Goal: Task Accomplishment & Management: Use online tool/utility

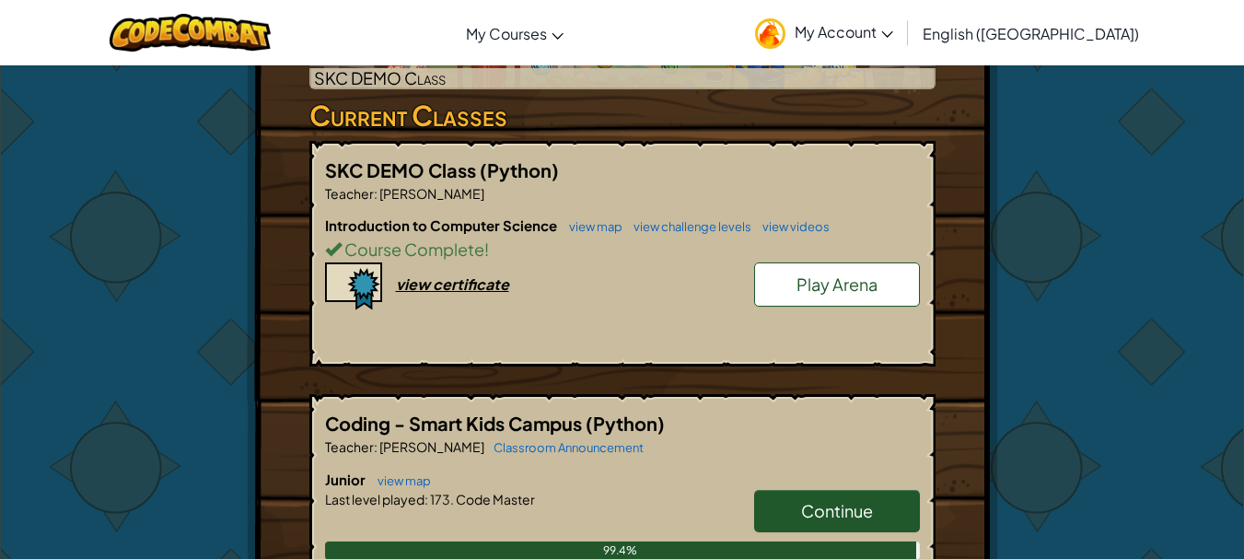
scroll to position [460, 0]
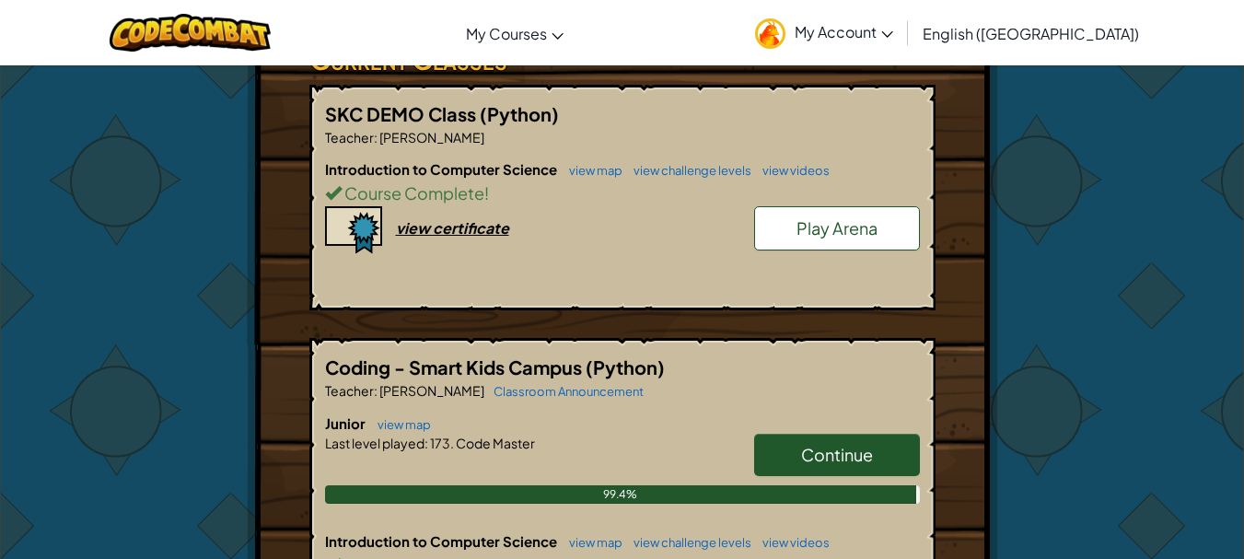
click at [840, 449] on span "Continue" at bounding box center [837, 454] width 72 height 21
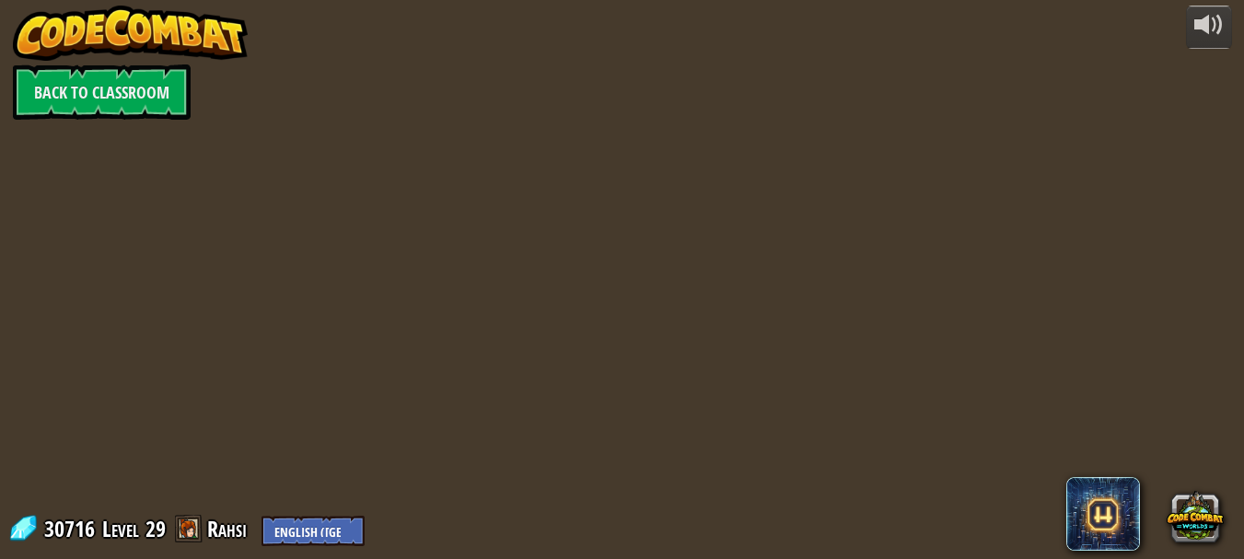
select select "en-[GEOGRAPHIC_DATA]"
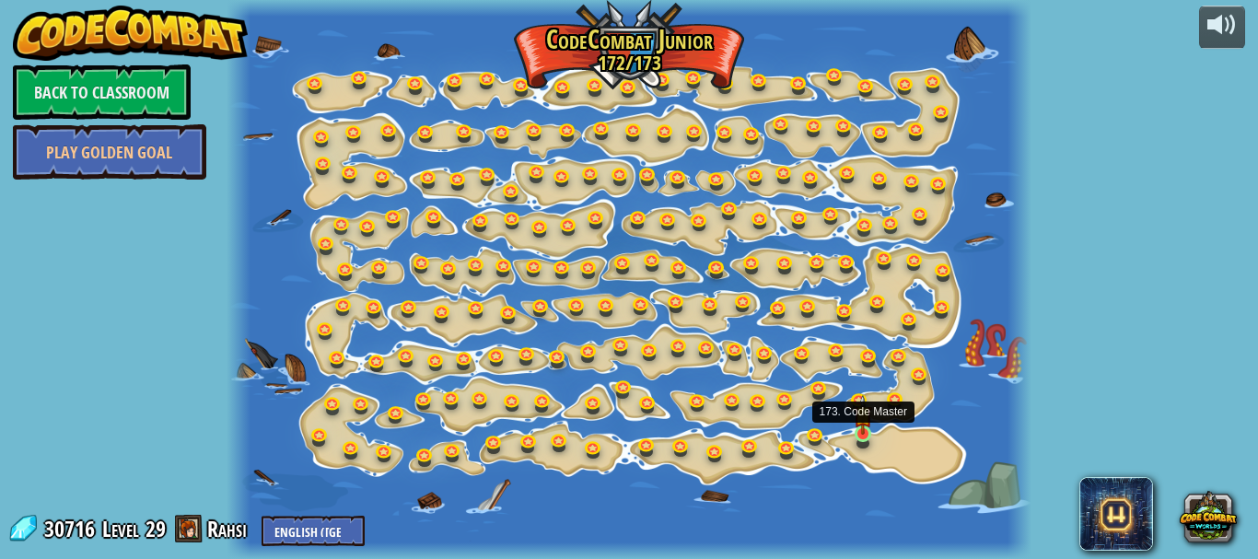
select select "en-[GEOGRAPHIC_DATA]"
click at [866, 432] on img at bounding box center [863, 414] width 18 height 41
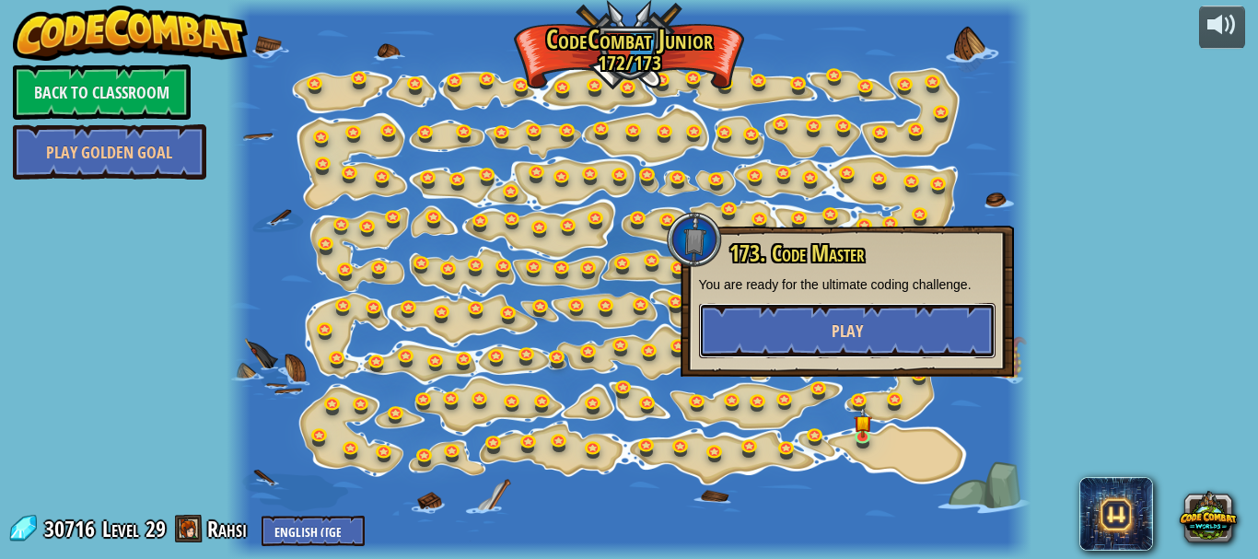
click at [844, 328] on span "Play" at bounding box center [847, 331] width 31 height 23
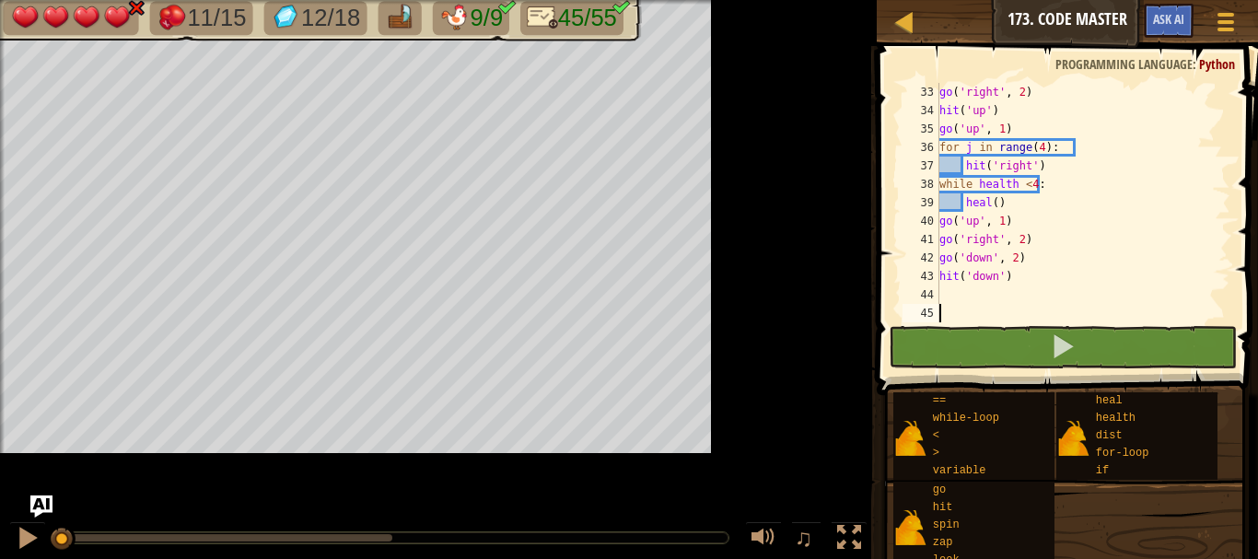
scroll to position [589, 0]
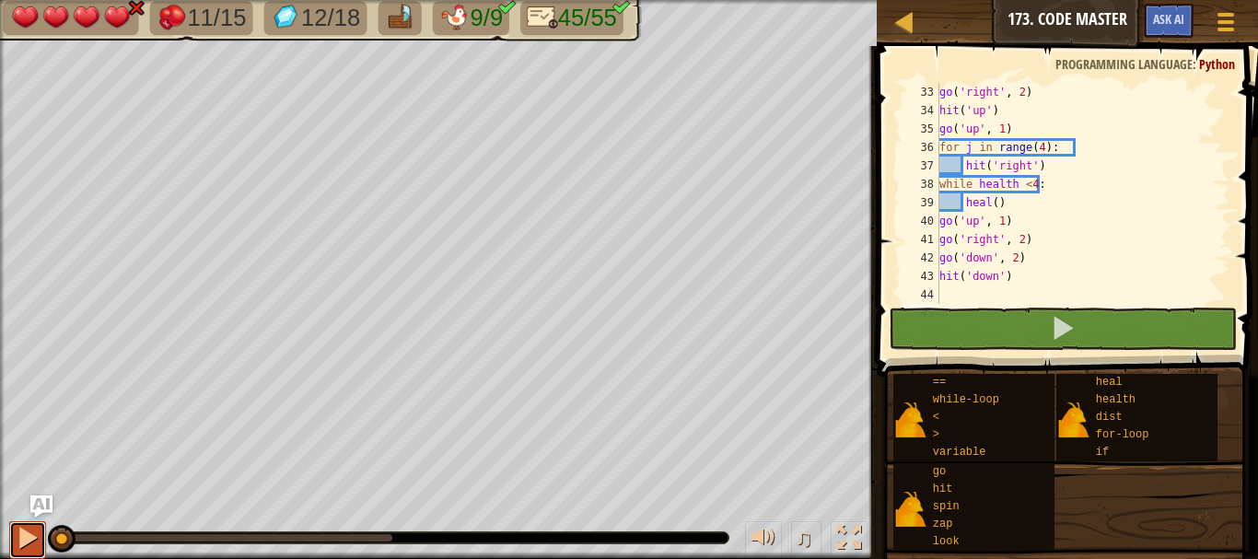
click at [33, 532] on div at bounding box center [28, 538] width 24 height 24
drag, startPoint x: 59, startPoint y: 535, endPoint x: 333, endPoint y: 526, distance: 274.6
click at [333, 526] on div "♫" at bounding box center [438, 533] width 877 height 55
click at [319, 501] on div "11/15 12/18 9/9 45/55 ♫ Phoenix 4 x: 14 y: 30 No target action: power-up" at bounding box center [629, 279] width 1258 height 559
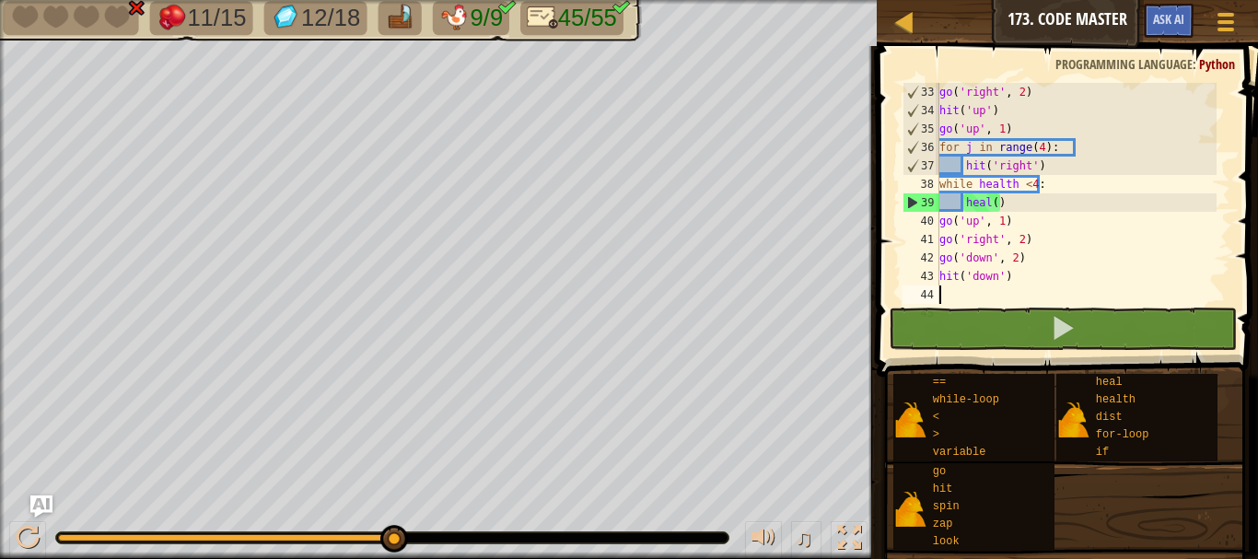
drag, startPoint x: 1014, startPoint y: 257, endPoint x: 1014, endPoint y: 286, distance: 29.5
click at [1014, 286] on div "go ( 'right' , 2 ) hit ( 'up' ) go ( 'up' , 1 ) for j in range ( 4 ) : hit ( 'r…" at bounding box center [1076, 212] width 281 height 258
click at [1017, 265] on div "go ( 'right' , 2 ) hit ( 'up' ) go ( 'up' , 1 ) for j in range ( 4 ) : hit ( 'r…" at bounding box center [1076, 212] width 281 height 258
click at [1015, 267] on div "go ( 'right' , 2 ) hit ( 'up' ) go ( 'up' , 1 ) for j in range ( 4 ) : hit ( 'r…" at bounding box center [1076, 212] width 281 height 258
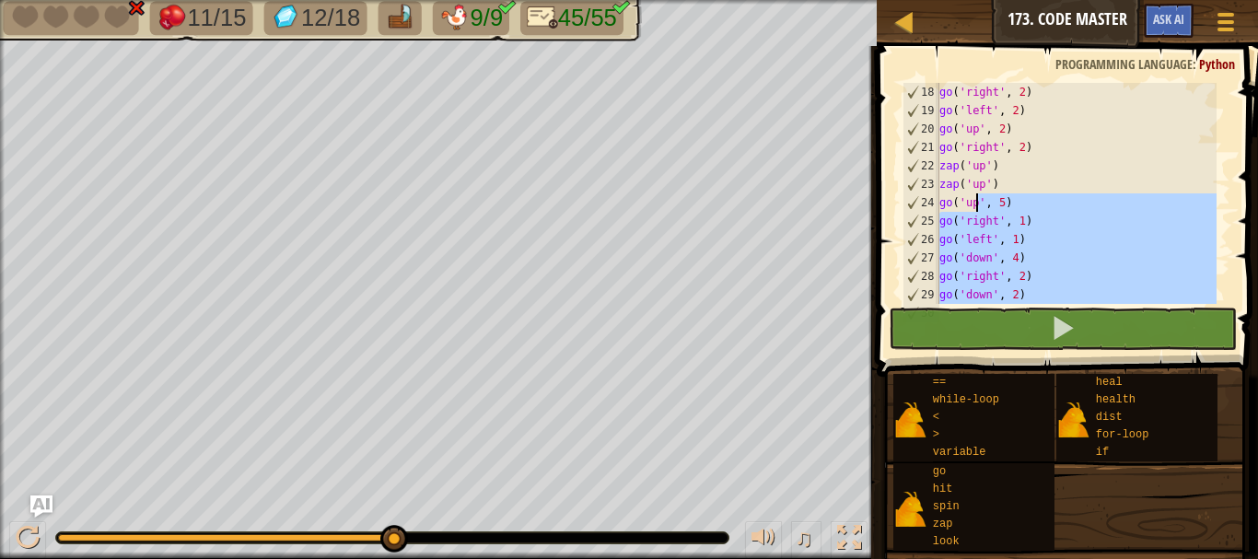
click at [974, 201] on div "go ( 'right' , 2 ) go ( 'left' , 2 ) go ( 'up' , 2 ) go ( 'right' , 2 ) zap ( '…" at bounding box center [1076, 212] width 281 height 258
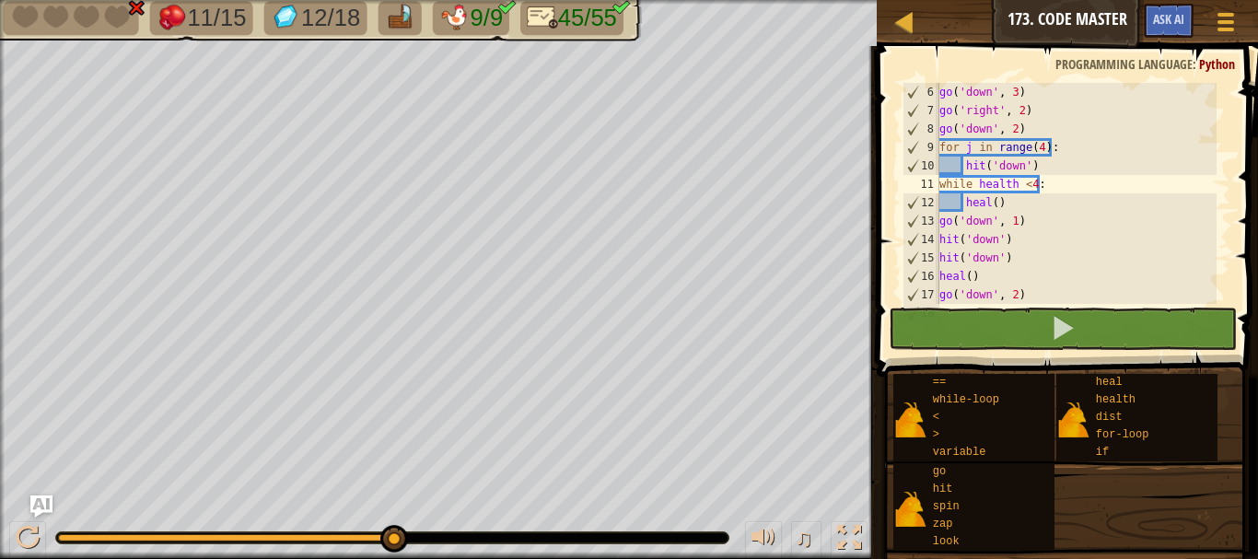
scroll to position [37, 0]
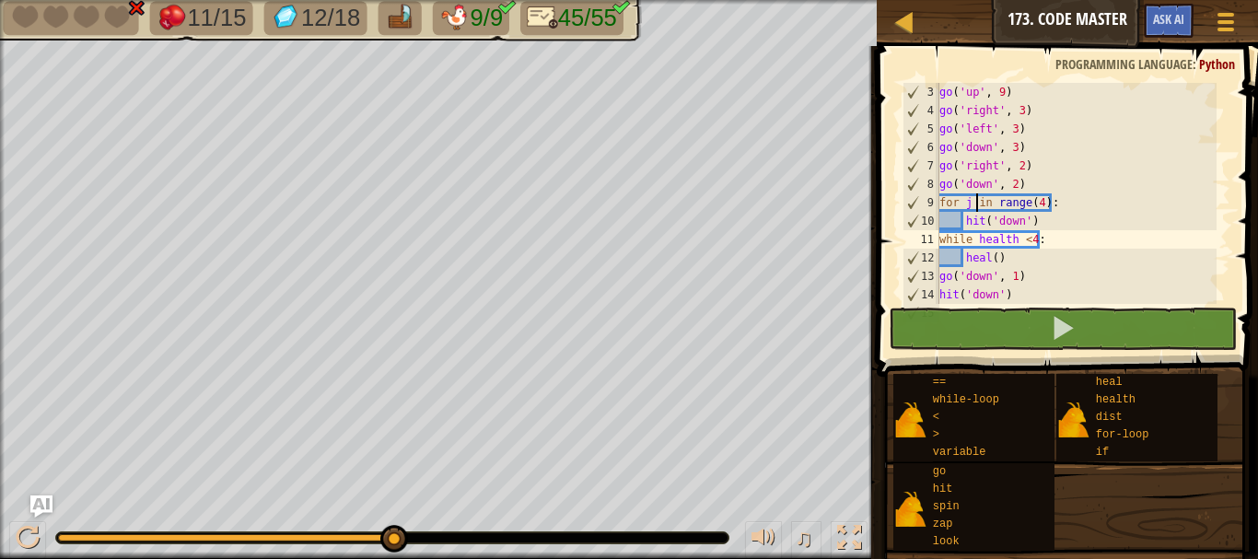
click at [974, 201] on div "go ( 'up' , 9 ) go ( 'right' , 3 ) go ( 'left' , 3 ) go ( 'down' , 3 ) go ( 'ri…" at bounding box center [1076, 212] width 281 height 258
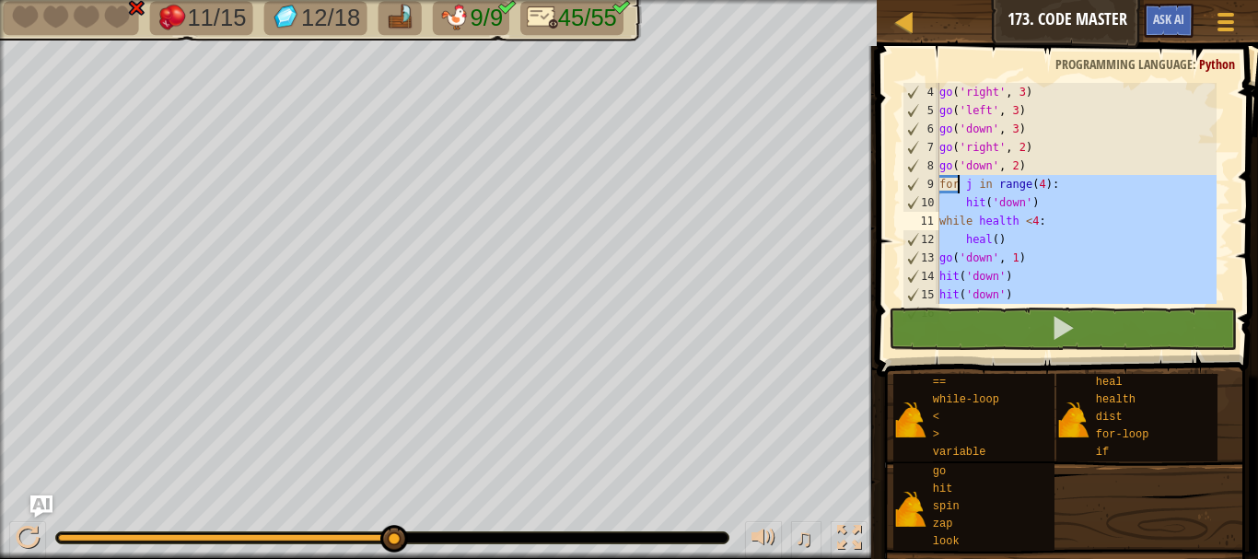
scroll to position [0, 0]
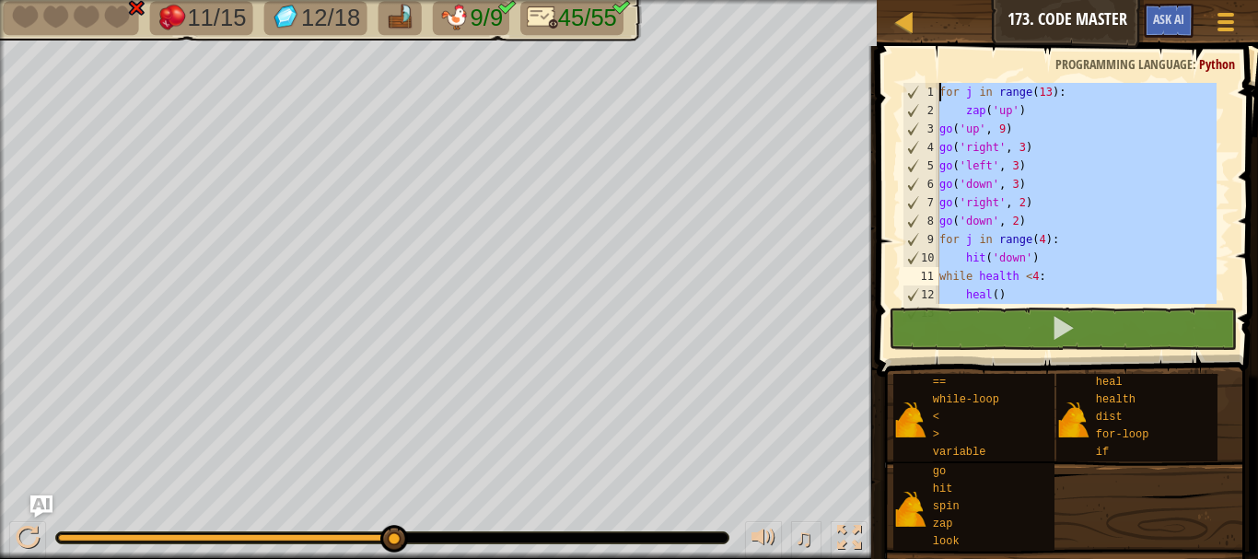
drag, startPoint x: 1025, startPoint y: 264, endPoint x: 929, endPoint y: 99, distance: 190.6
click at [929, 99] on div "go('right', 2) 1 2 3 4 5 6 7 8 9 10 11 12 13 for j in range ( 13 ) : zap ( 'up'…" at bounding box center [1065, 193] width 332 height 221
click at [1111, 242] on div "for j in range ( 13 ) : zap ( 'up' ) go ( 'up' , 9 ) go ( 'right' , 3 ) go ( 'l…" at bounding box center [1076, 212] width 281 height 258
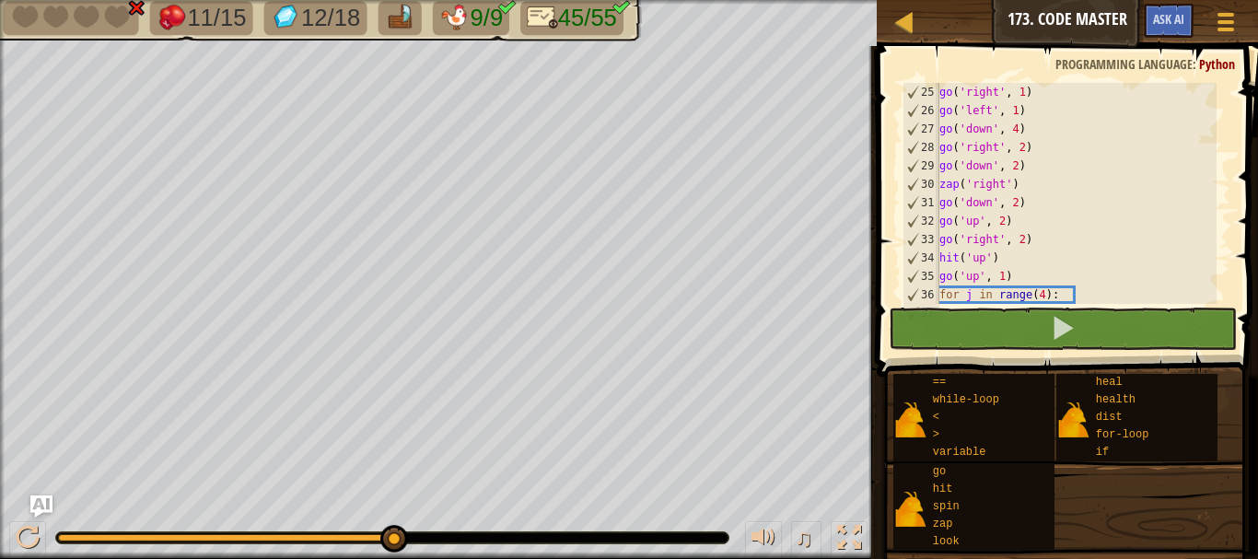
scroll to position [608, 0]
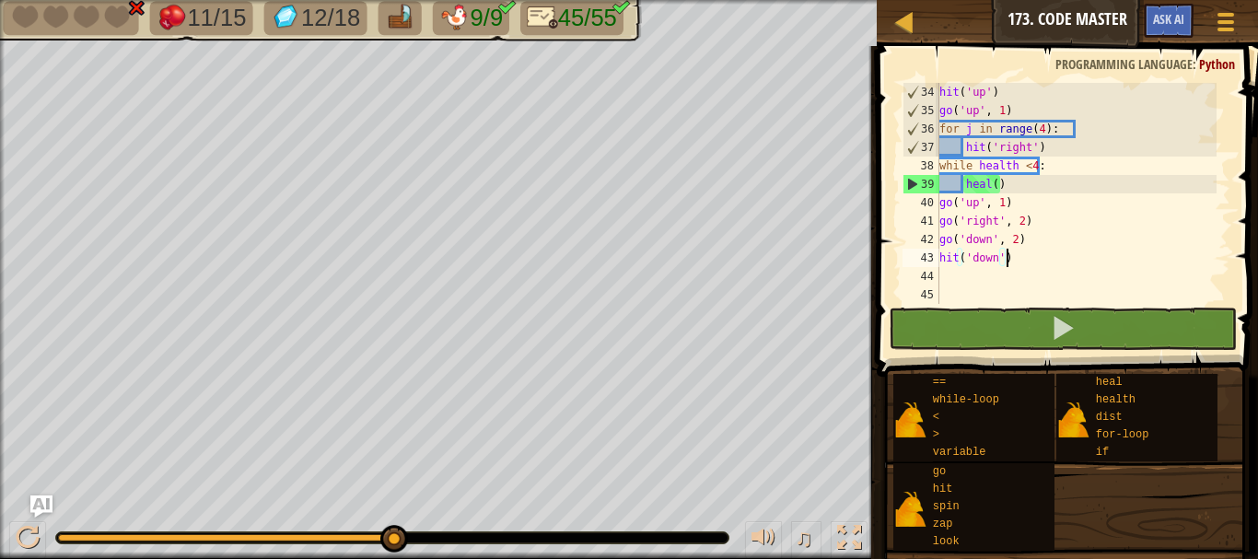
click at [1076, 264] on div "hit ( 'up' ) go ( 'up' , 1 ) for j in range ( 4 ) : hit ( 'right' ) while healt…" at bounding box center [1076, 212] width 281 height 258
click at [1147, 24] on button "Ask AI" at bounding box center [1169, 21] width 50 height 34
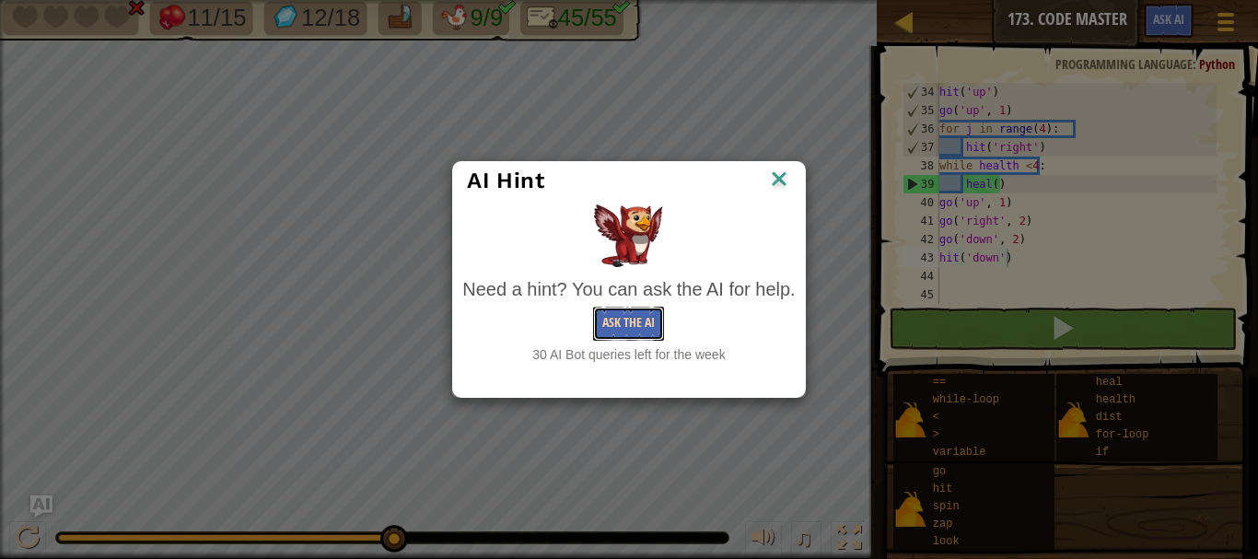
click at [639, 313] on button "Ask the AI" at bounding box center [628, 324] width 71 height 34
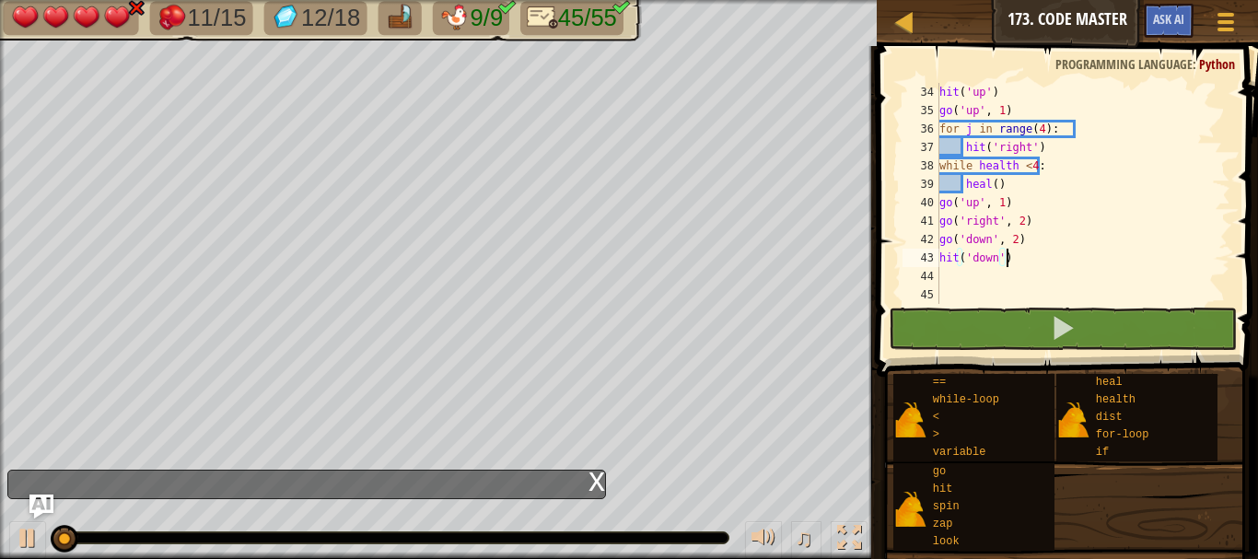
click at [41, 508] on img "Ask AI" at bounding box center [41, 507] width 24 height 24
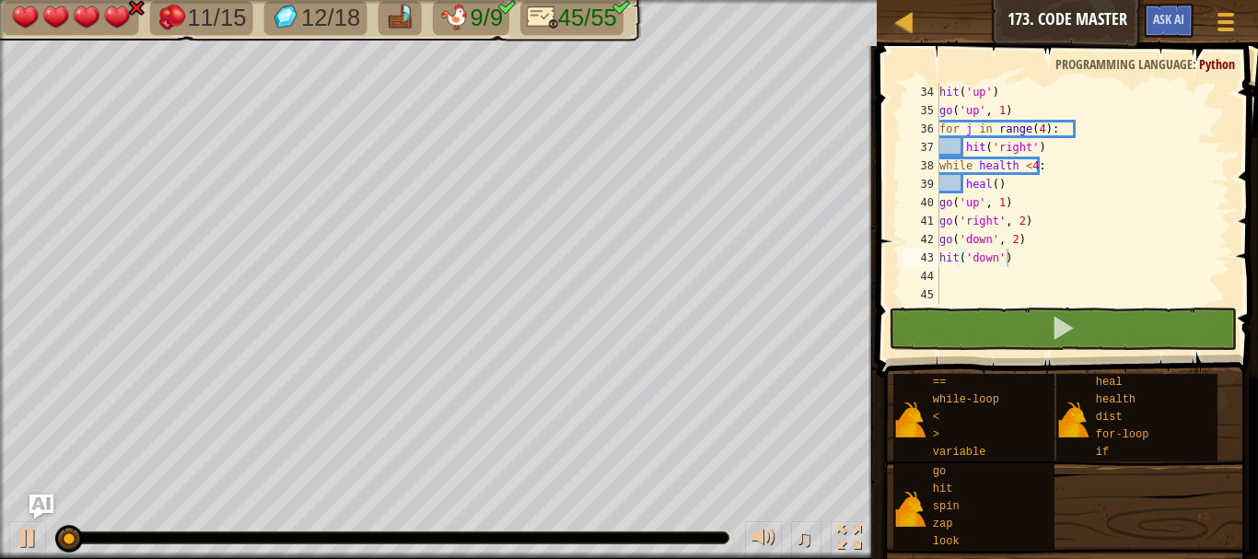
click at [42, 499] on img "Ask AI" at bounding box center [41, 507] width 24 height 24
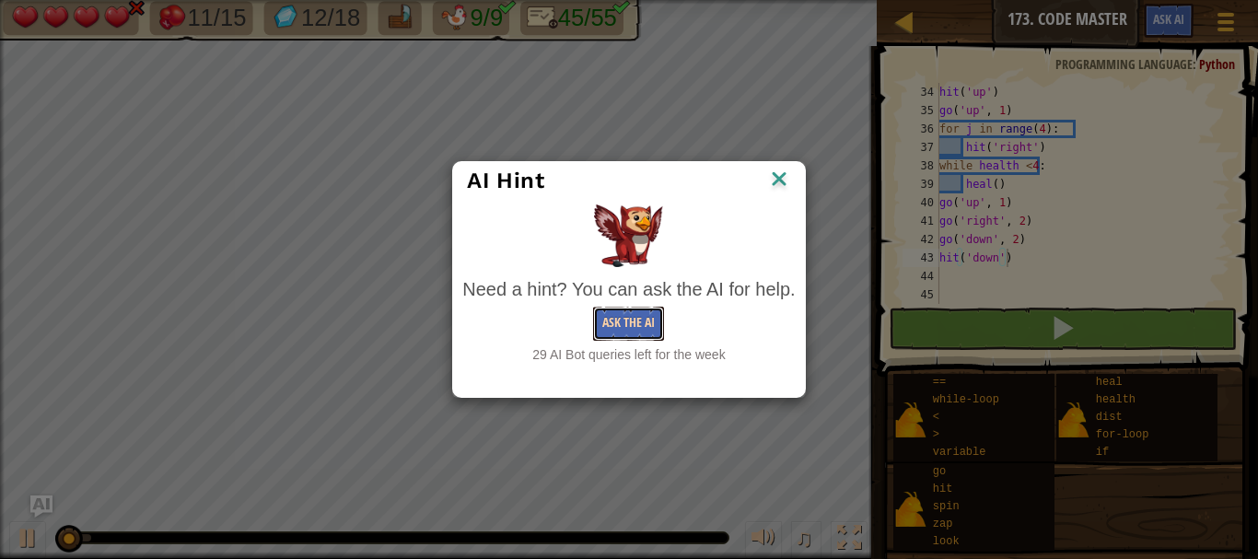
click at [634, 334] on button "Ask the AI" at bounding box center [628, 324] width 71 height 34
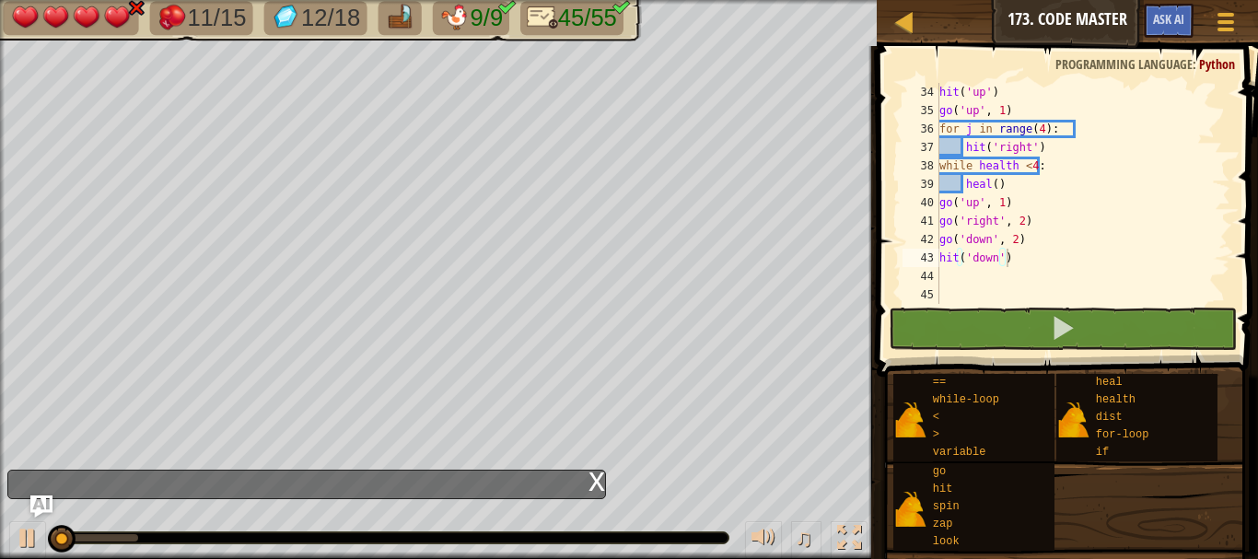
click at [591, 480] on div "x" at bounding box center [596, 480] width 17 height 18
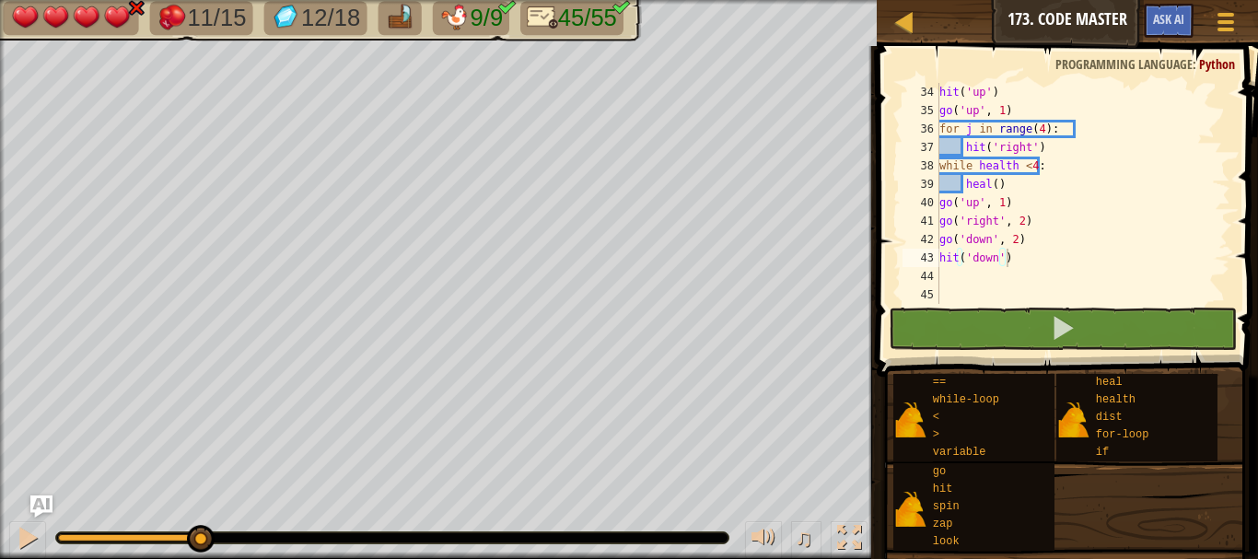
drag, startPoint x: 59, startPoint y: 539, endPoint x: 466, endPoint y: 588, distance: 410.1
click at [466, 0] on html "Map Junior 173. Code Master Game Menu Ask AI 1 הההההההההההההההההההההההההההההההה…" at bounding box center [629, 0] width 1258 height 0
drag, startPoint x: 199, startPoint y: 532, endPoint x: 0, endPoint y: 566, distance: 201.8
click at [0, 0] on html "Map Junior 173. Code Master Game Menu Ask AI 1 הההההההההההההההההההההההההההההההה…" at bounding box center [629, 0] width 1258 height 0
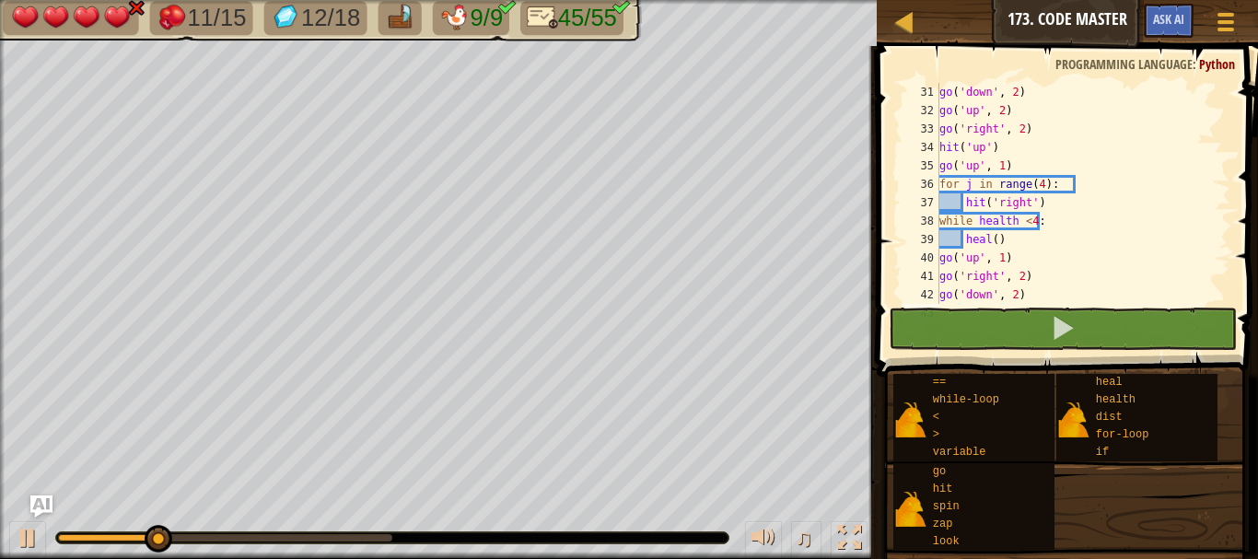
scroll to position [553, 0]
type textarea "go('up', 1)"
drag, startPoint x: 1019, startPoint y: 163, endPoint x: 1001, endPoint y: 171, distance: 19.4
click at [1006, 169] on div "go ( 'down' , 2 ) go ( 'up' , 2 ) go ( 'right' , 2 ) hit ( 'up' ) go ( 'up' , 1…" at bounding box center [1076, 212] width 281 height 258
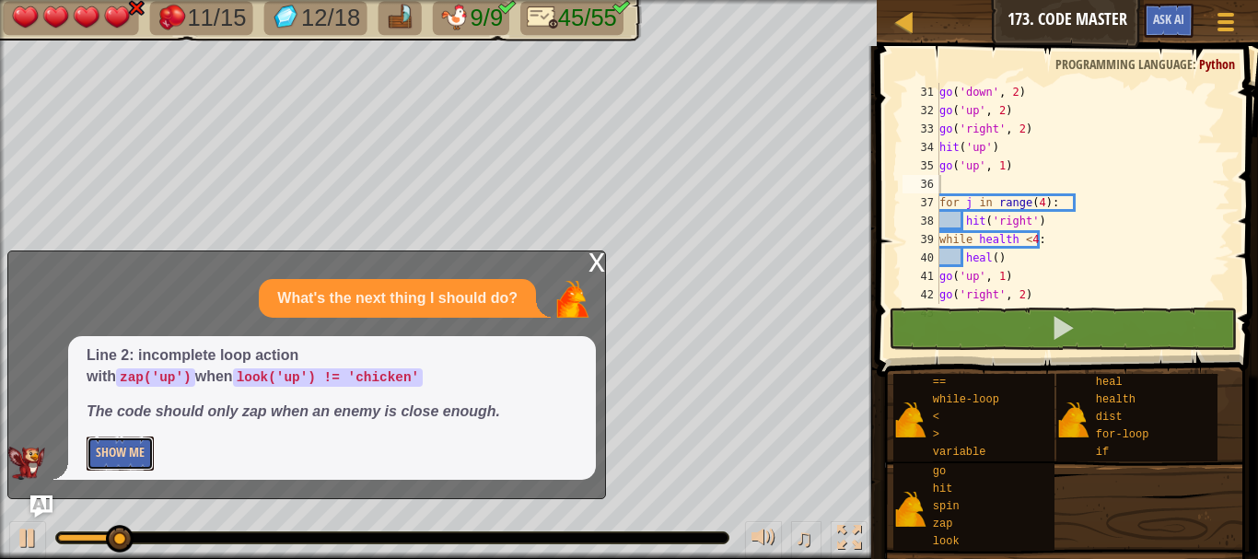
click at [135, 458] on button "Show Me" at bounding box center [120, 454] width 67 height 34
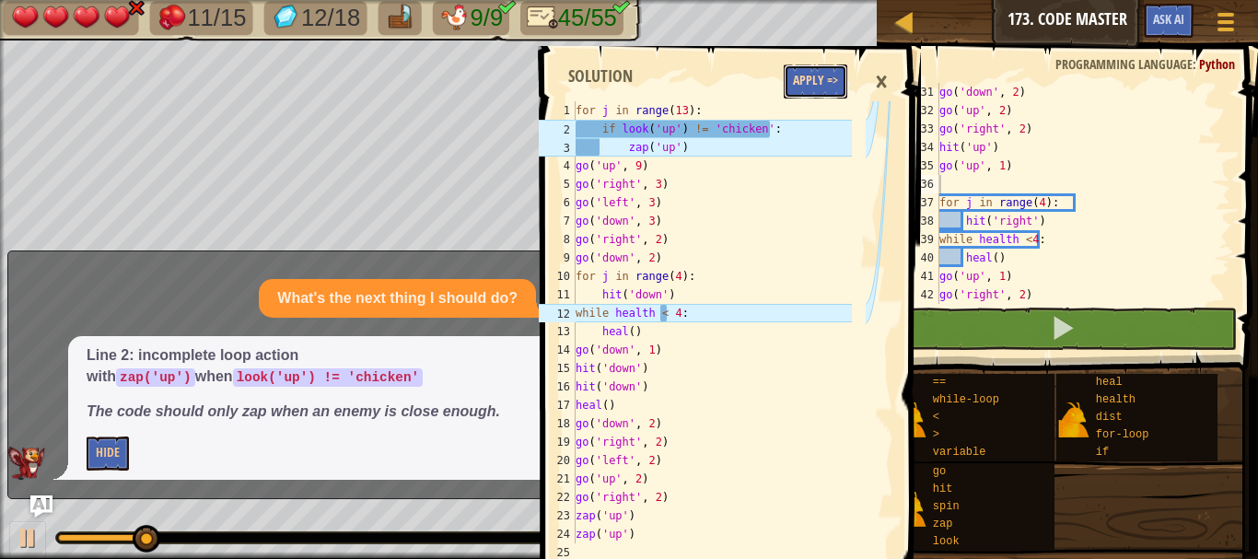
click at [812, 72] on button "Apply =>" at bounding box center [816, 81] width 64 height 34
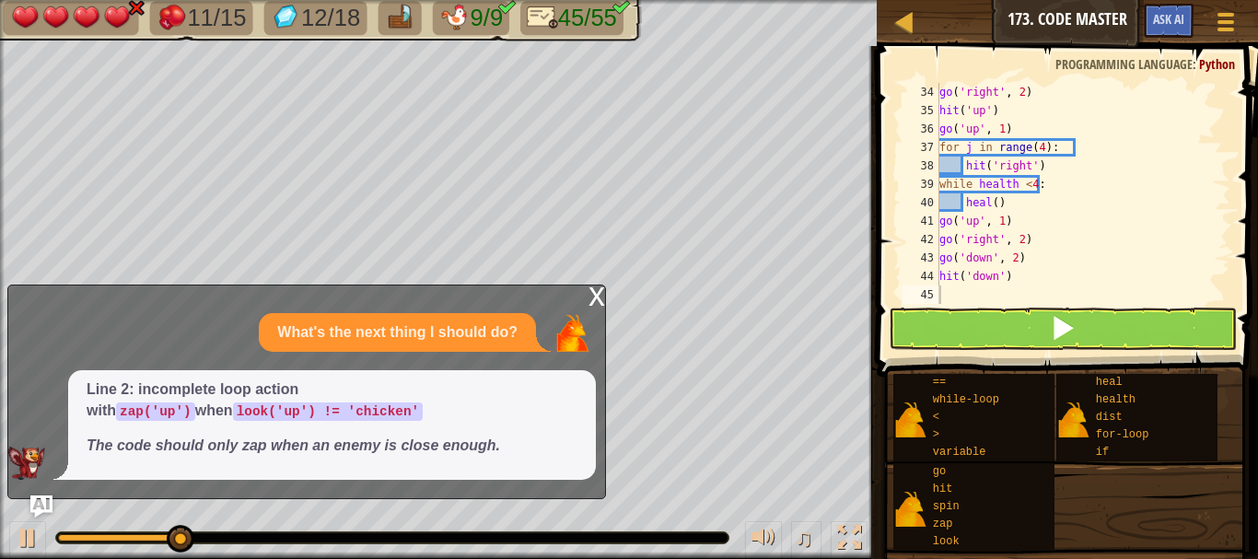
scroll to position [608, 0]
click at [591, 296] on div "x" at bounding box center [596, 294] width 17 height 18
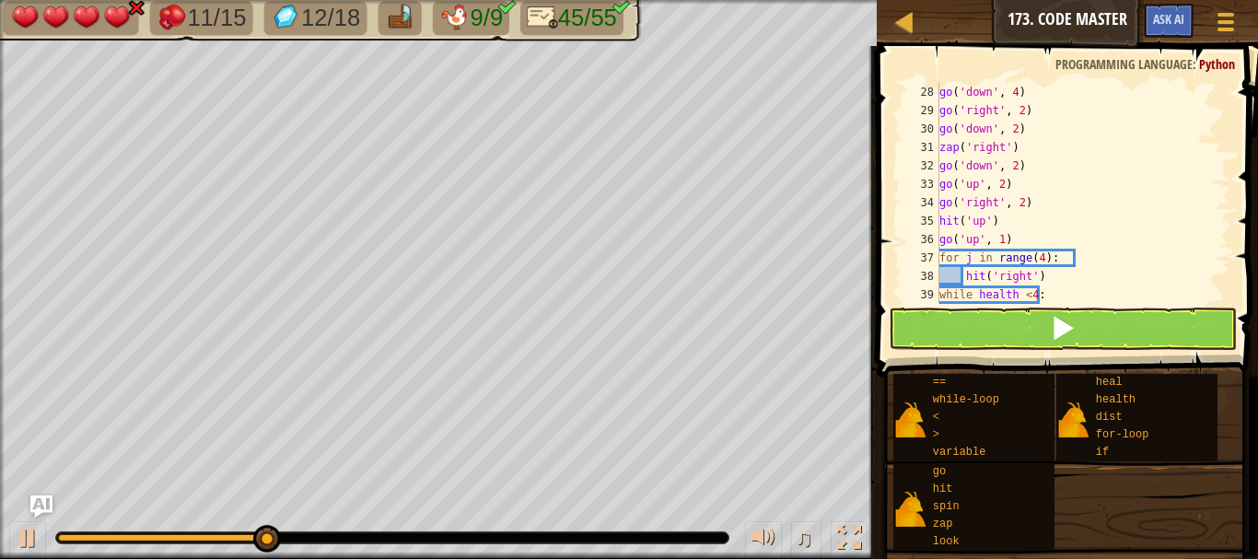
scroll to position [553, 0]
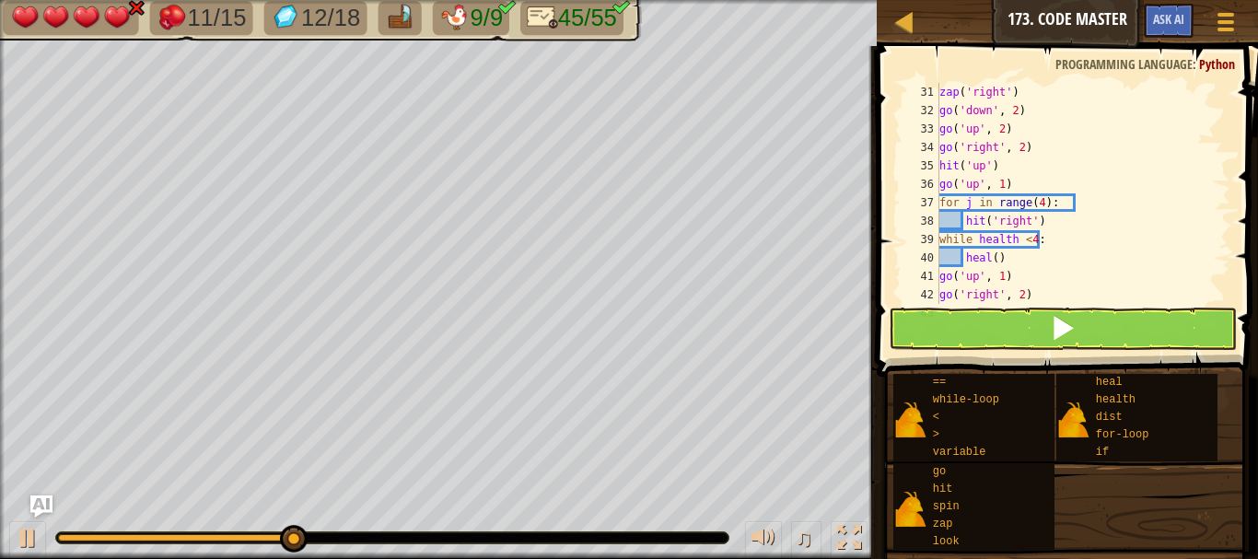
click at [1017, 185] on div "zap ( 'right' ) go ( 'down' , 2 ) go ( 'up' , 2 ) go ( 'right' , 2 ) hit ( 'up'…" at bounding box center [1076, 212] width 281 height 258
type textarea "go('up', 1)"
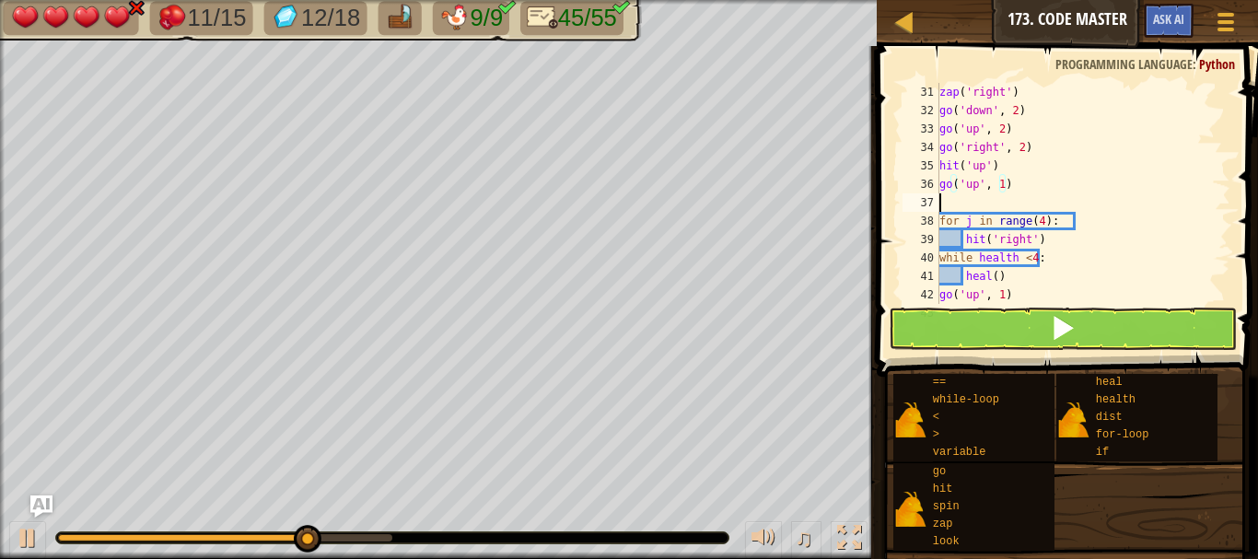
scroll to position [8, 0]
type textarea "h"
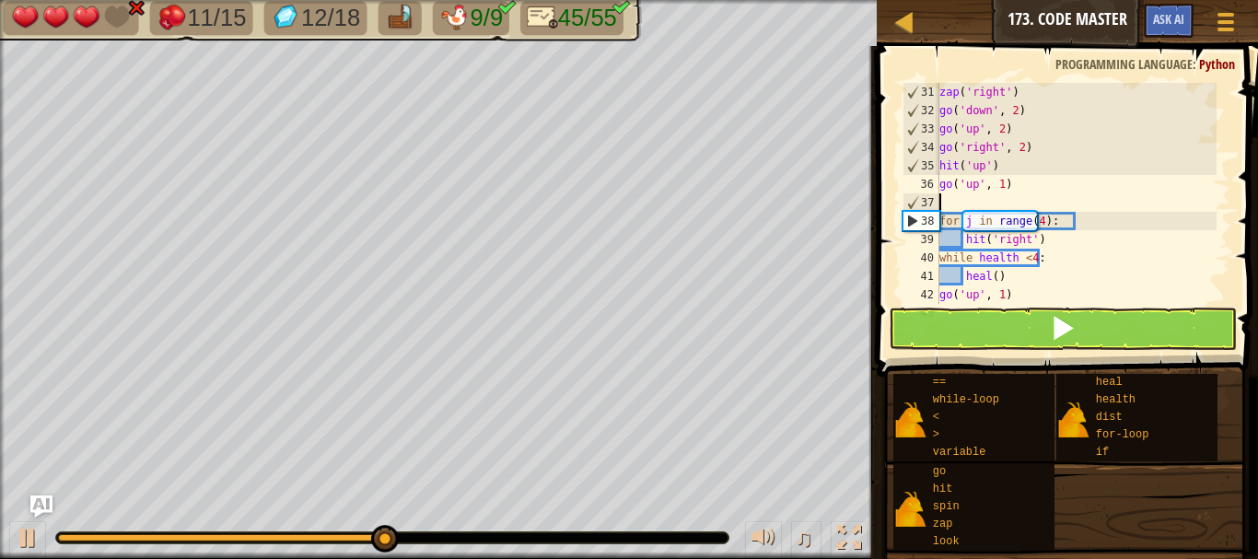
click at [1042, 241] on div "zap ( 'right' ) go ( 'down' , 2 ) go ( 'up' , 2 ) go ( 'right' , 2 ) hit ( 'up'…" at bounding box center [1076, 212] width 281 height 258
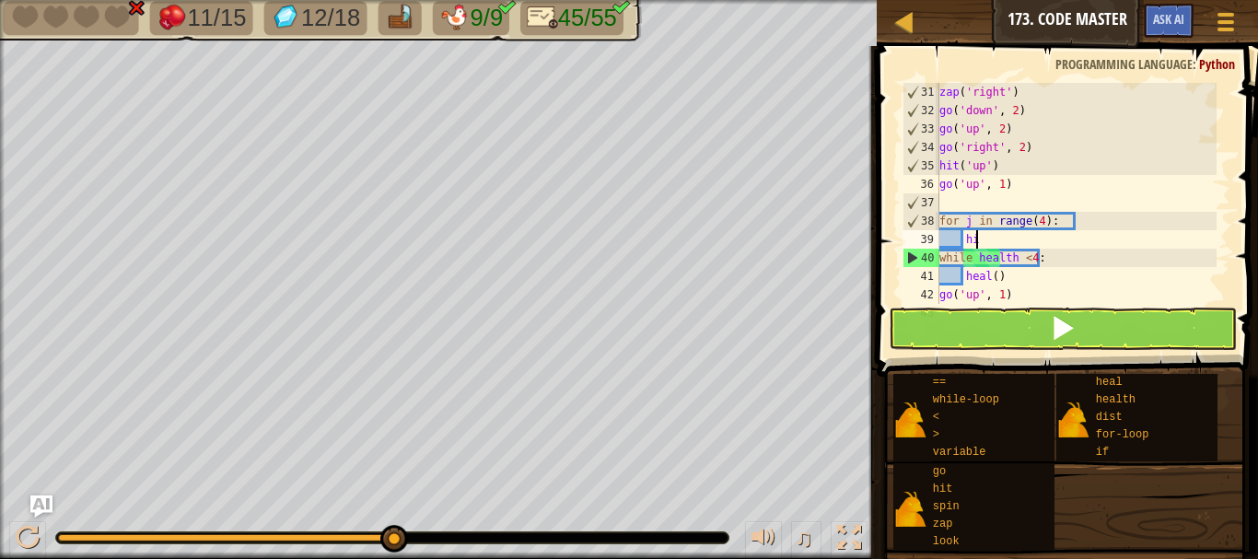
type textarea "h"
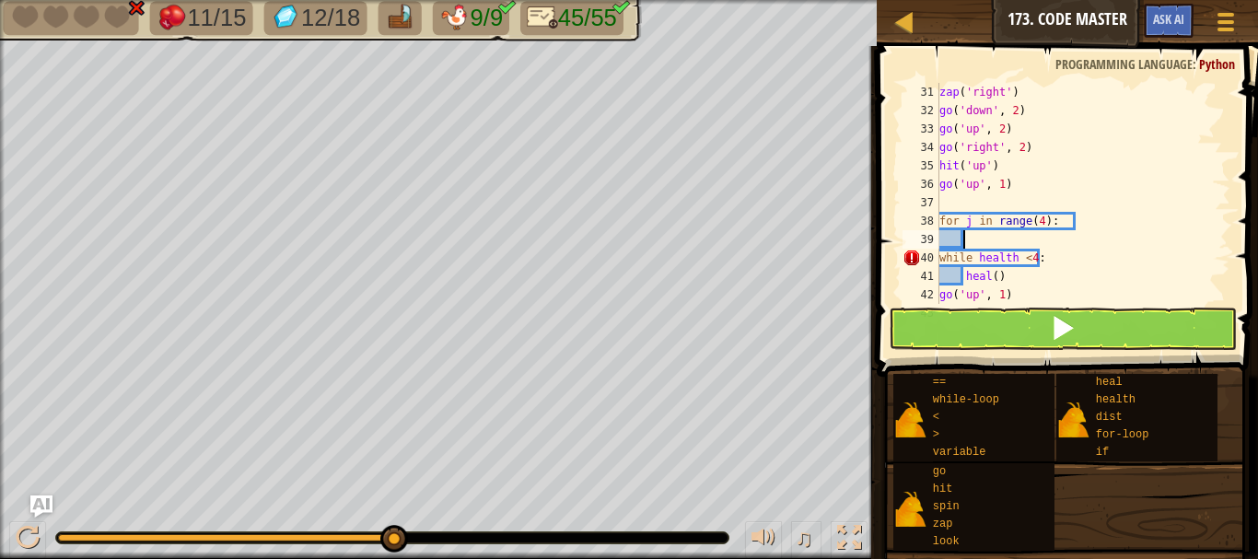
type textarea "h"
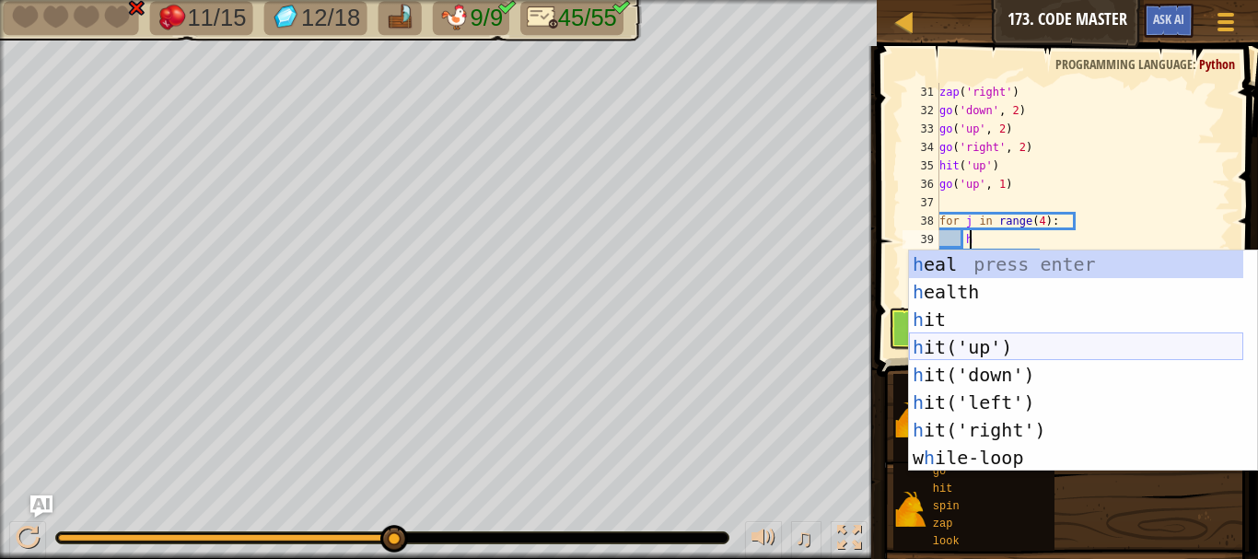
click at [970, 350] on div "h eal press enter h ealth press enter h it press enter h it('up') press enter h…" at bounding box center [1076, 388] width 334 height 276
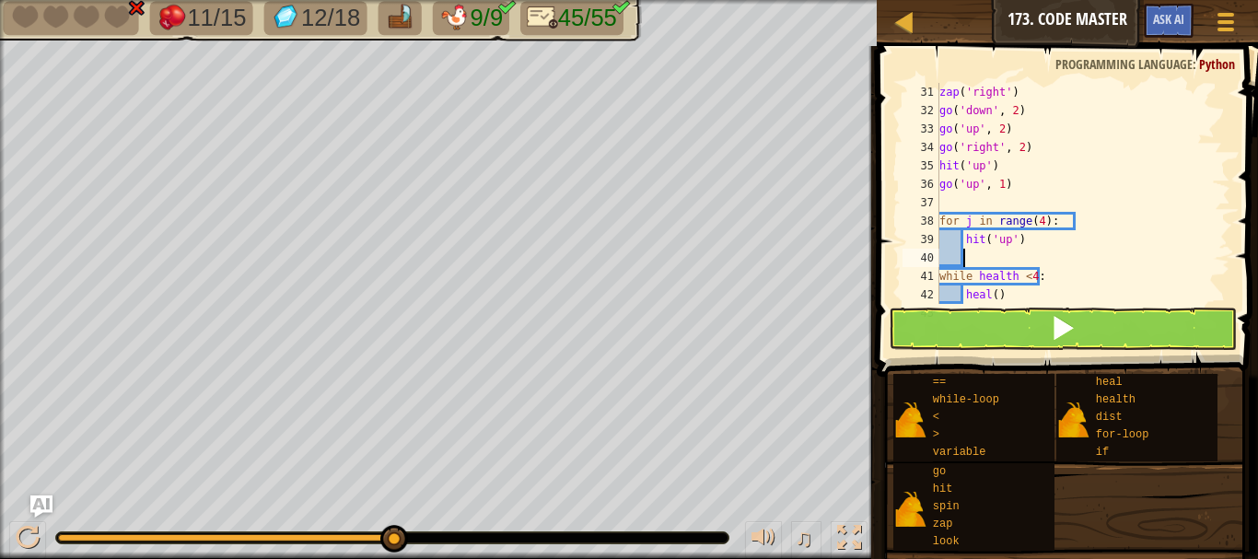
scroll to position [8, 0]
type textarea "hit('up')"
click at [940, 196] on div "zap ( 'right' ) go ( 'down' , 2 ) go ( 'up' , 2 ) go ( 'right' , 2 ) hit ( 'up'…" at bounding box center [1076, 212] width 281 height 258
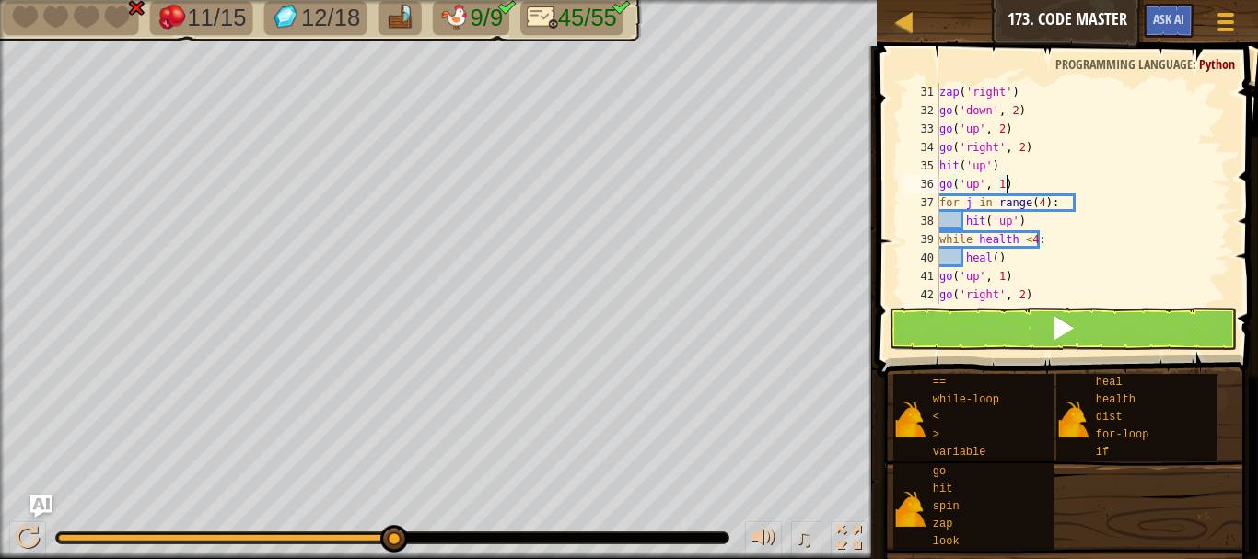
type textarea "go('up', 1)"
click at [1033, 319] on button at bounding box center [1063, 329] width 348 height 42
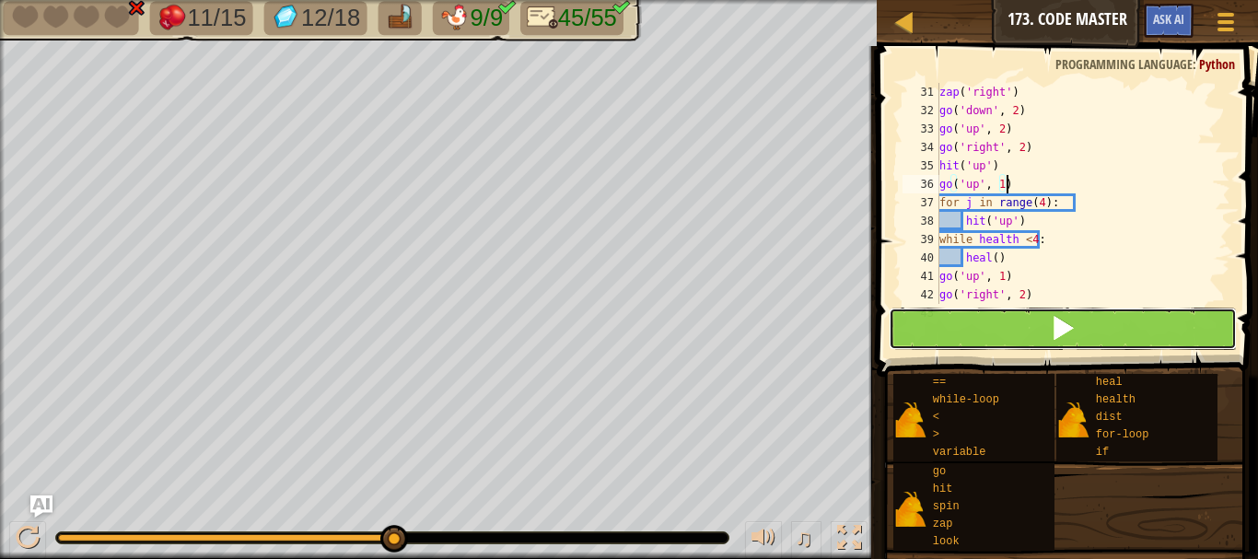
click at [1031, 315] on button at bounding box center [1063, 329] width 348 height 42
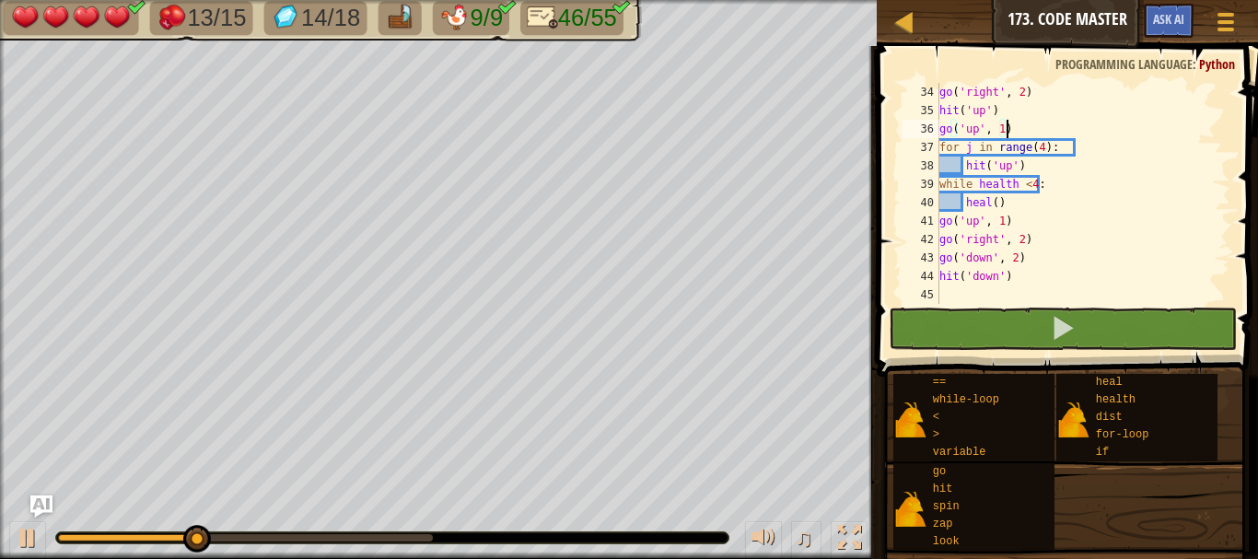
scroll to position [608, 0]
click at [944, 288] on div "go ( 'right' , 2 ) hit ( 'up' ) go ( 'up' , 1 ) for j in range ( 4 ) : hit ( 'u…" at bounding box center [1076, 212] width 281 height 258
type textarea "hit('down')"
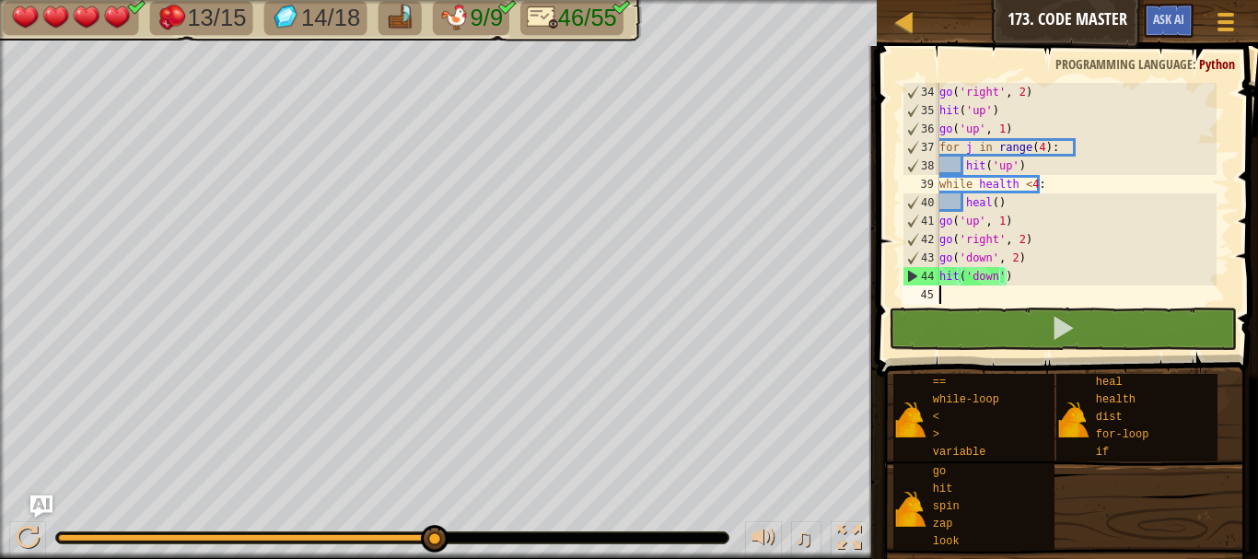
click at [930, 293] on div "45" at bounding box center [920, 294] width 37 height 18
type textarea "h"
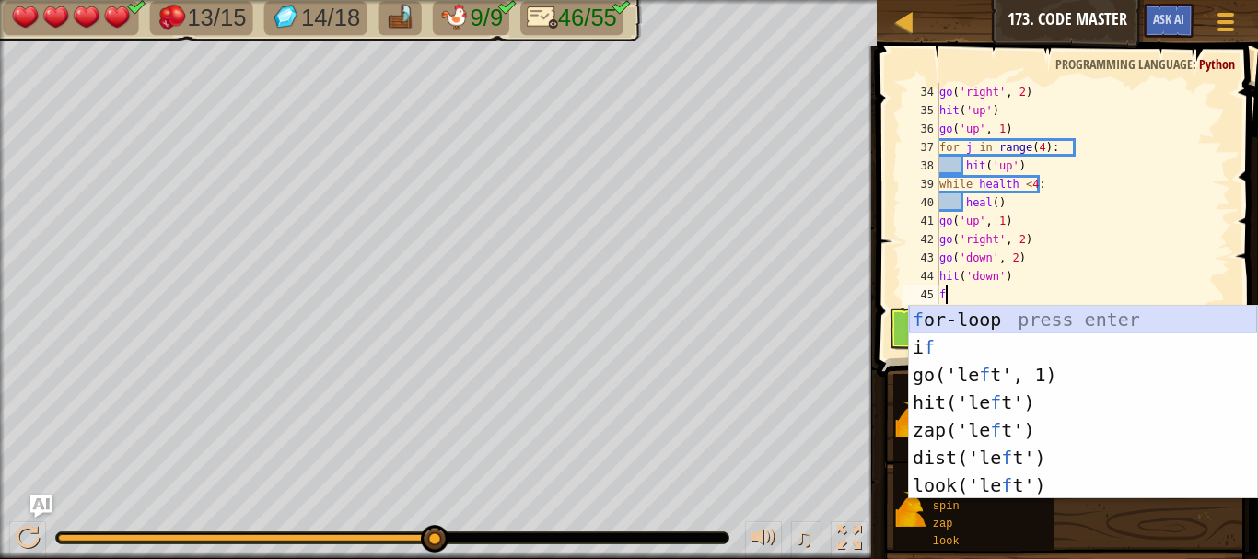
click at [982, 319] on div "f or-loop press enter i f press enter go('le f t', 1) press enter hit('le f t')…" at bounding box center [1083, 430] width 348 height 249
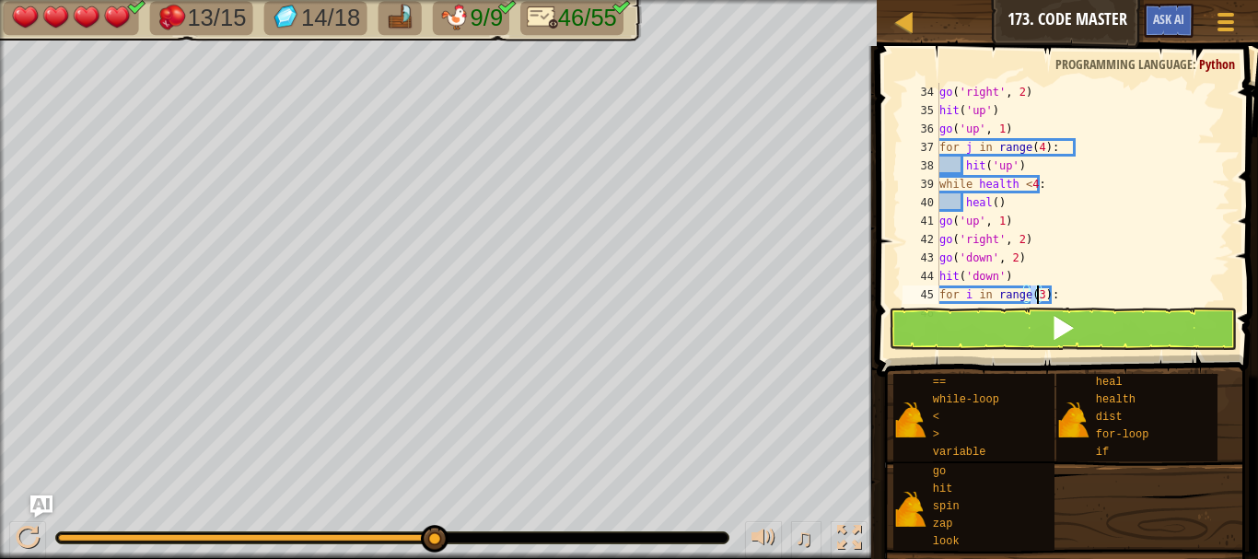
click at [972, 292] on div "go ( 'right' , 2 ) hit ( 'up' ) go ( 'up' , 1 ) for j in range ( 4 ) : hit ( 'u…" at bounding box center [1076, 212] width 281 height 258
click at [1038, 290] on div "go ( 'right' , 2 ) hit ( 'up' ) go ( 'up' , 1 ) for j in range ( 4 ) : hit ( 'u…" at bounding box center [1076, 212] width 281 height 258
click at [1036, 291] on div "go ( 'right' , 2 ) hit ( 'up' ) go ( 'up' , 1 ) for j in range ( 4 ) : hit ( 'u…" at bounding box center [1076, 212] width 281 height 258
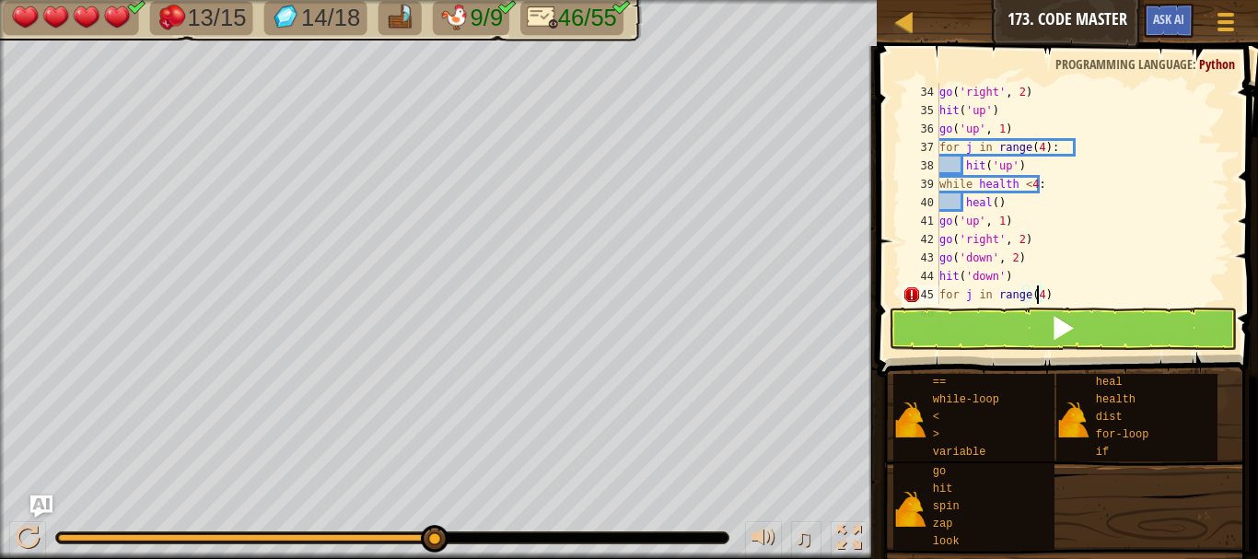
click at [1048, 294] on div "go ( 'right' , 2 ) hit ( 'up' ) go ( 'up' , 1 ) for j in range ( 4 ) : hit ( 'u…" at bounding box center [1076, 212] width 281 height 258
type textarea ":"
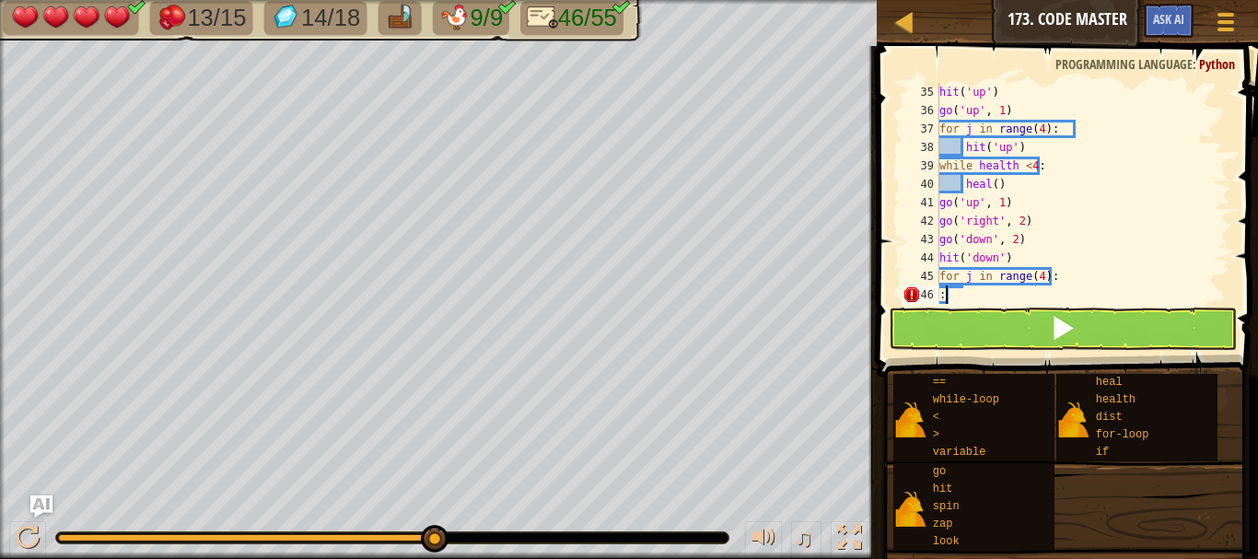
scroll to position [626, 0]
type textarea "for j in range(4):"
type textarea "h"
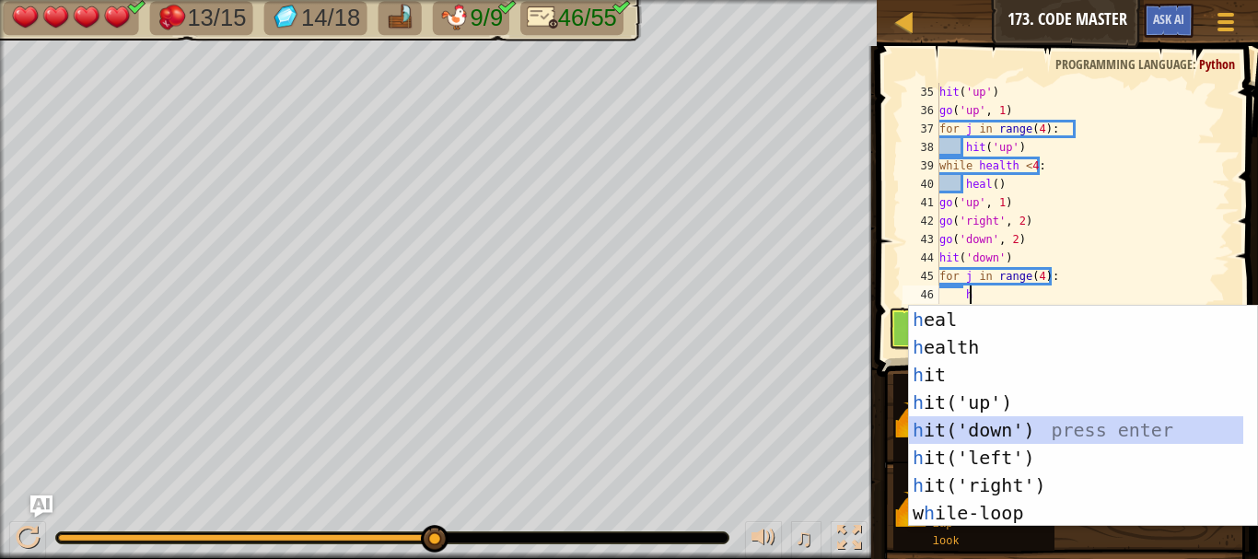
click at [983, 428] on div "h eal press enter h ealth press enter h it press enter h it('up') press enter h…" at bounding box center [1076, 444] width 334 height 276
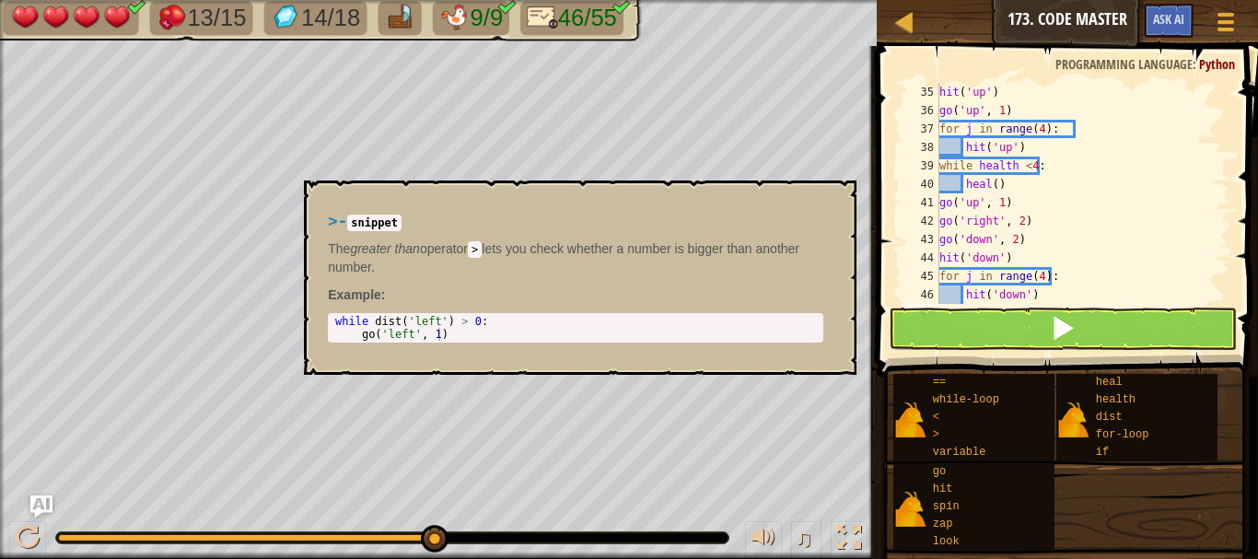
scroll to position [8, 1]
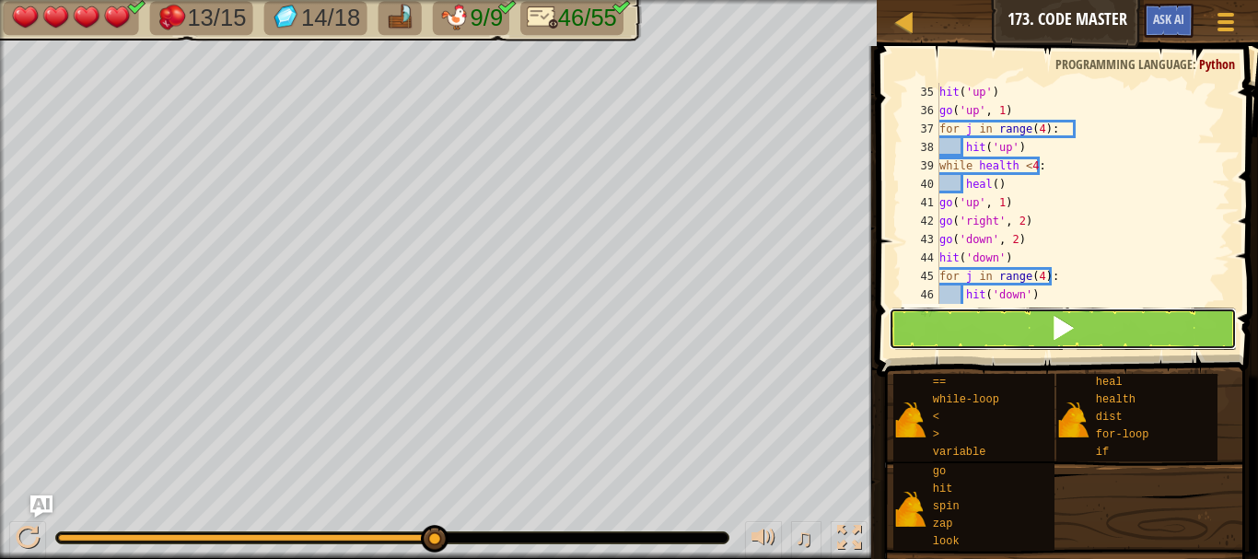
click at [973, 321] on button at bounding box center [1063, 329] width 348 height 42
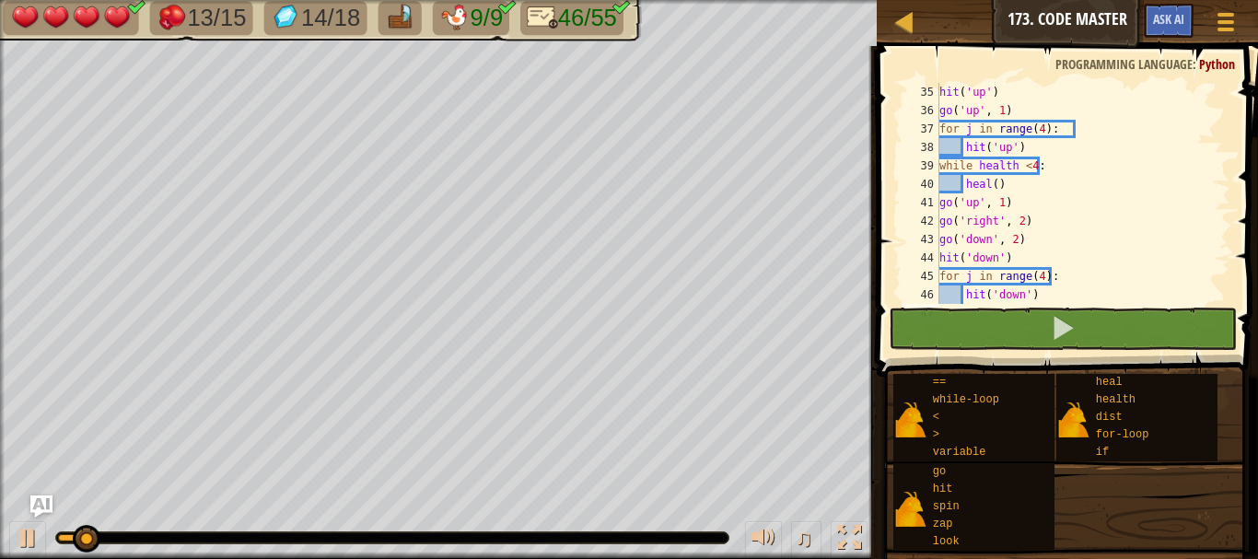
click at [1077, 263] on div "hit ( 'up' ) go ( 'up' , 1 ) for j in range ( 4 ) : hit ( 'up' ) while health <…" at bounding box center [1076, 212] width 281 height 258
type textarea "hit('down')"
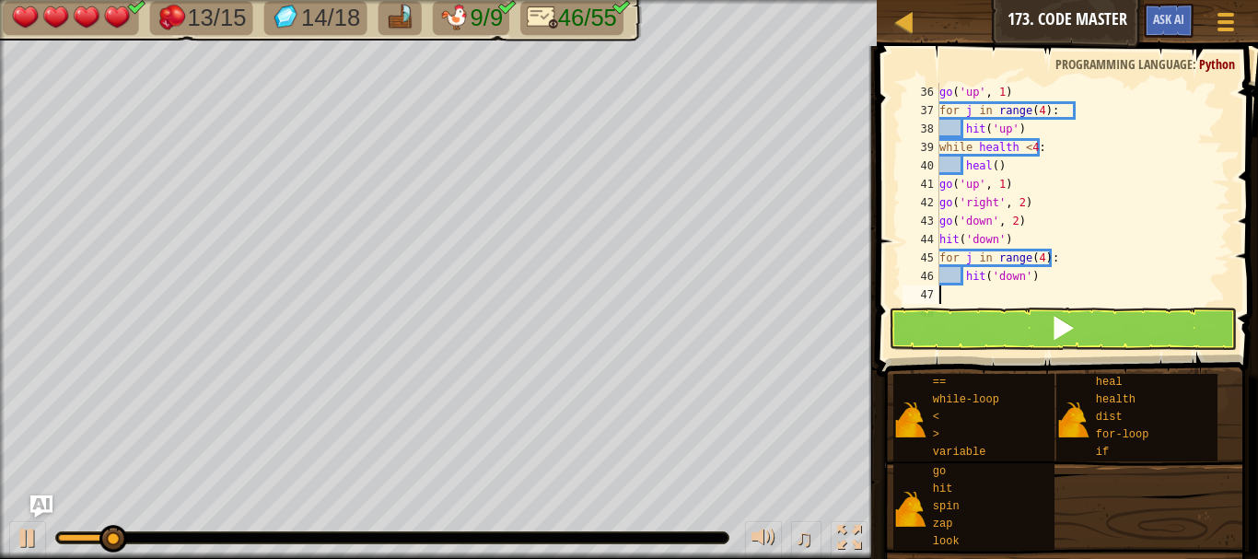
scroll to position [8, 0]
click at [1065, 246] on div "go ( 'up' , 1 ) for j in range ( 4 ) : hit ( 'up' ) while health < 4 : heal ( )…" at bounding box center [1076, 212] width 281 height 258
type textarea "hit('down')"
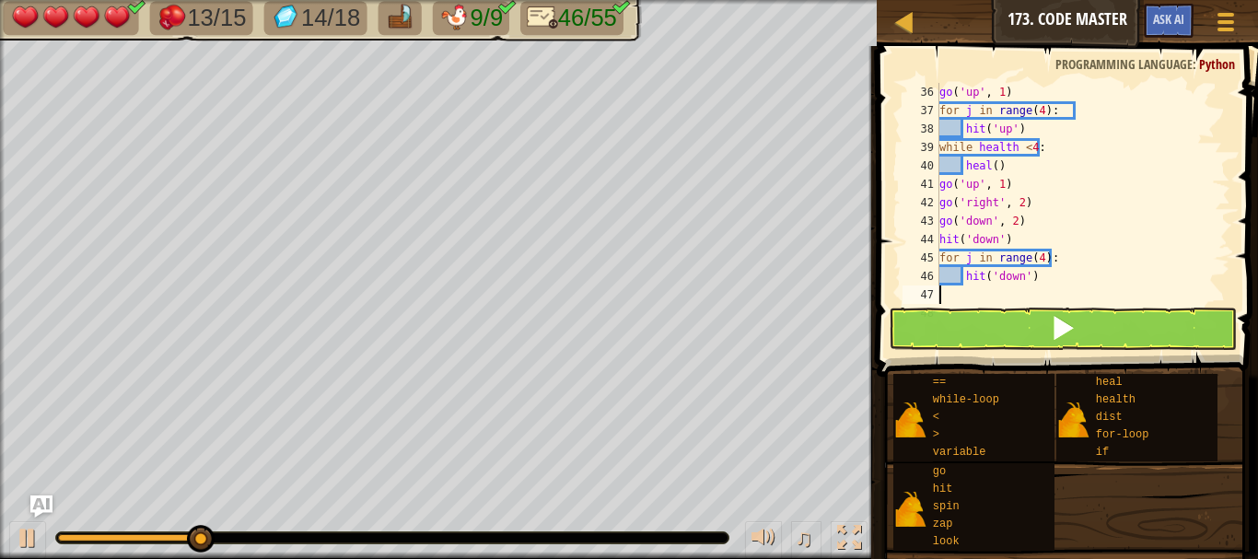
type textarea "z"
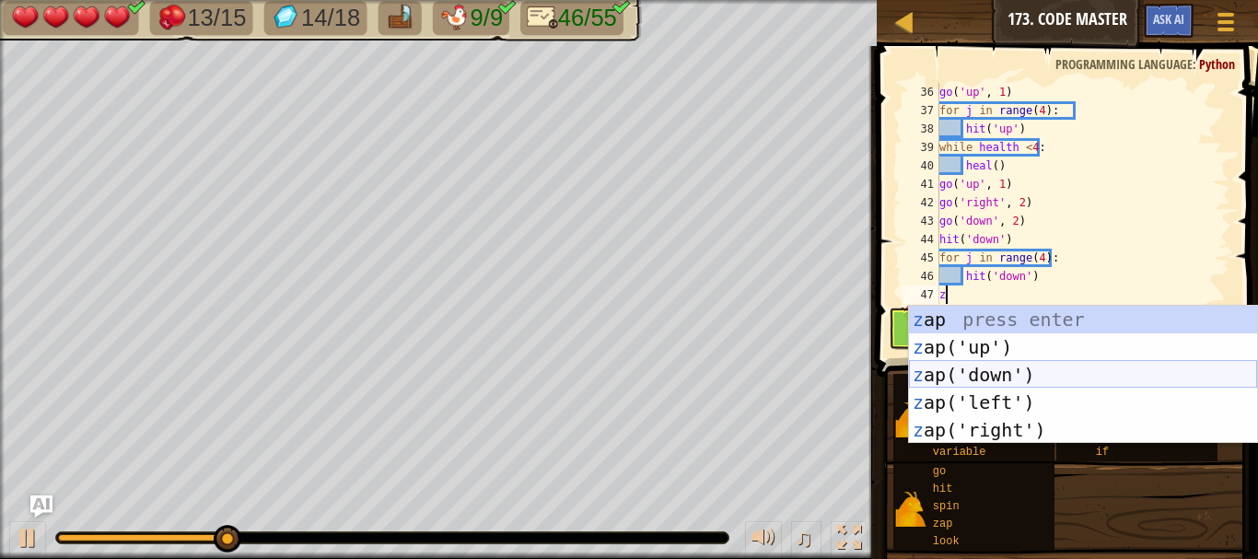
click at [963, 363] on div "z ap press enter z ap('up') press enter z ap('down') press enter z ap('left') p…" at bounding box center [1083, 402] width 348 height 193
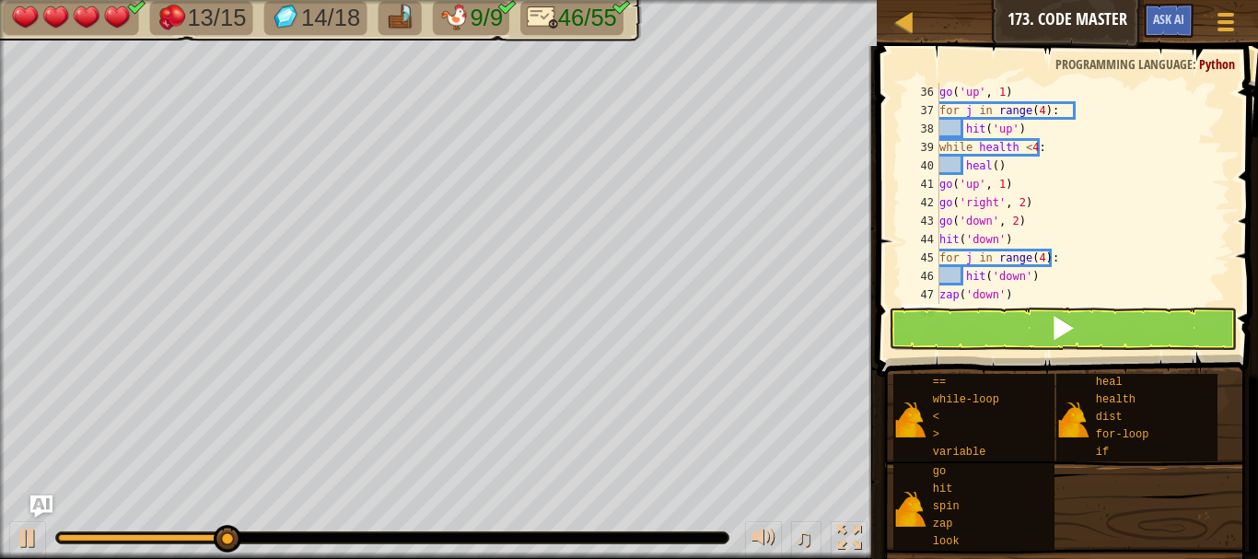
type textarea "go('right', 1)"
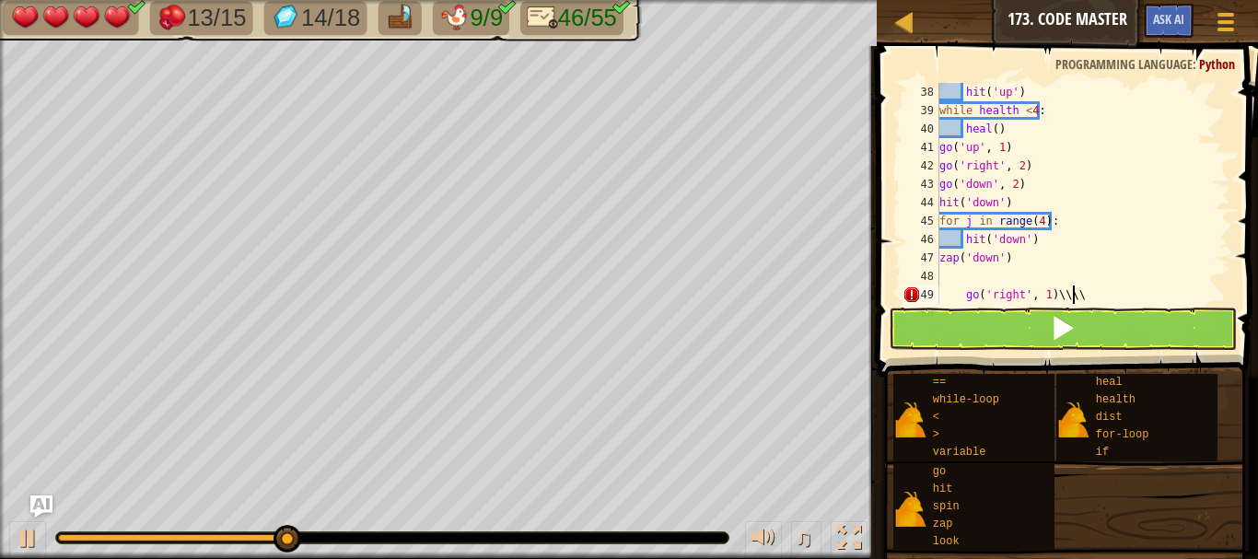
scroll to position [8, 10]
type textarea "g"
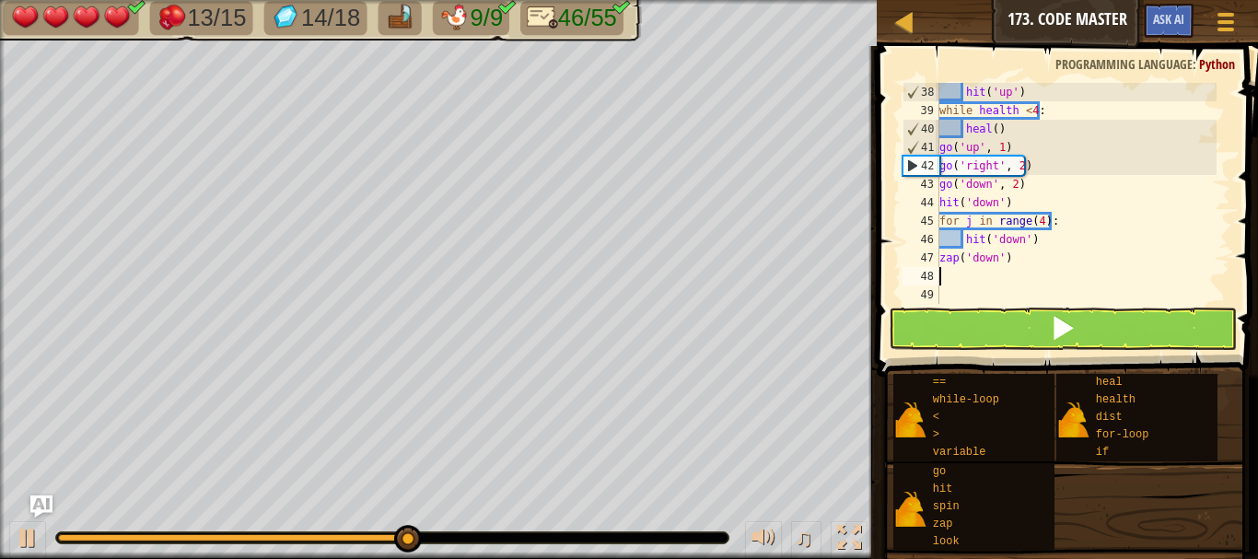
type textarea "g"
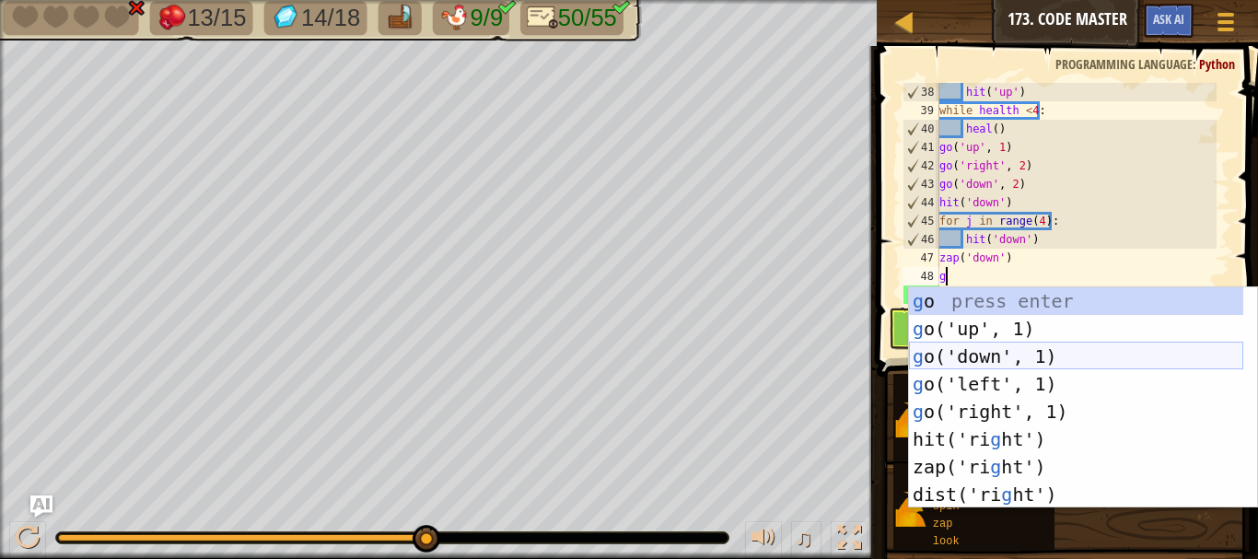
click at [1007, 348] on div "g o press enter g o('up', 1) press enter g o('down', 1) press enter g o('left',…" at bounding box center [1076, 425] width 334 height 276
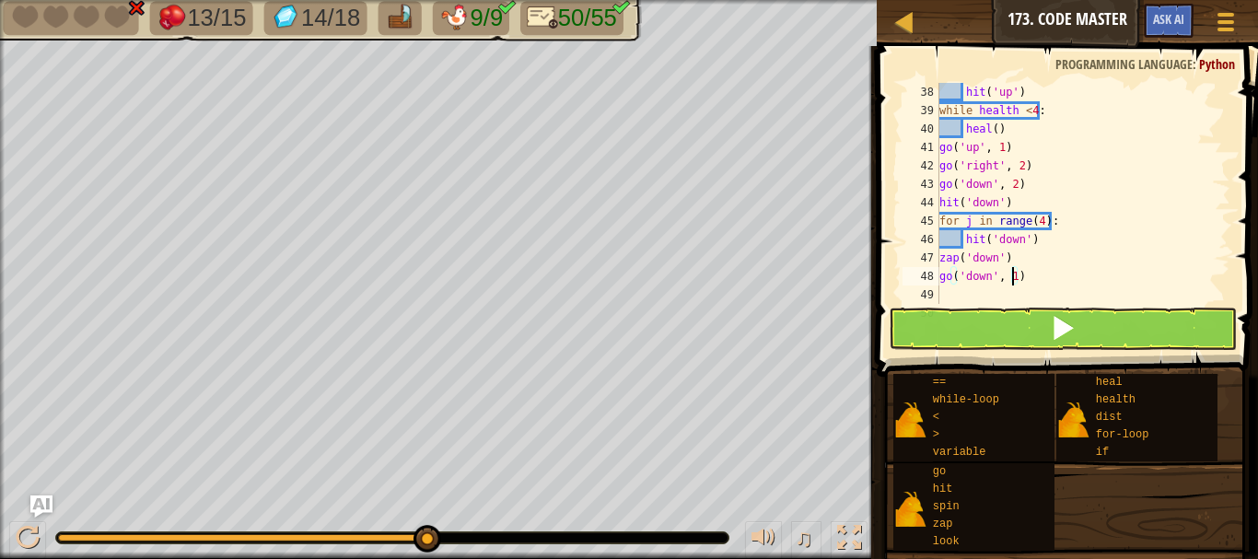
click at [1012, 273] on div "hit ( 'up' ) while health < 4 : heal ( ) go ( 'up' , 1 ) go ( 'right' , 2 ) go …" at bounding box center [1076, 212] width 281 height 258
type textarea "go('down', 2)"
type textarea "g"
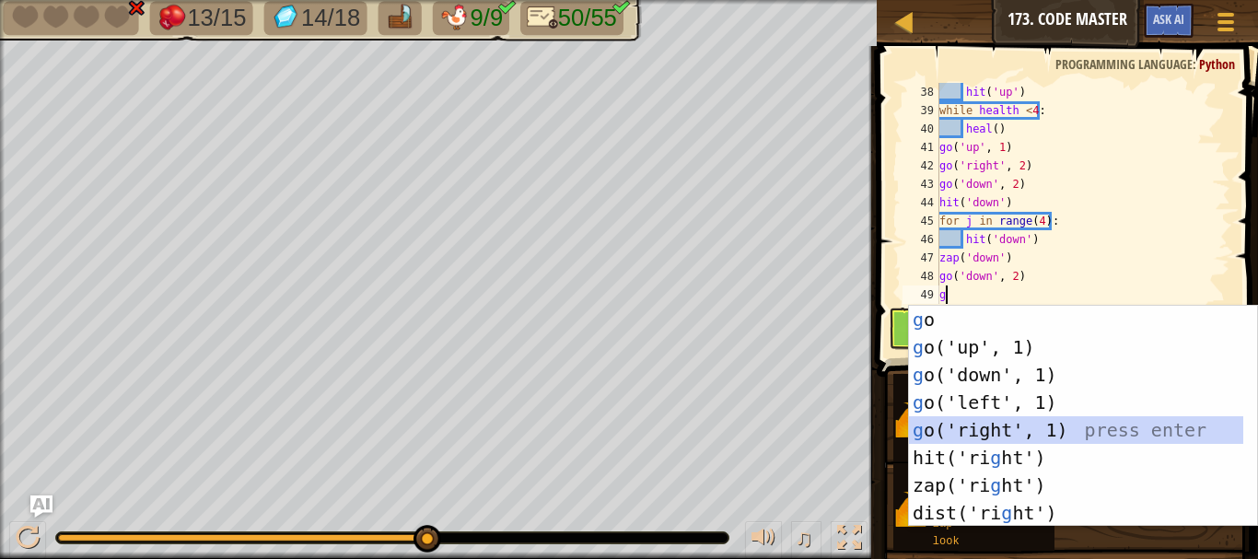
click at [961, 427] on div "g o press enter g o('up', 1) press enter g o('down', 1) press enter g o('left',…" at bounding box center [1076, 444] width 334 height 276
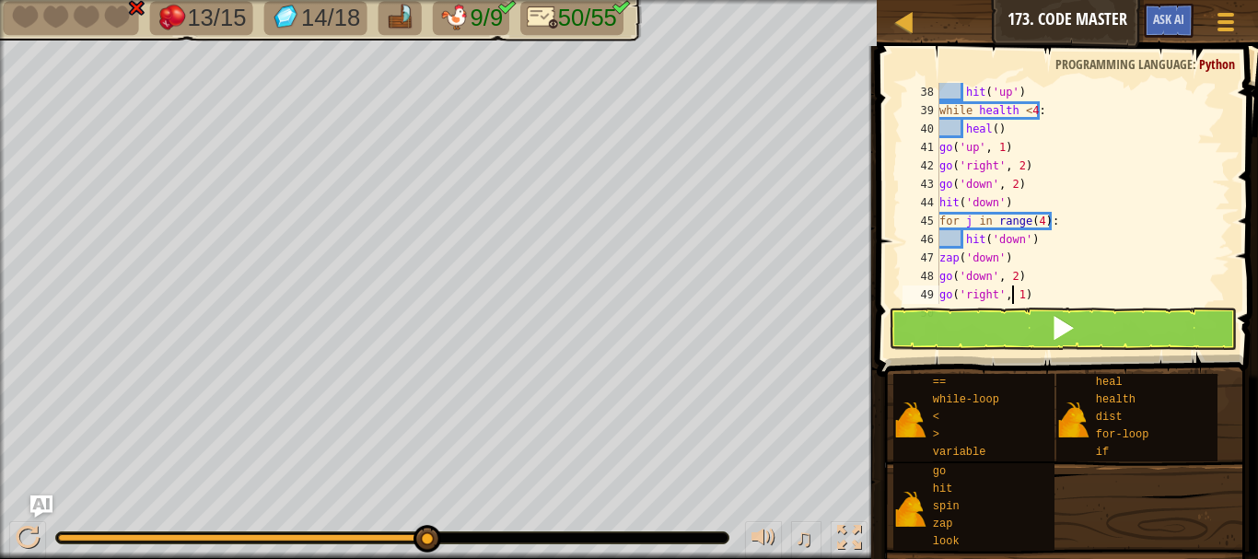
click at [1015, 292] on div "hit ( 'up' ) while health < 4 : heal ( ) go ( 'up' , 1 ) go ( 'right' , 2 ) go …" at bounding box center [1076, 212] width 281 height 258
type textarea "go('right', 4)"
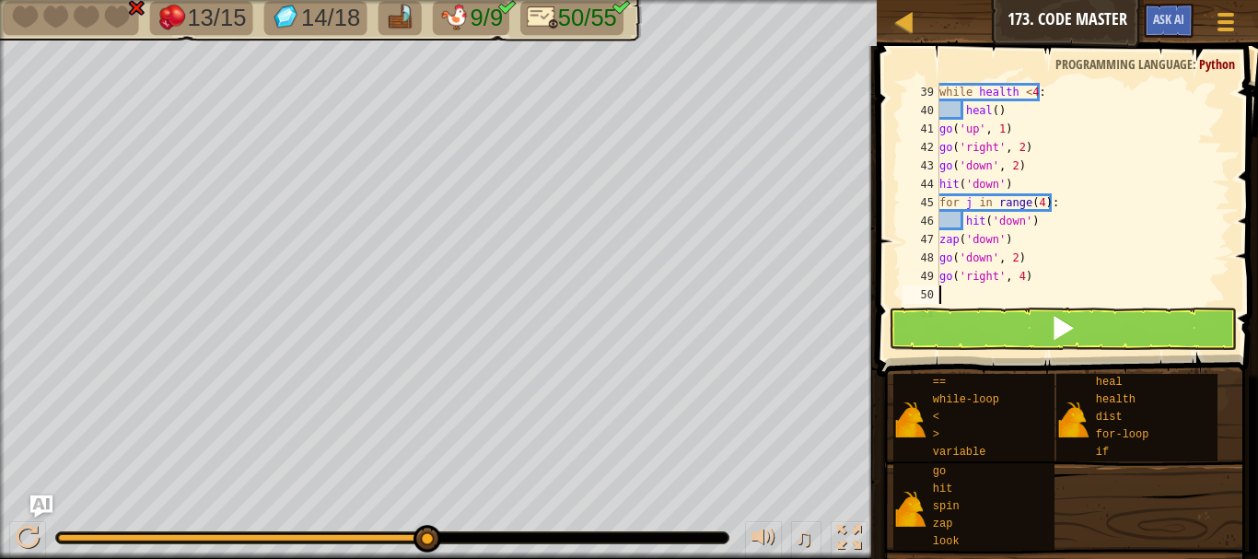
type textarea "g"
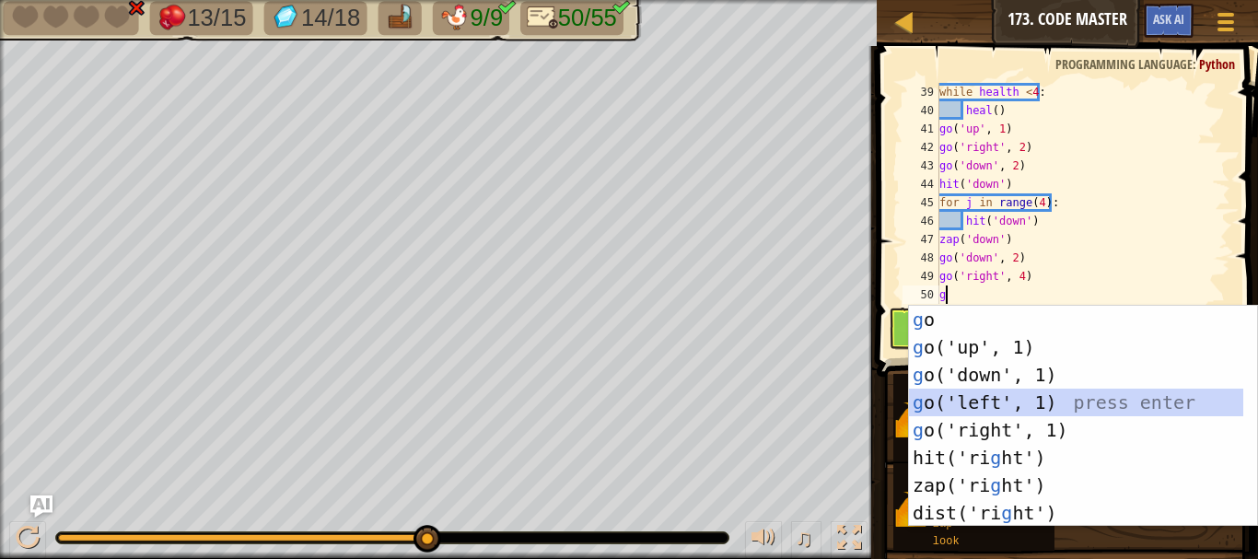
click at [1001, 393] on div "g o press enter g o('up', 1) press enter g o('down', 1) press enter g o('left',…" at bounding box center [1076, 444] width 334 height 276
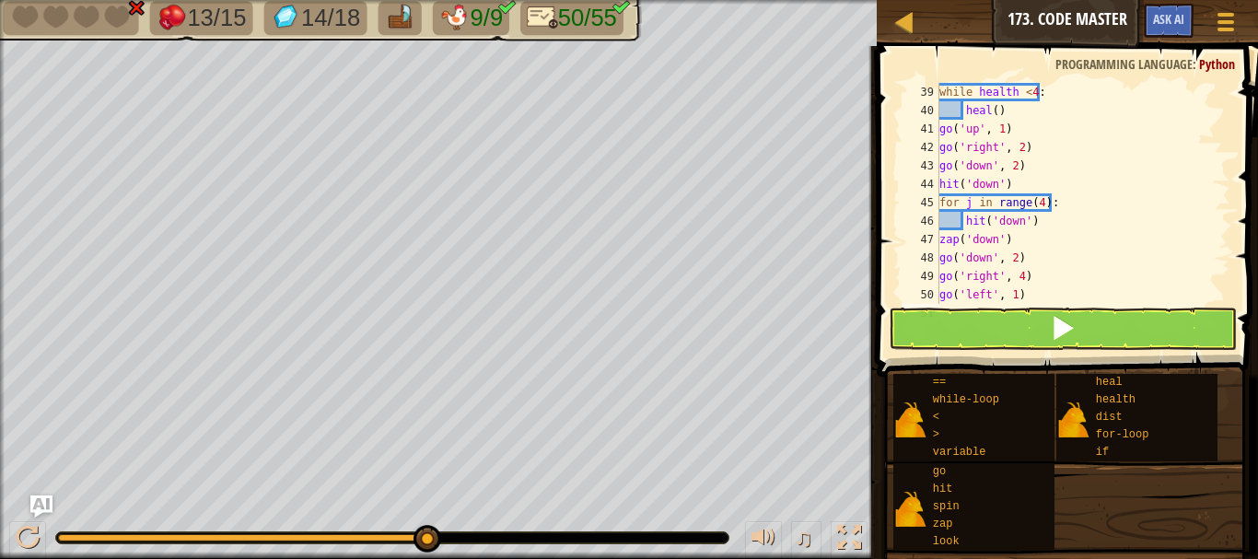
click at [1010, 294] on div "while health < 4 : heal ( ) go ( 'up' , 1 ) go ( 'right' , 2 ) go ( 'down' , 2 …" at bounding box center [1076, 212] width 281 height 258
type textarea "go('left', 4)"
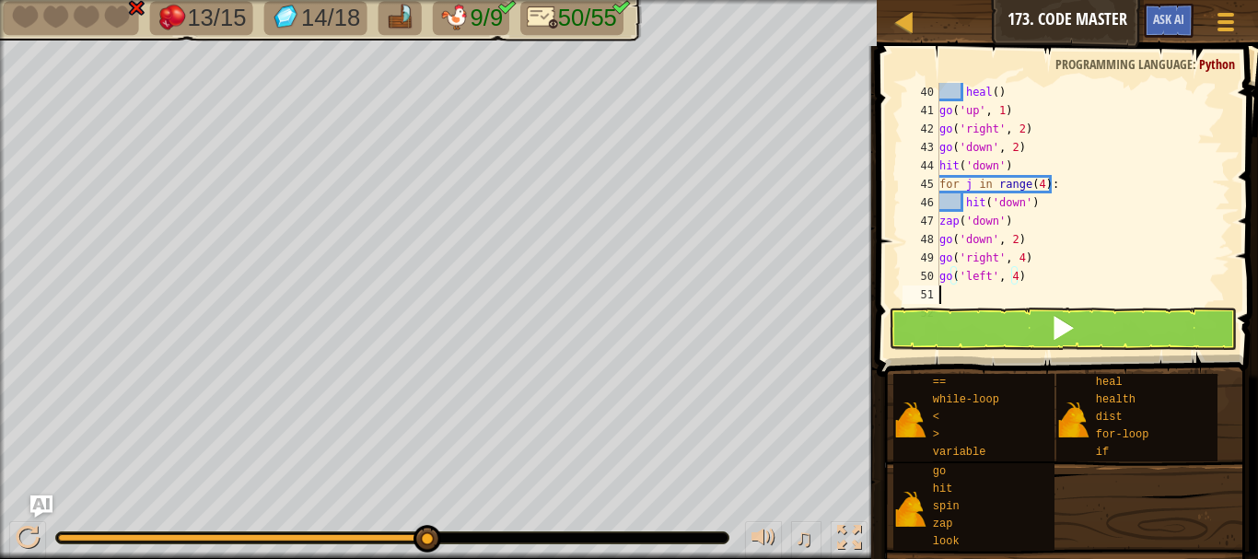
scroll to position [718, 0]
type textarea "g"
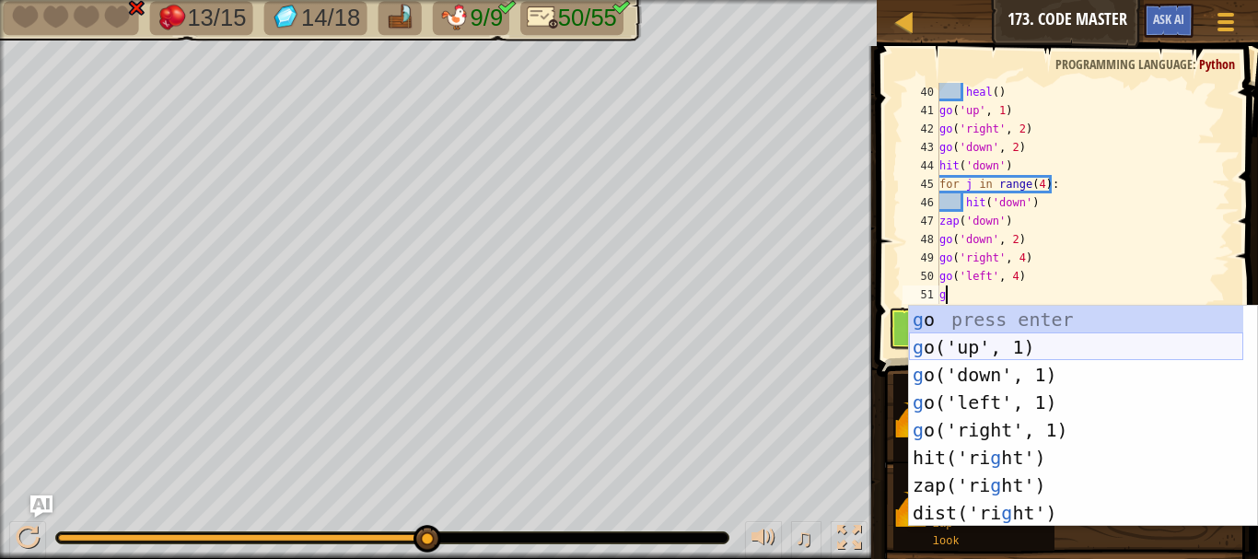
click at [975, 350] on div "g o press enter g o('up', 1) press enter g o('down', 1) press enter g o('left',…" at bounding box center [1076, 444] width 334 height 276
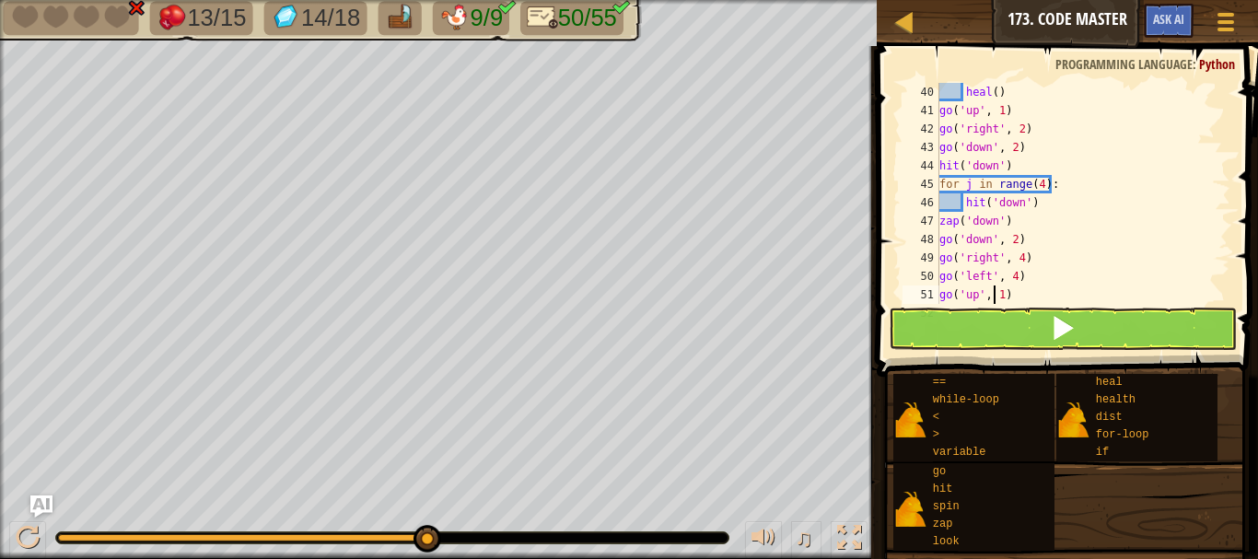
click at [995, 291] on div "heal ( ) go ( 'up' , 1 ) go ( 'right' , 2 ) go ( 'down' , 2 ) hit ( 'down' ) fo…" at bounding box center [1076, 212] width 281 height 258
type textarea "go('up', 9)"
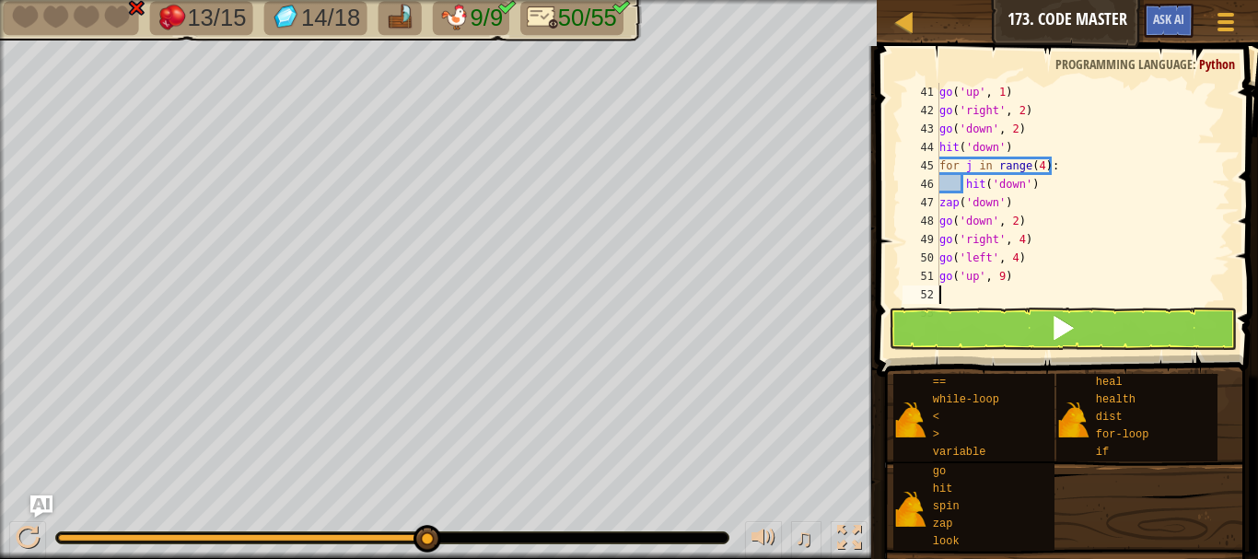
type textarea "g"
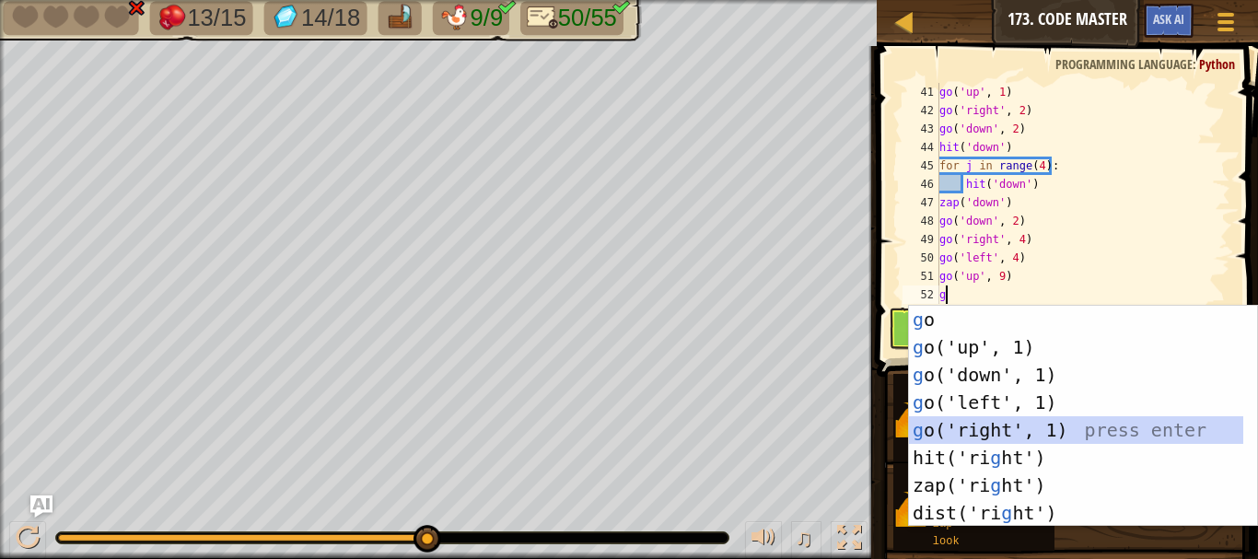
click at [1014, 422] on div "g o press enter g o('up', 1) press enter g o('down', 1) press enter g o('left',…" at bounding box center [1076, 444] width 334 height 276
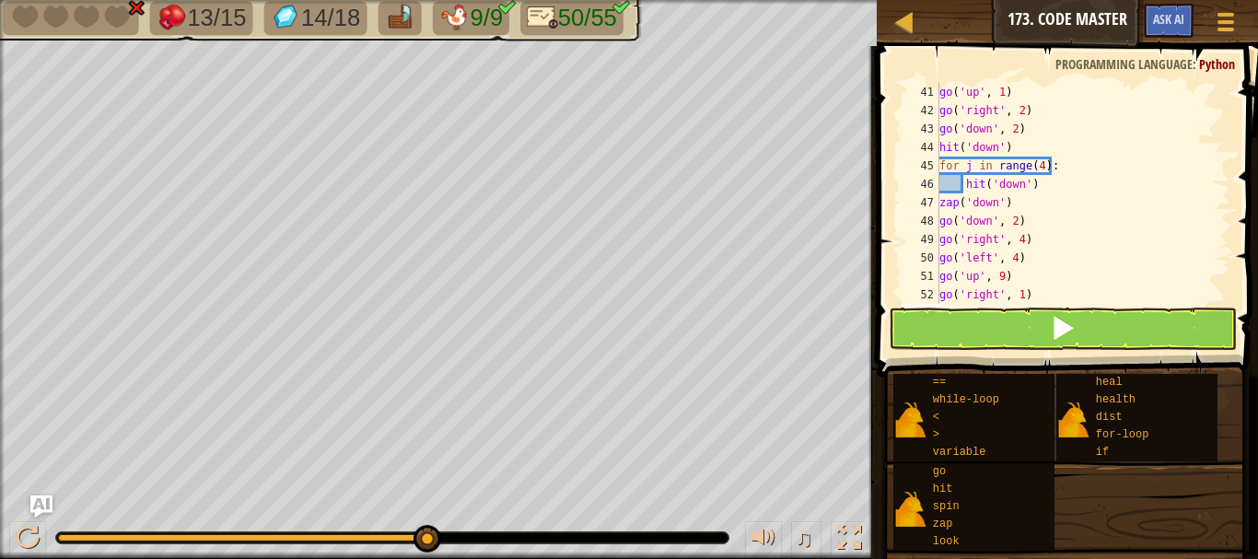
click at [1018, 293] on div "go ( 'up' , 1 ) go ( 'right' , 2 ) go ( 'down' , 2 ) hit ( 'down' ) for j in ra…" at bounding box center [1076, 212] width 281 height 258
type textarea "go('right', 2)"
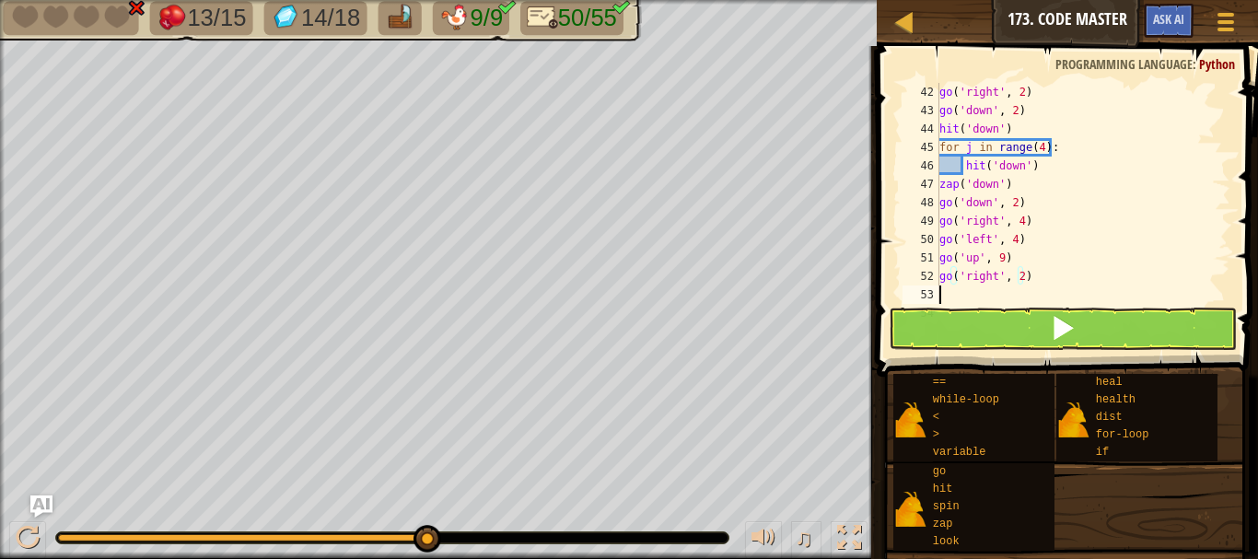
scroll to position [755, 0]
type textarea "h"
type textarea "g"
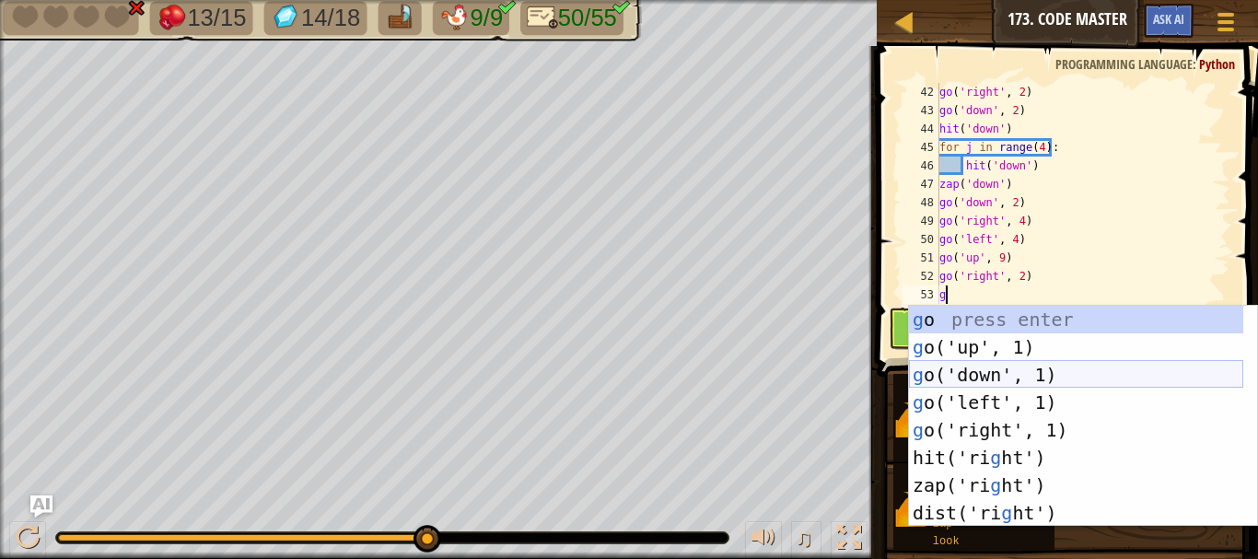
click at [982, 375] on div "g o press enter g o('up', 1) press enter g o('down', 1) press enter g o('left',…" at bounding box center [1076, 444] width 334 height 276
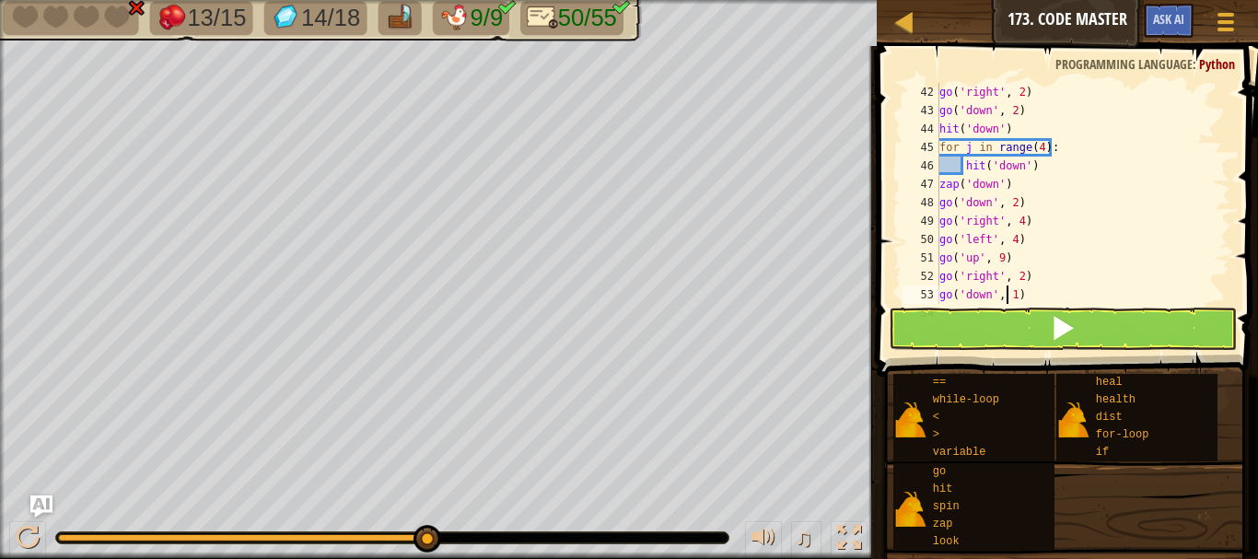
click at [1009, 285] on div "go ( 'right' , 2 ) go ( 'down' , 2 ) hit ( 'down' ) for j in range ( 4 ) : hit …" at bounding box center [1076, 212] width 281 height 258
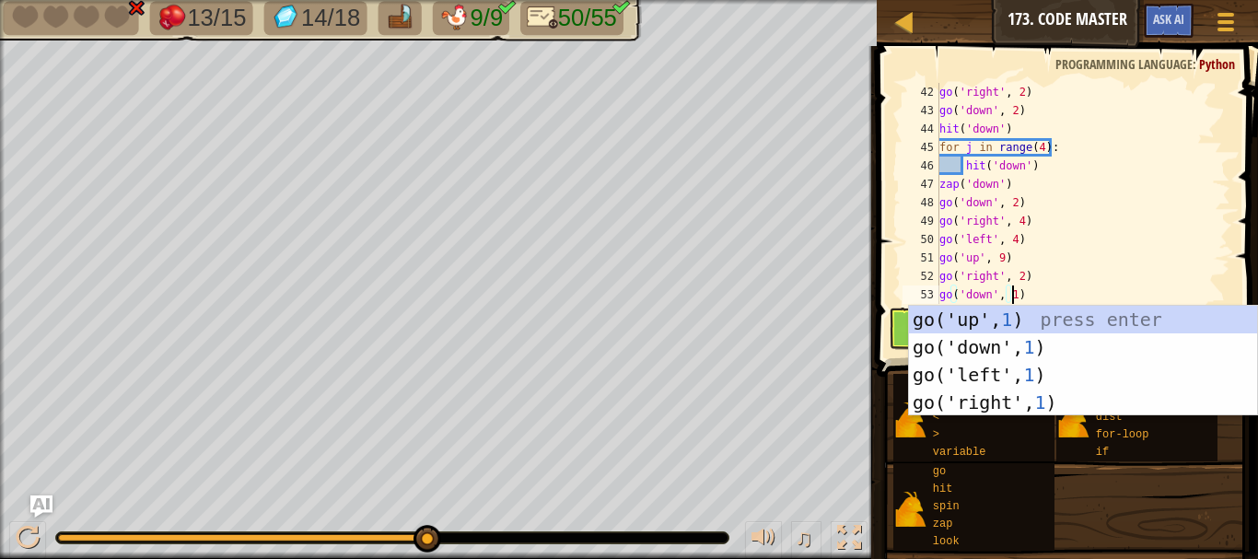
scroll to position [8, 6]
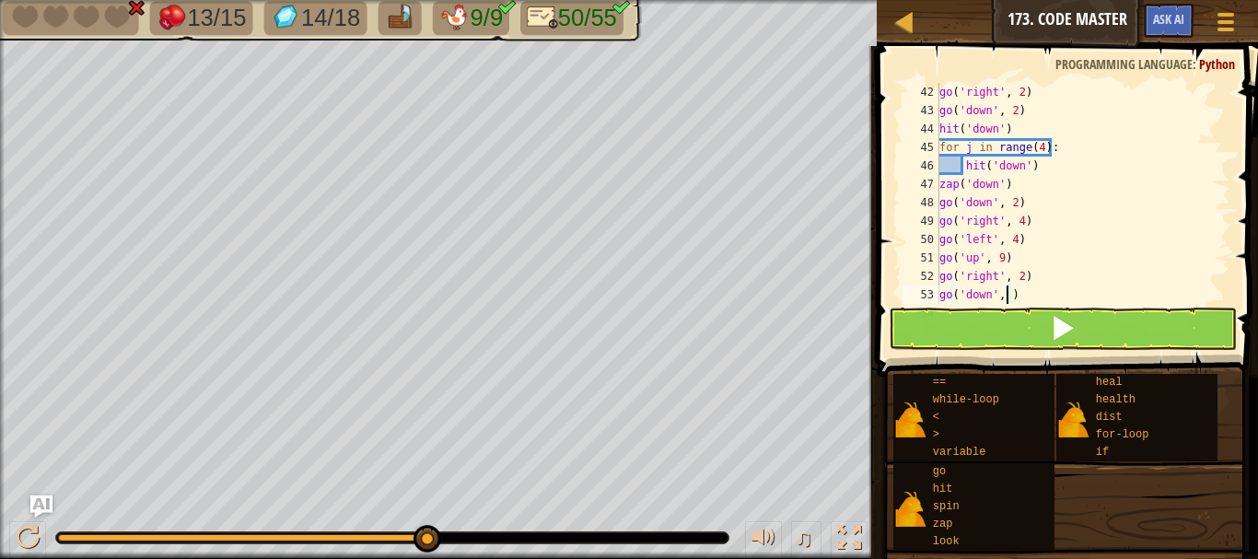
type textarea "go('down', 6)"
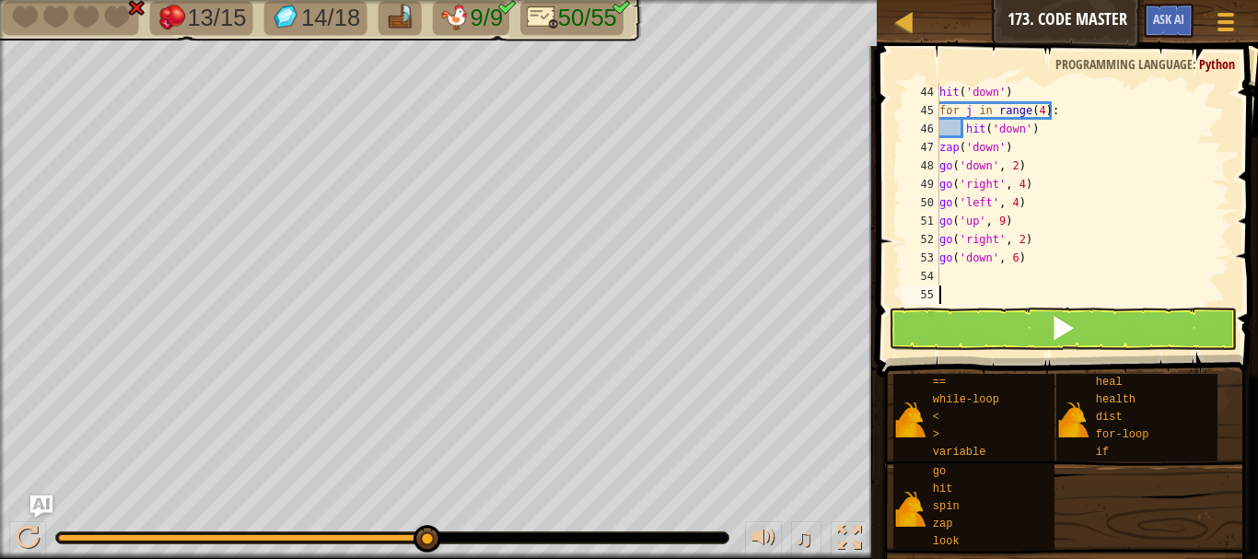
scroll to position [792, 0]
type textarea "g"
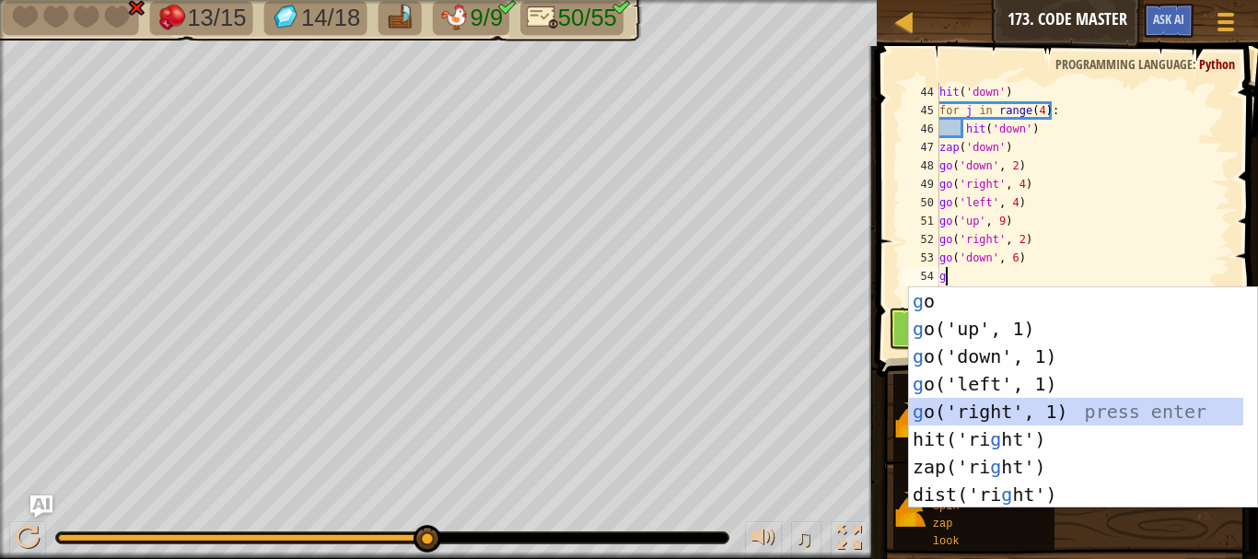
click at [1018, 410] on div "g o press enter g o('up', 1) press enter g o('down', 1) press enter g o('left',…" at bounding box center [1076, 425] width 334 height 276
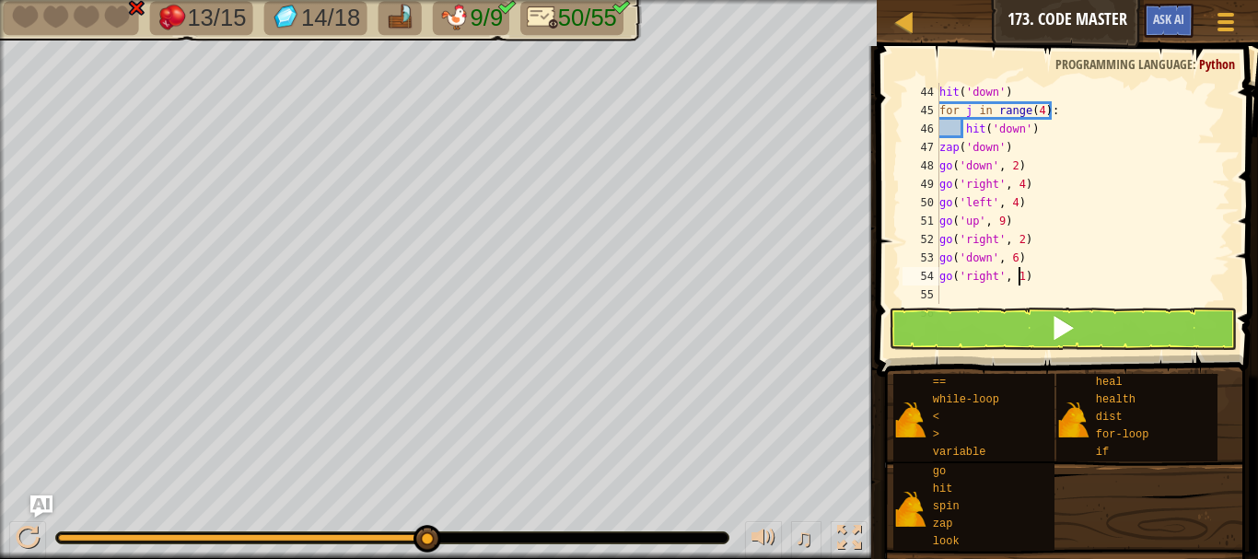
click at [1017, 270] on div "hit ( 'down' ) for j in range ( 4 ) : hit ( 'down' ) zap ( 'down' ) go ( 'down'…" at bounding box center [1076, 212] width 281 height 258
click at [1045, 309] on button at bounding box center [1063, 329] width 348 height 42
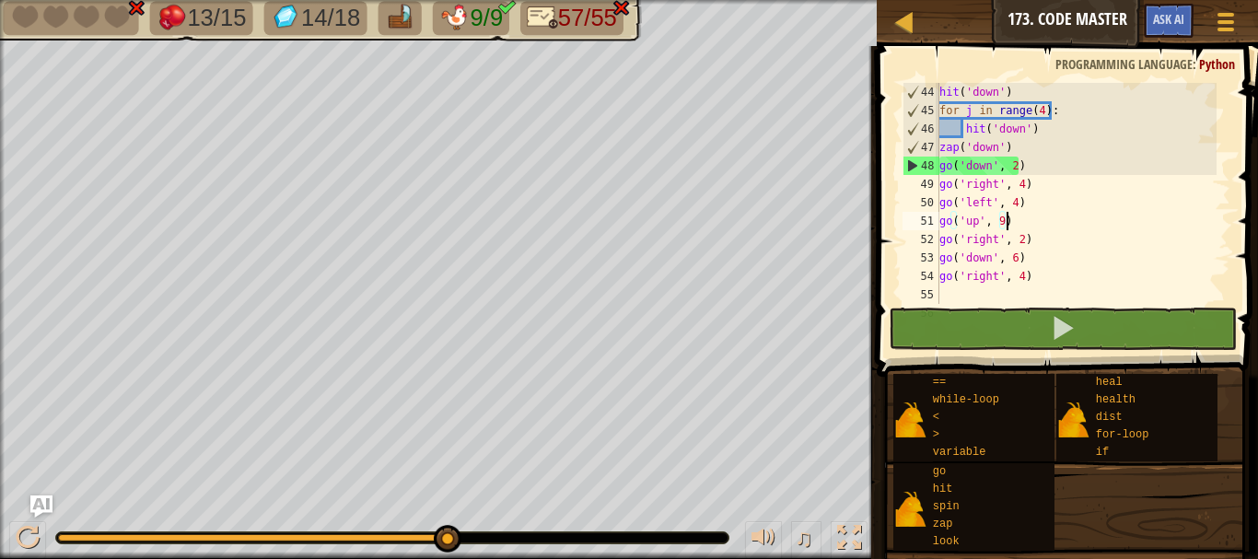
scroll to position [8, 5]
type textarea "hit('down')"
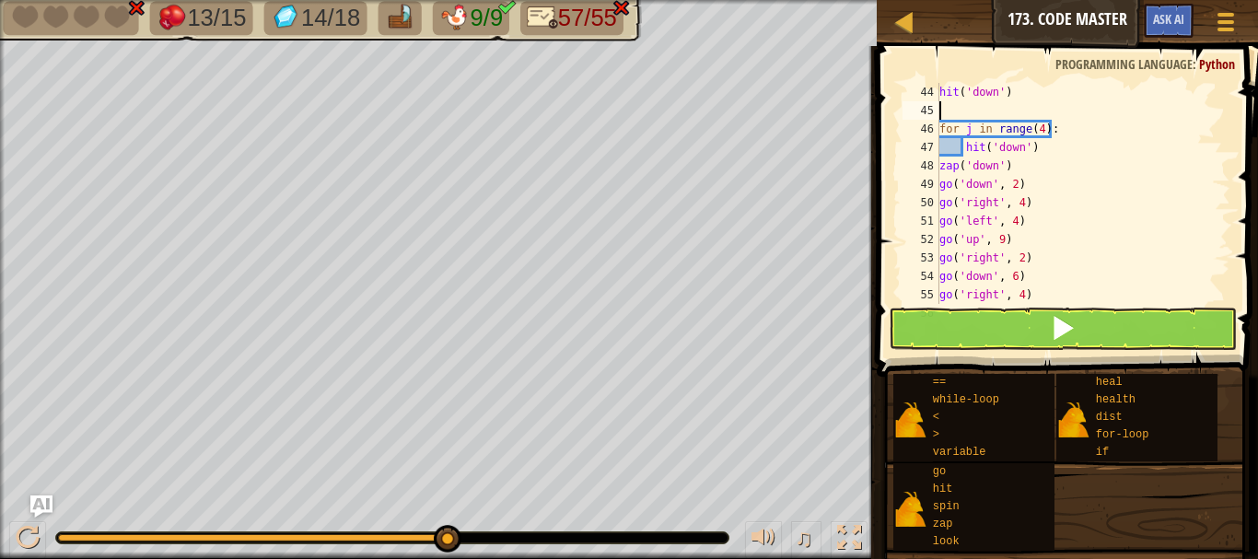
type textarea "g"
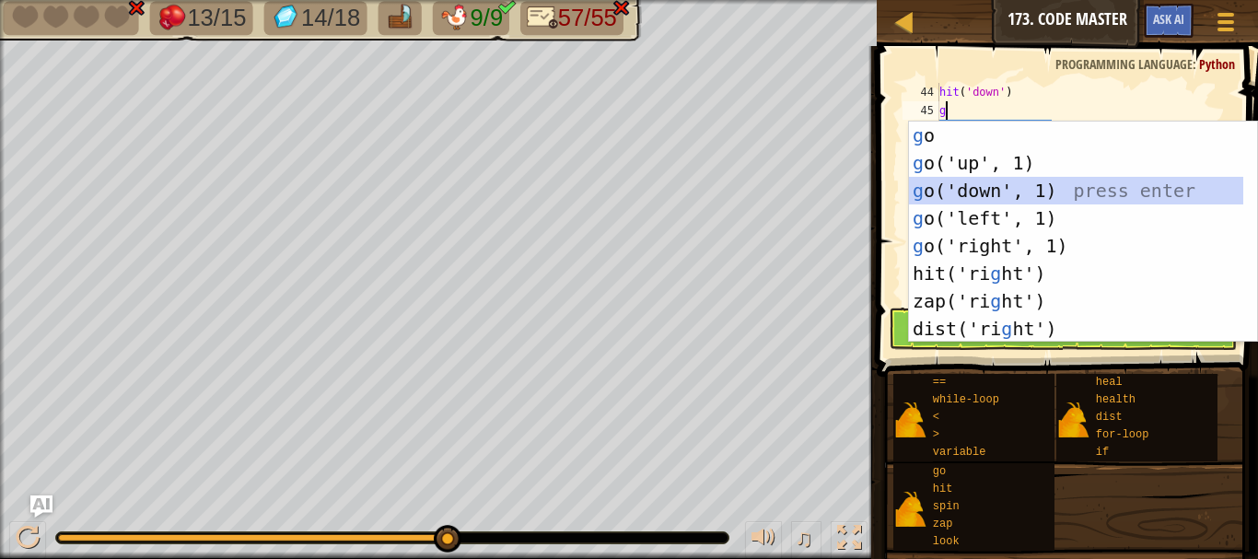
click at [971, 191] on div "g o press enter g o('up', 1) press enter g o('down', 1) press enter g o('left',…" at bounding box center [1076, 260] width 334 height 276
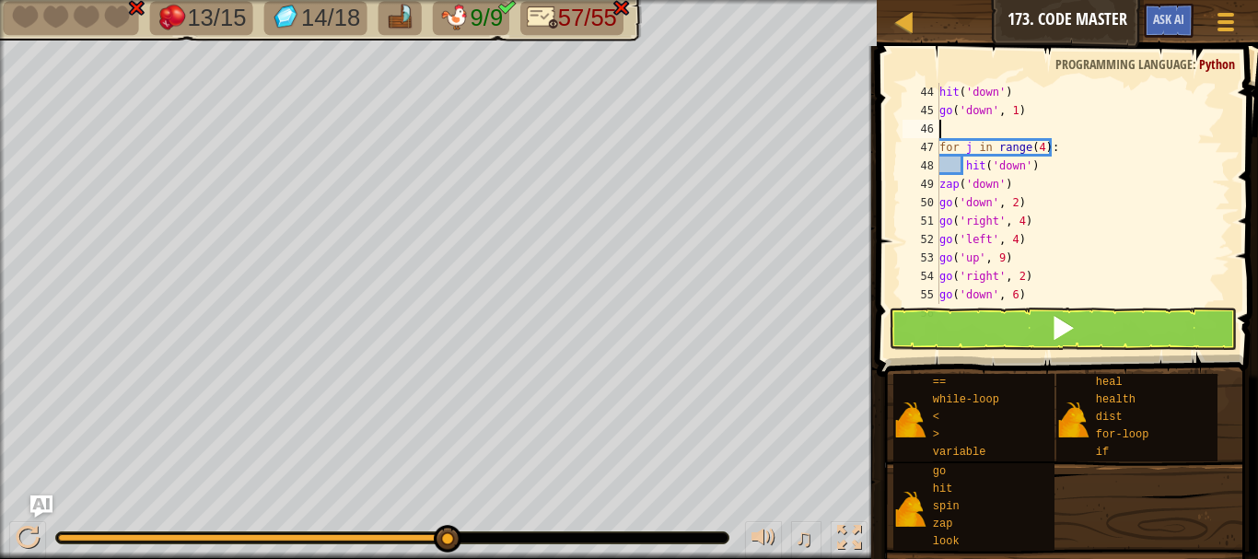
type textarea "go('down', 1)"
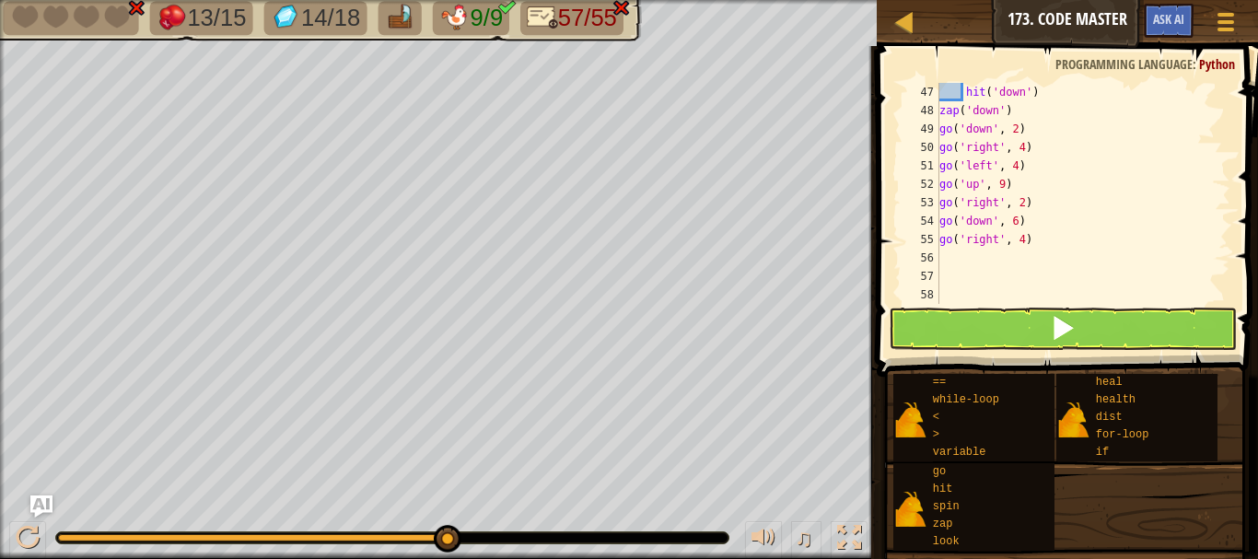
scroll to position [847, 0]
click at [937, 295] on div "58" at bounding box center [920, 294] width 37 height 18
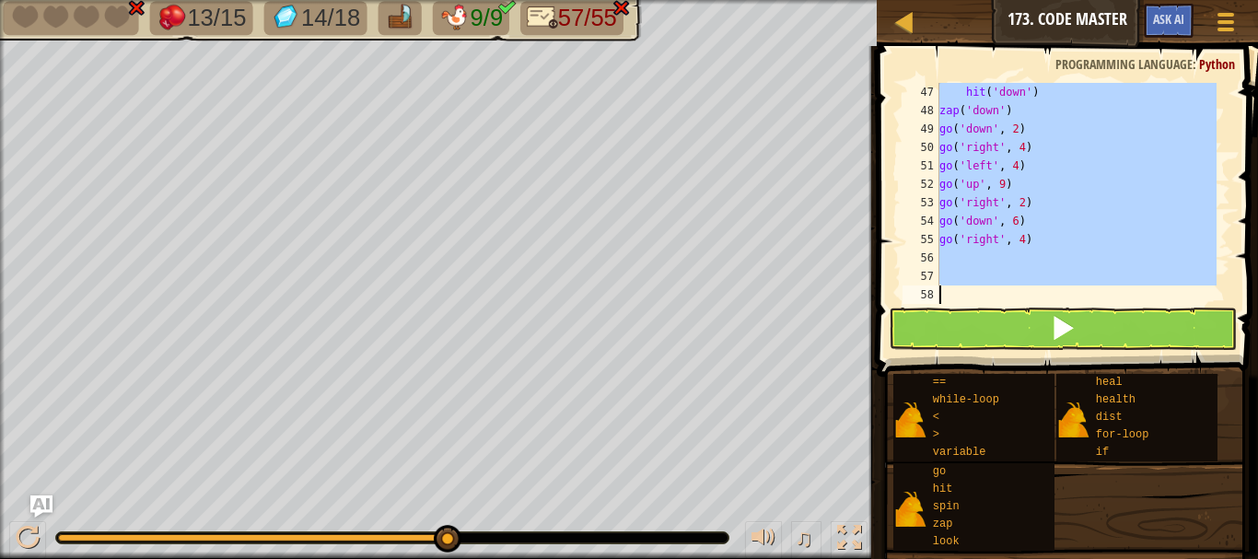
click at [936, 296] on div "58" at bounding box center [920, 294] width 37 height 18
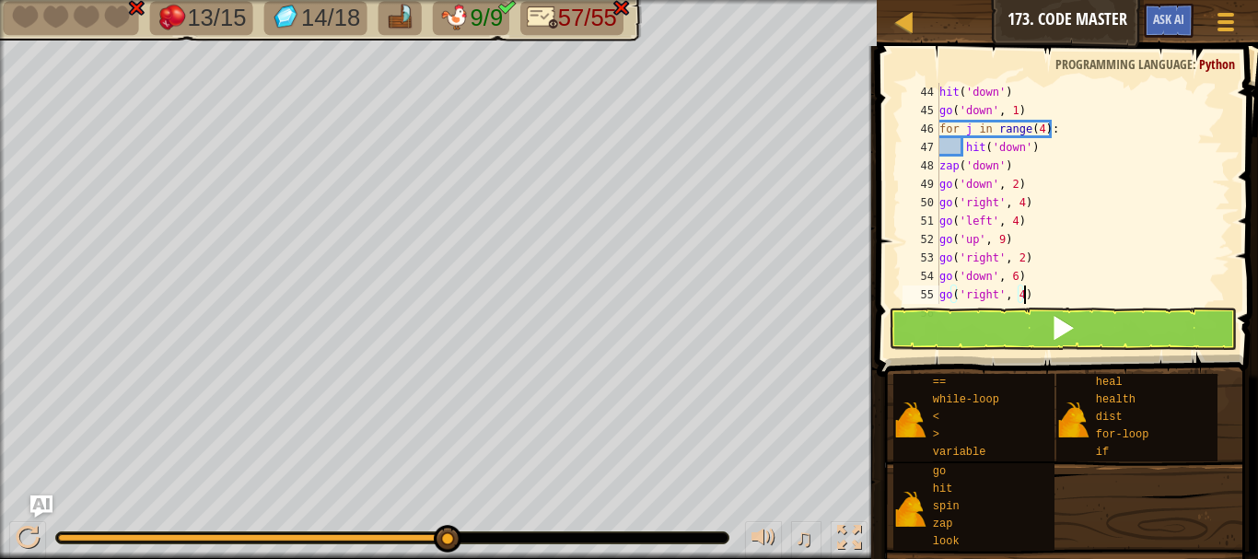
scroll to position [792, 0]
type textarea "go('right', 4)"
click at [951, 321] on button at bounding box center [1063, 329] width 348 height 42
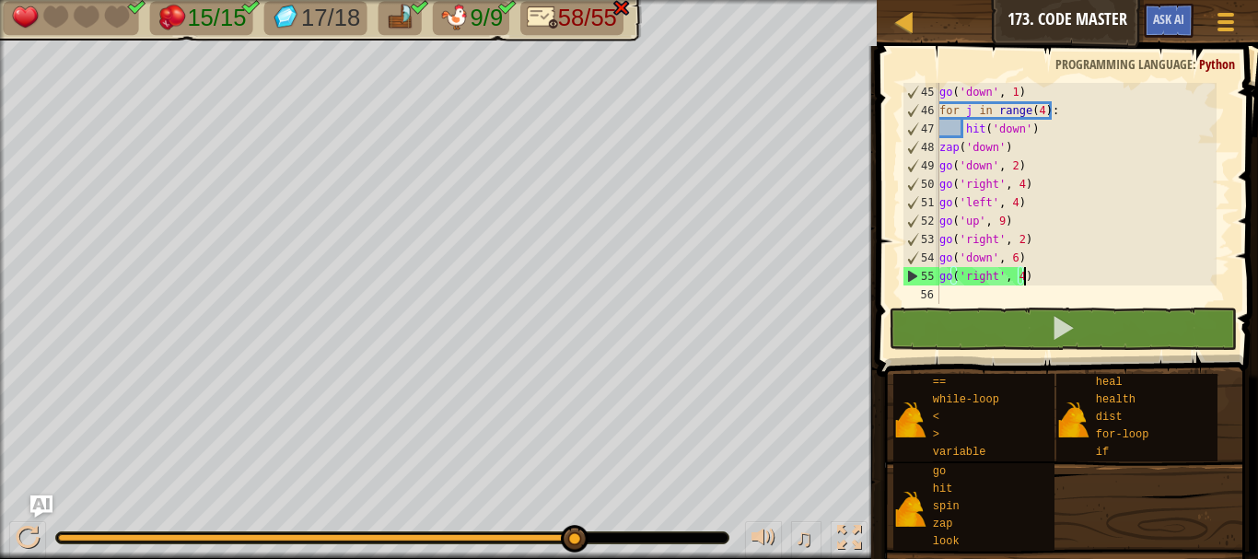
scroll to position [810, 0]
click at [955, 292] on div "go ( 'down' , 1 ) for j in range ( 4 ) : hit ( 'down' ) zap ( 'down' ) go ( 'do…" at bounding box center [1076, 212] width 281 height 258
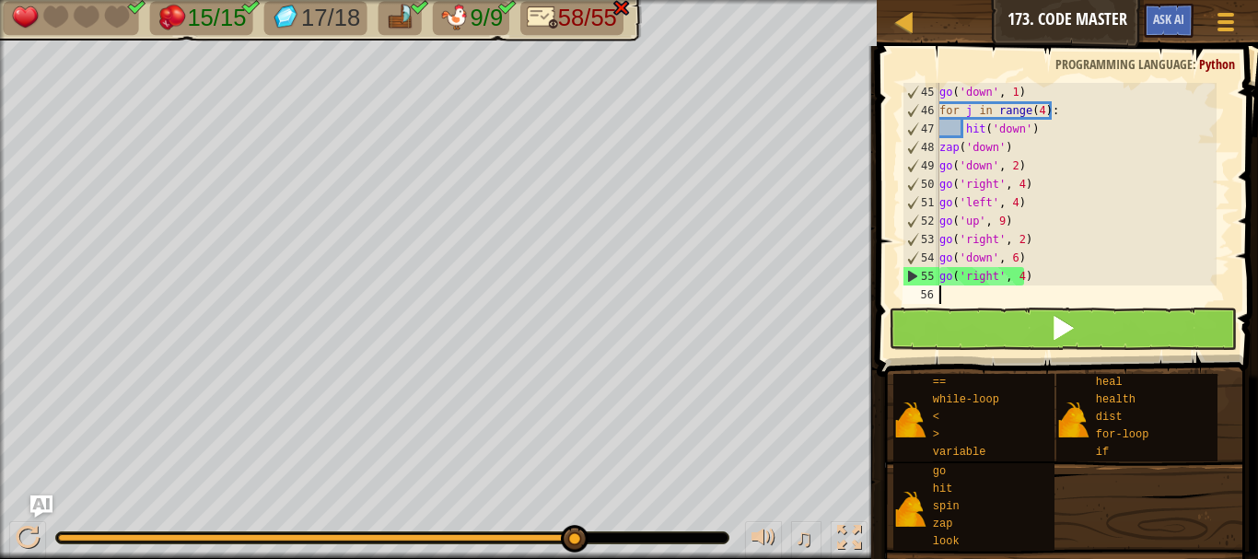
type textarea "go('right', 4)"
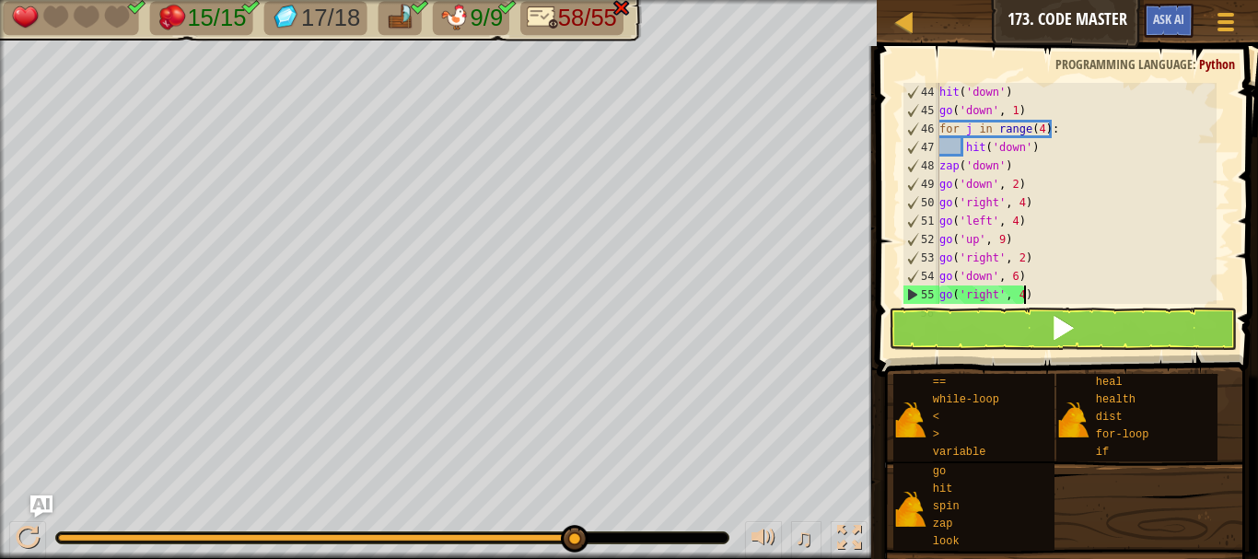
scroll to position [792, 0]
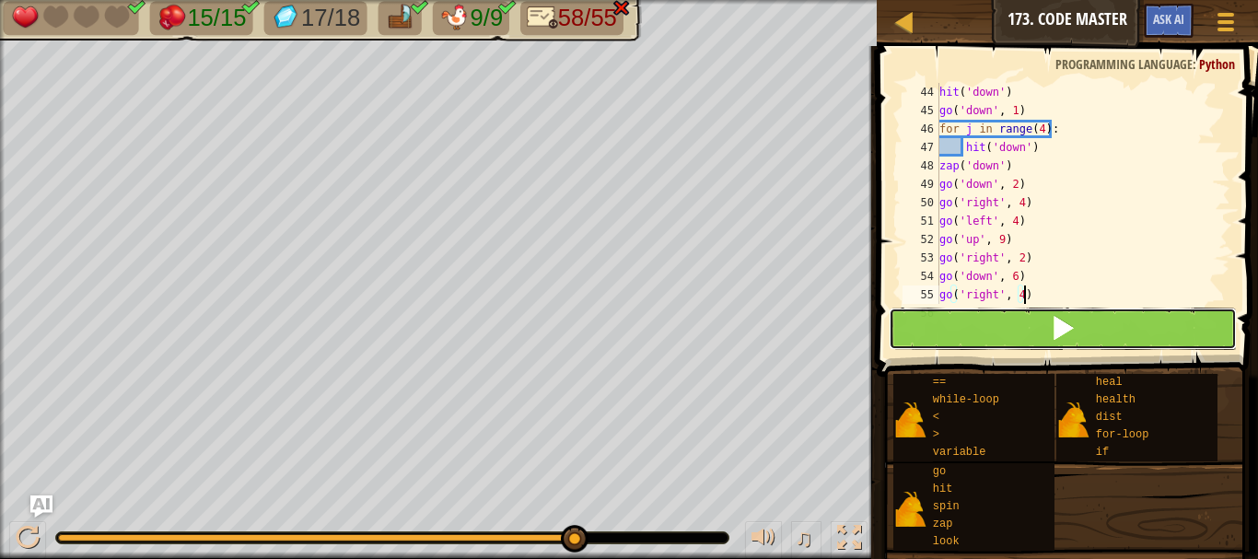
click at [970, 322] on button at bounding box center [1063, 329] width 348 height 42
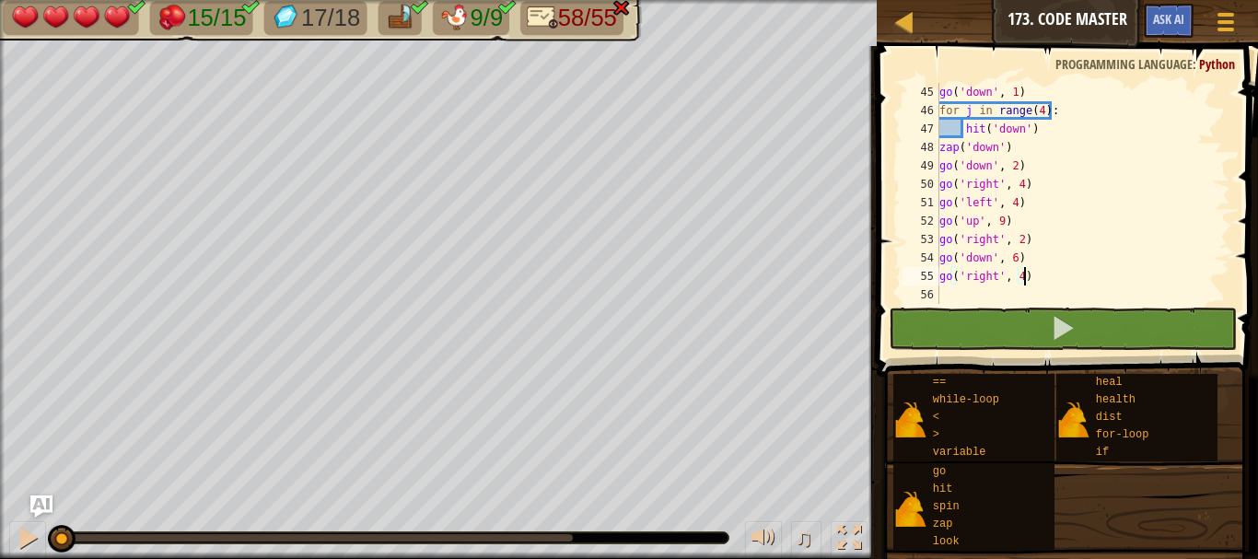
scroll to position [810, 0]
click at [949, 297] on div "go ( 'down' , 1 ) for j in range ( 4 ) : hit ( 'down' ) zap ( 'down' ) go ( 'do…" at bounding box center [1076, 212] width 281 height 258
type textarea "\"
type textarea "go('right', 4)"
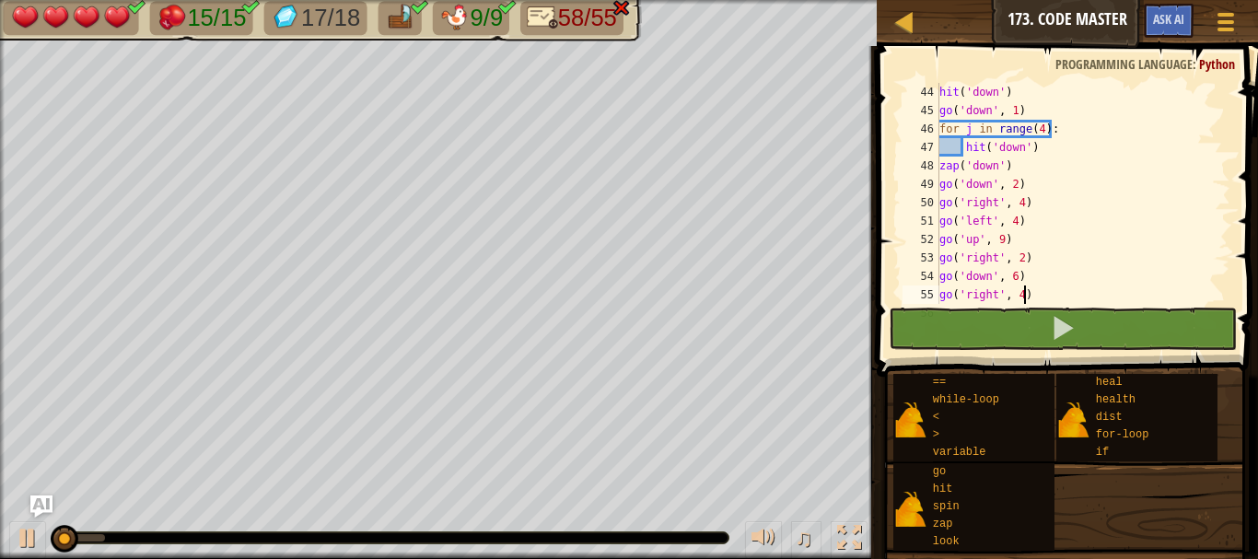
scroll to position [792, 0]
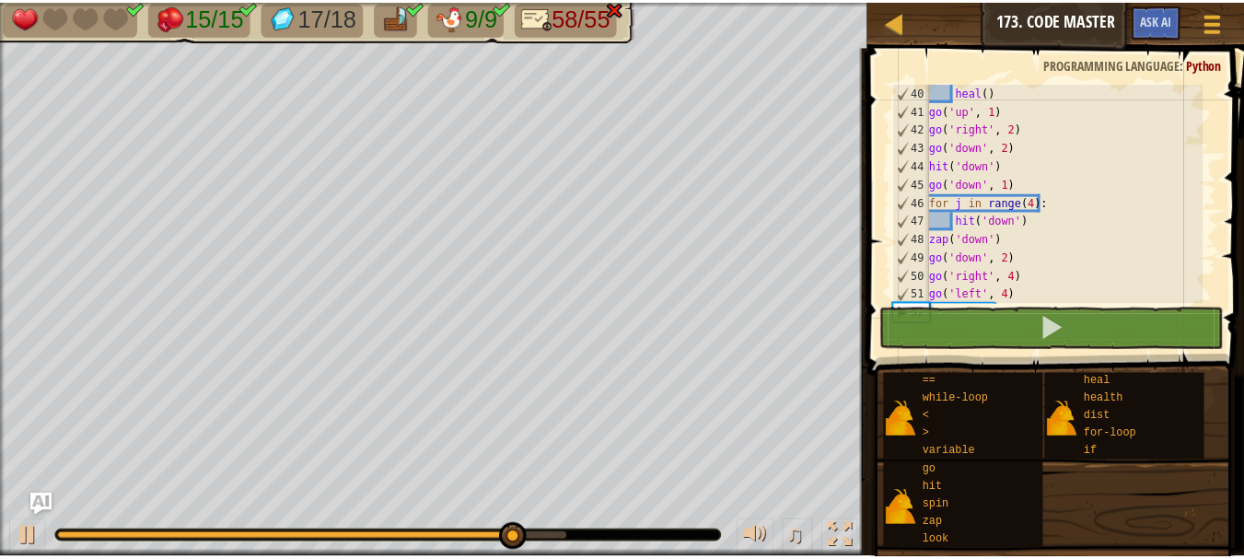
scroll to position [810, 0]
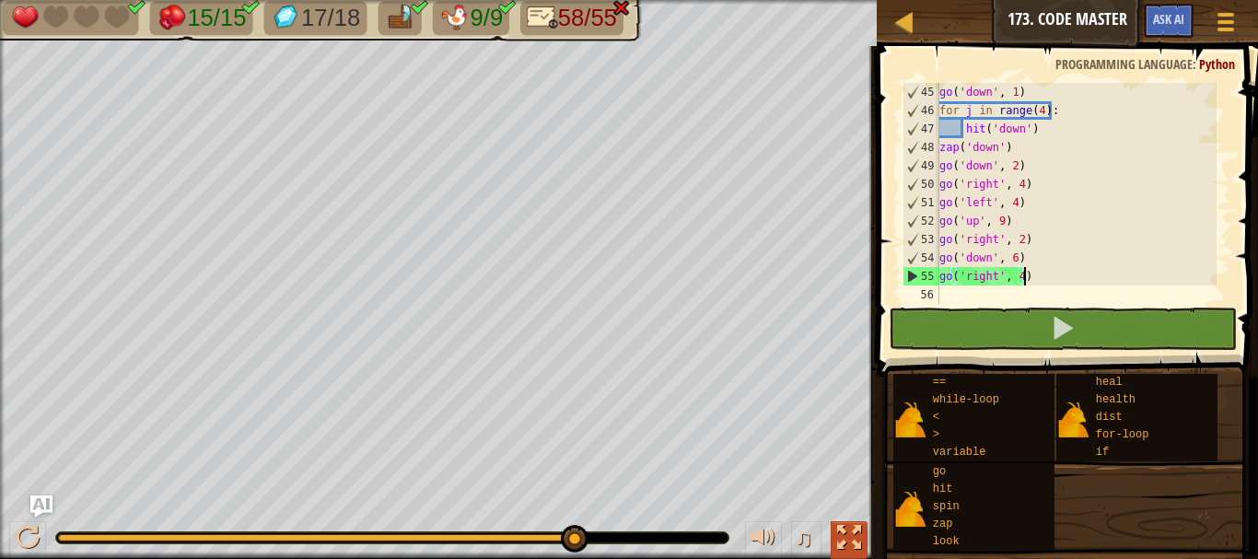
type textarea "go('right', 4)"
click at [902, 24] on div at bounding box center [904, 21] width 23 height 23
select select "en-[GEOGRAPHIC_DATA]"
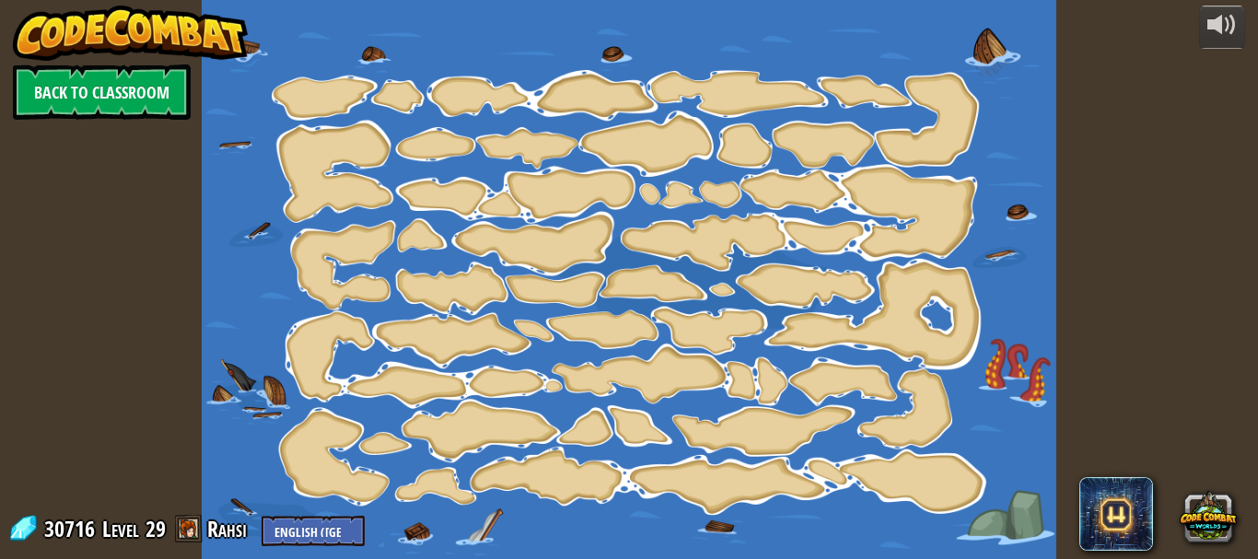
select select "en-[GEOGRAPHIC_DATA]"
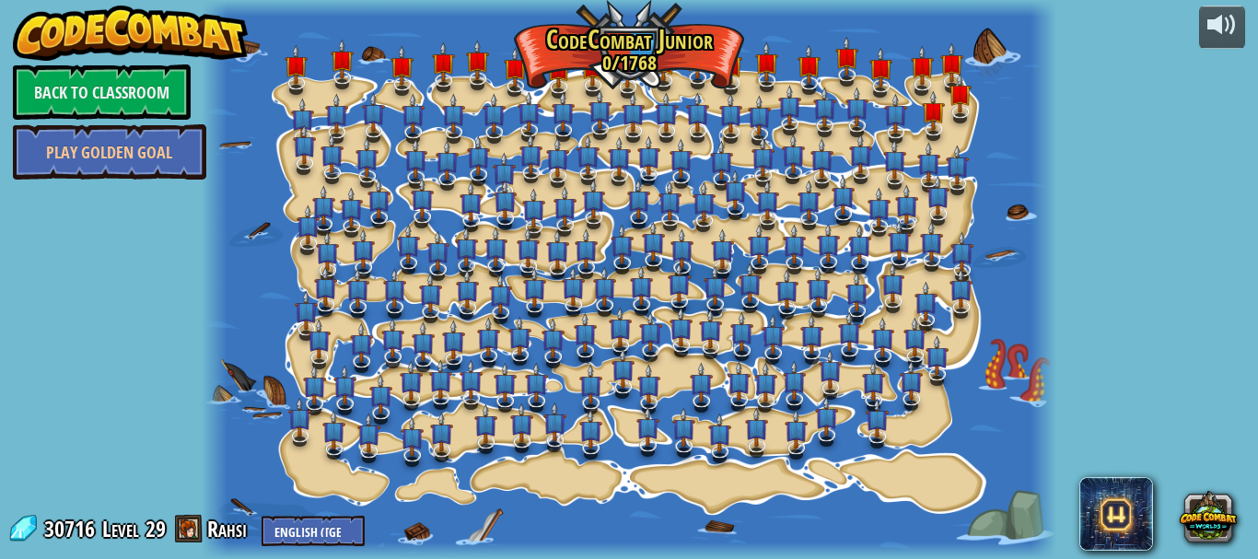
select select "en-[GEOGRAPHIC_DATA]"
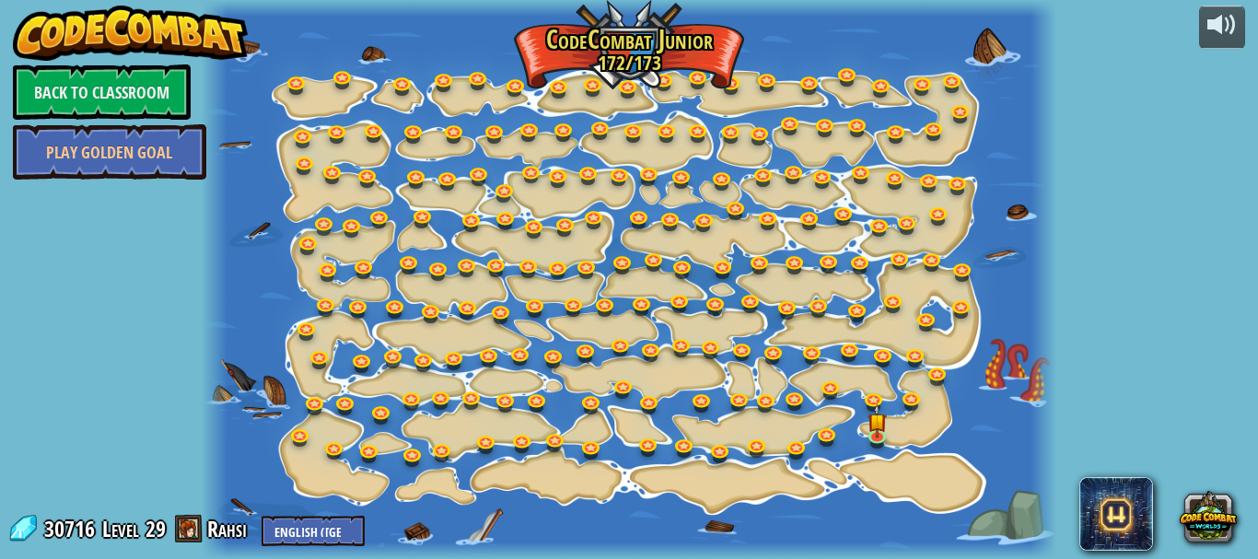
select select "en-[GEOGRAPHIC_DATA]"
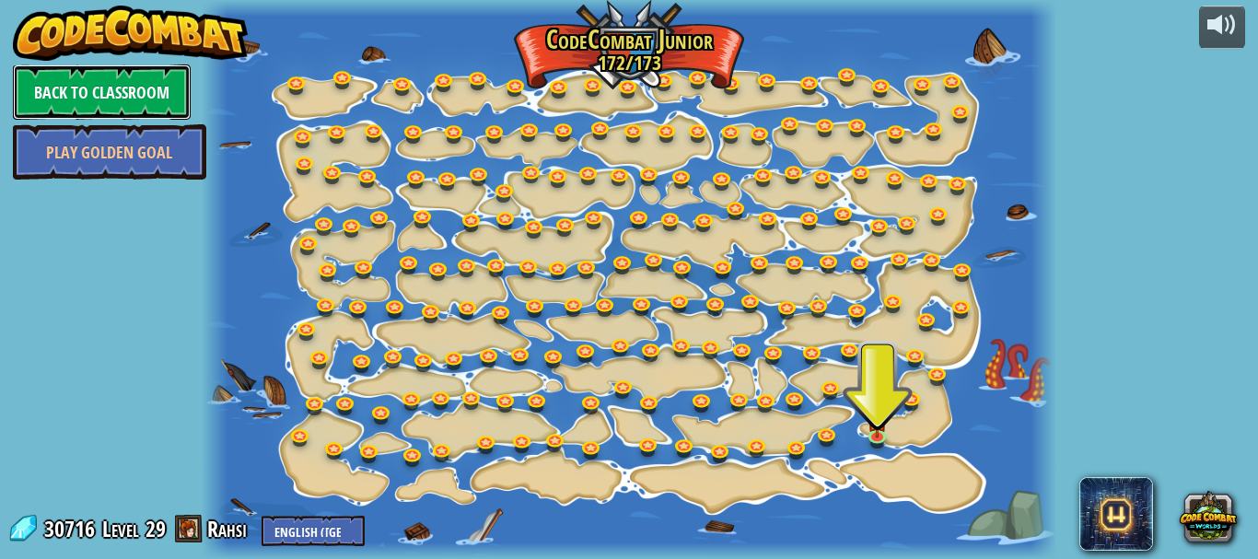
click at [144, 75] on link "Back to Classroom" at bounding box center [102, 91] width 178 height 55
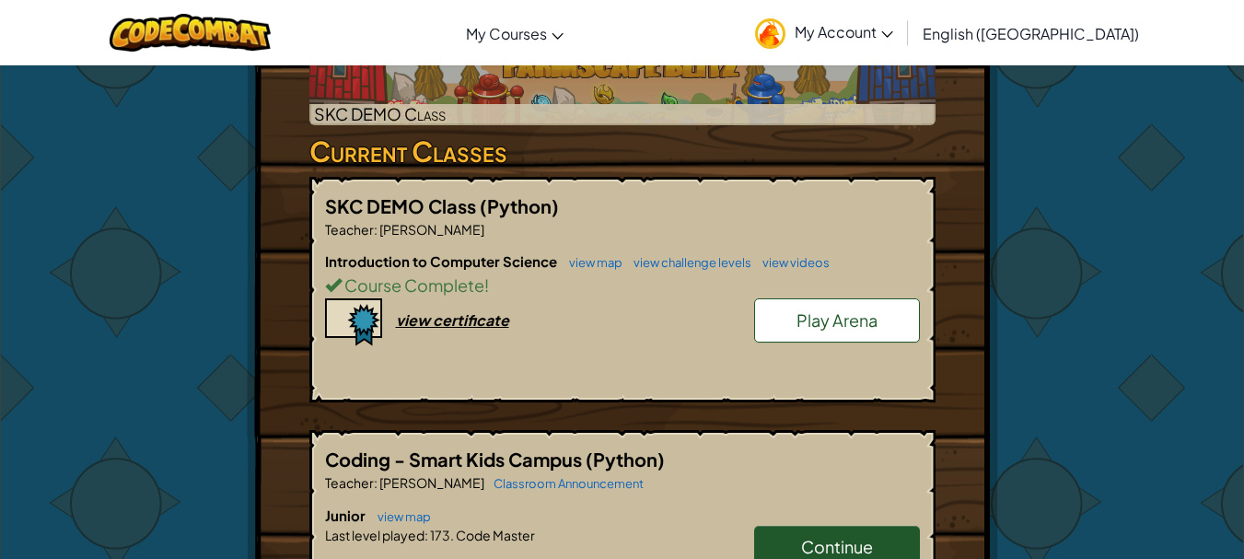
scroll to position [737, 0]
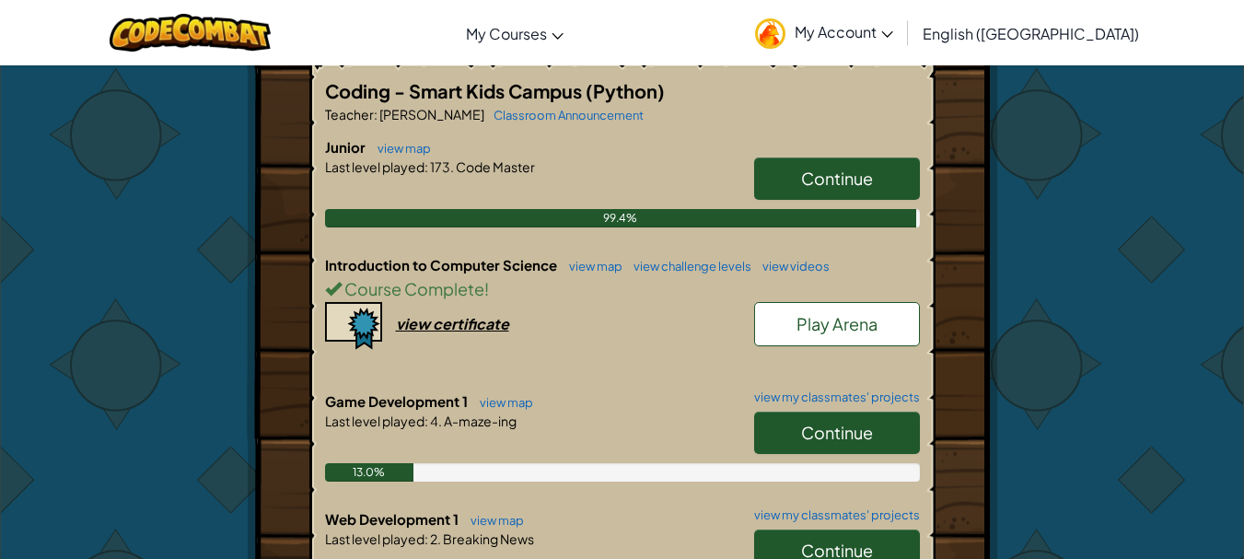
click at [822, 427] on span "Continue" at bounding box center [837, 432] width 72 height 21
select select "en-[GEOGRAPHIC_DATA]"
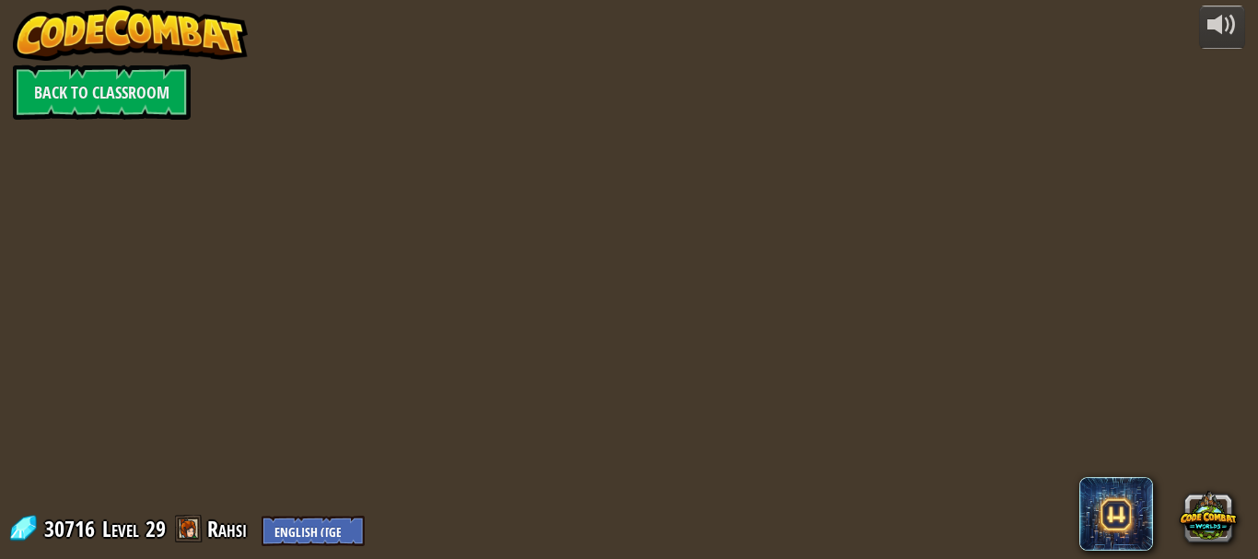
select select "en-[GEOGRAPHIC_DATA]"
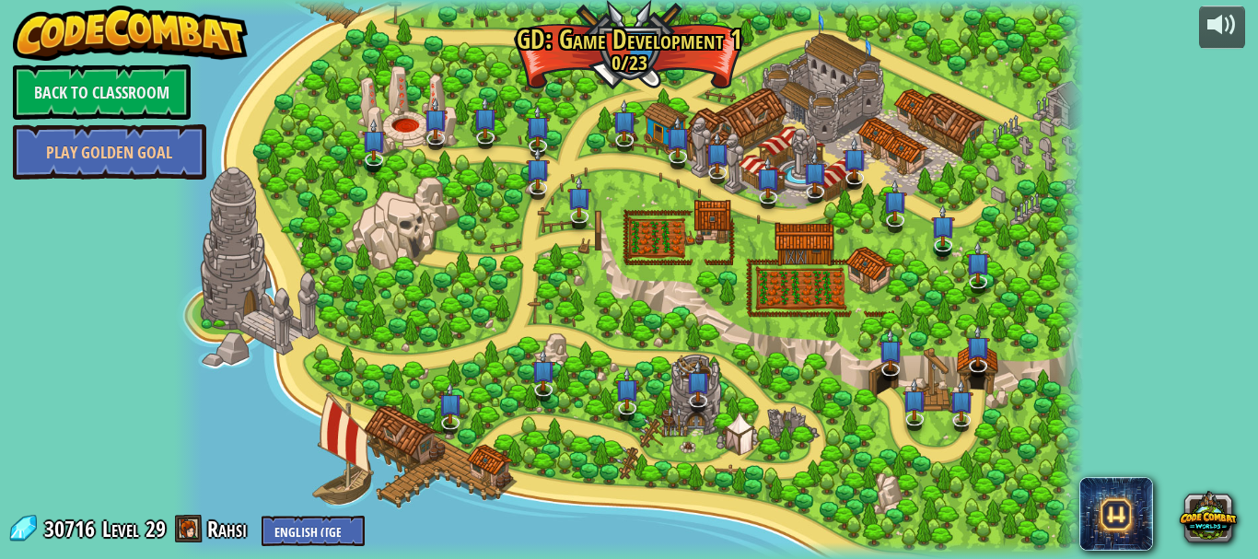
select select "en-[GEOGRAPHIC_DATA]"
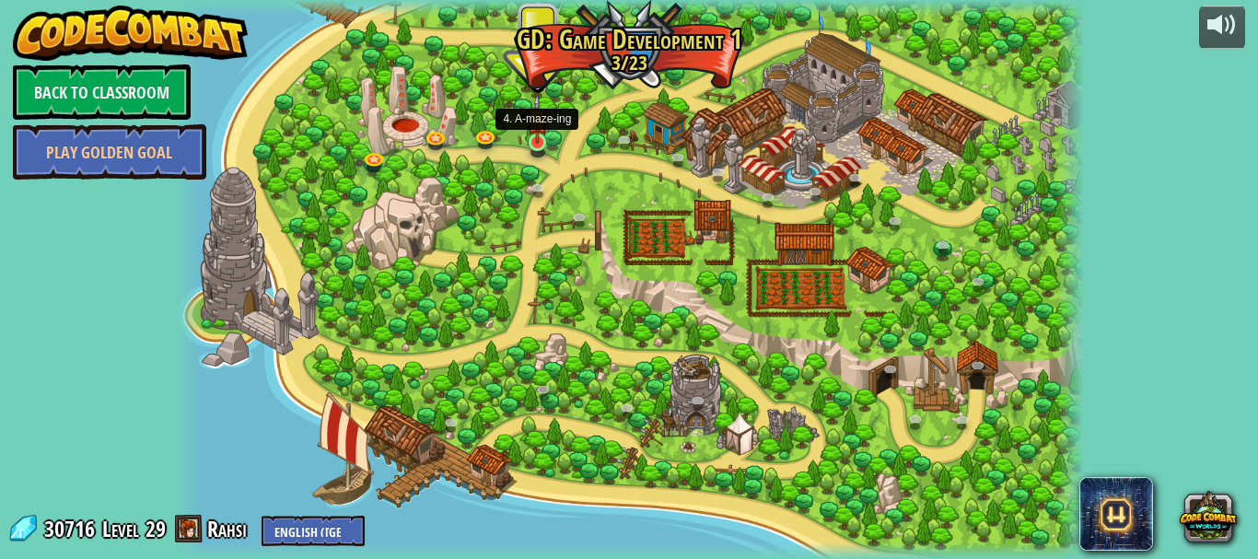
click at [531, 139] on img at bounding box center [537, 119] width 21 height 50
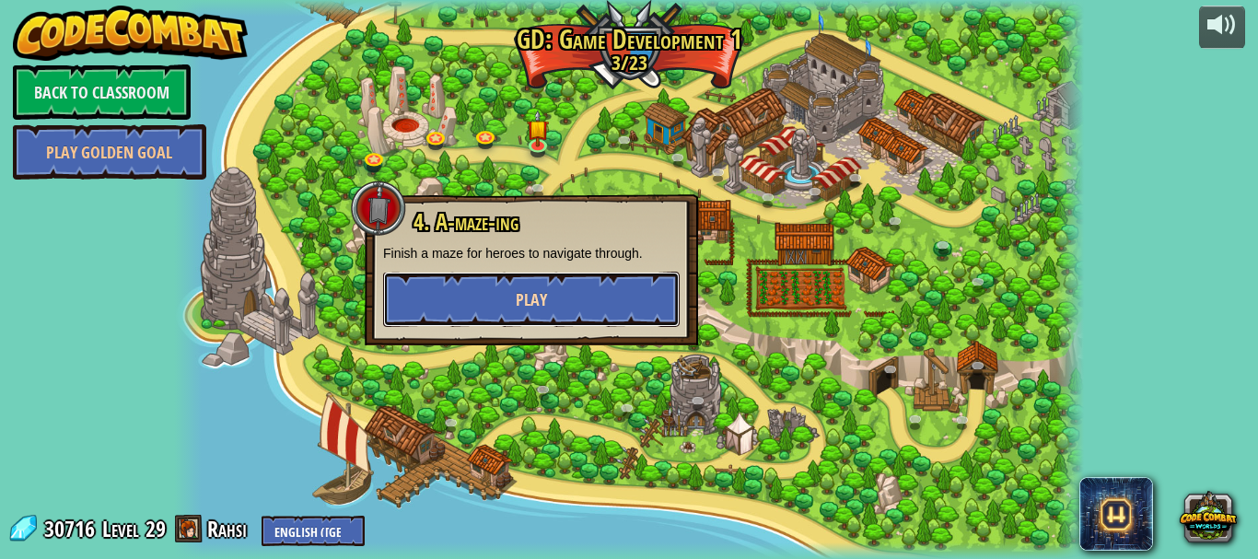
click at [519, 284] on button "Play" at bounding box center [531, 299] width 297 height 55
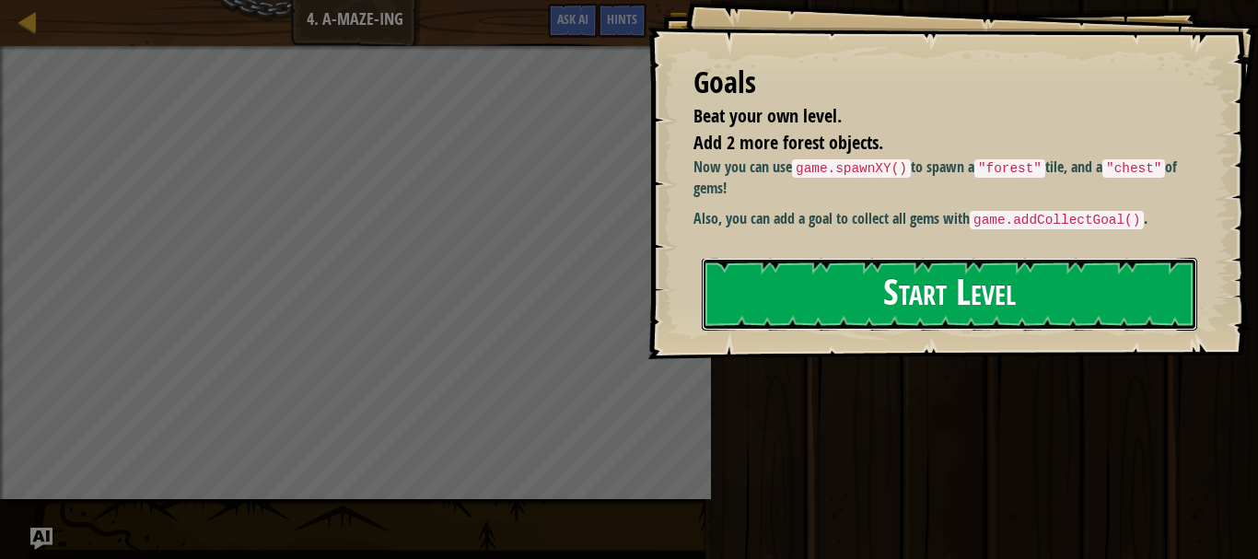
click at [895, 285] on button "Start Level" at bounding box center [949, 294] width 495 height 73
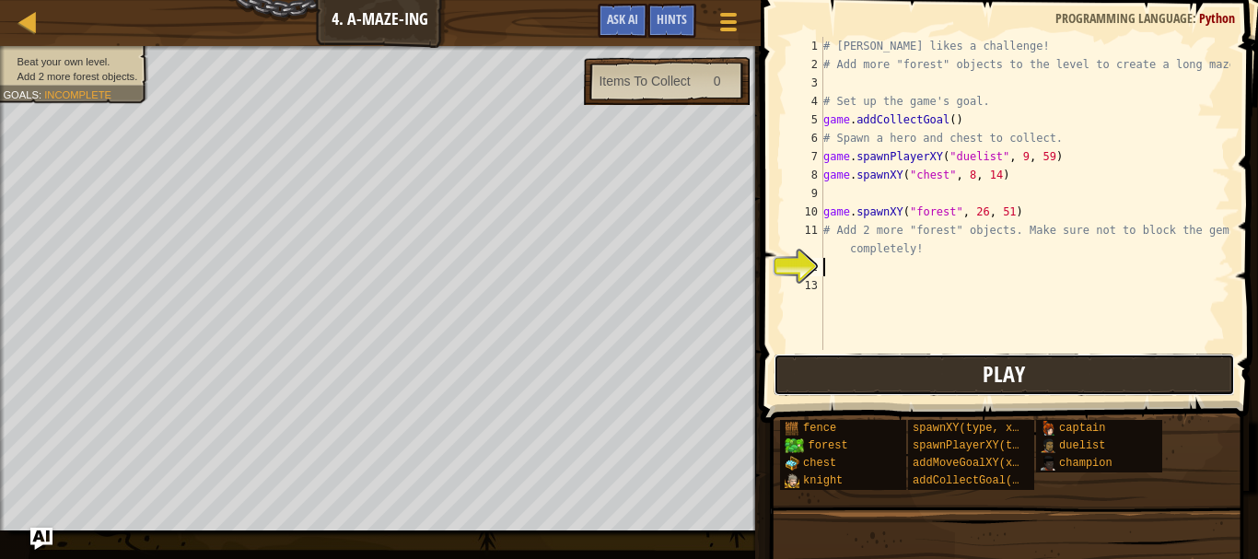
click at [1001, 359] on button "Play" at bounding box center [1004, 375] width 461 height 42
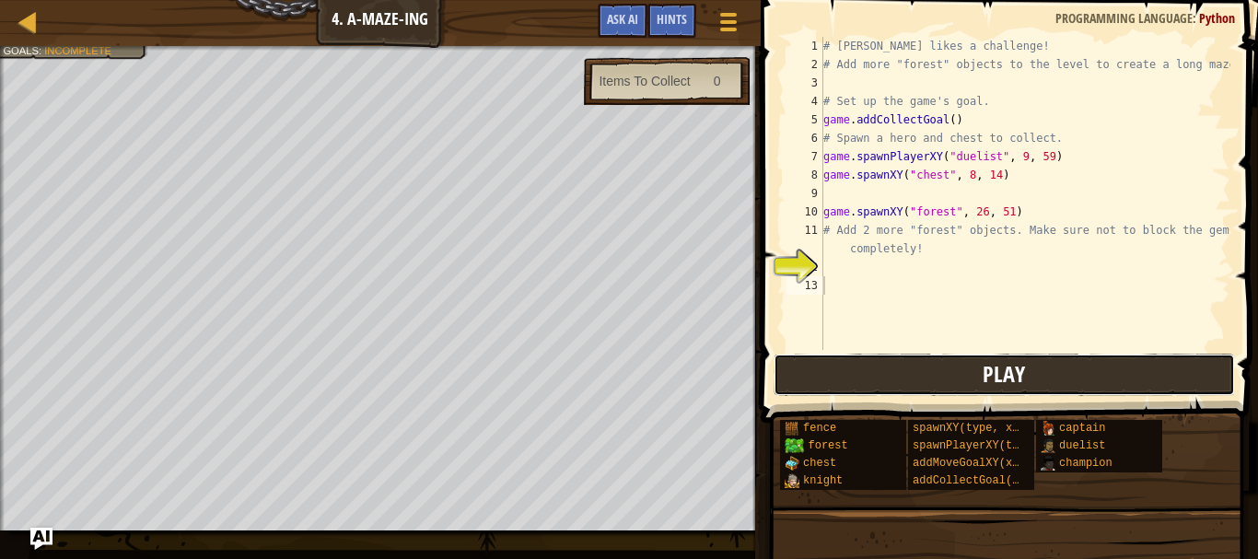
click at [794, 365] on button "Play" at bounding box center [1004, 375] width 461 height 42
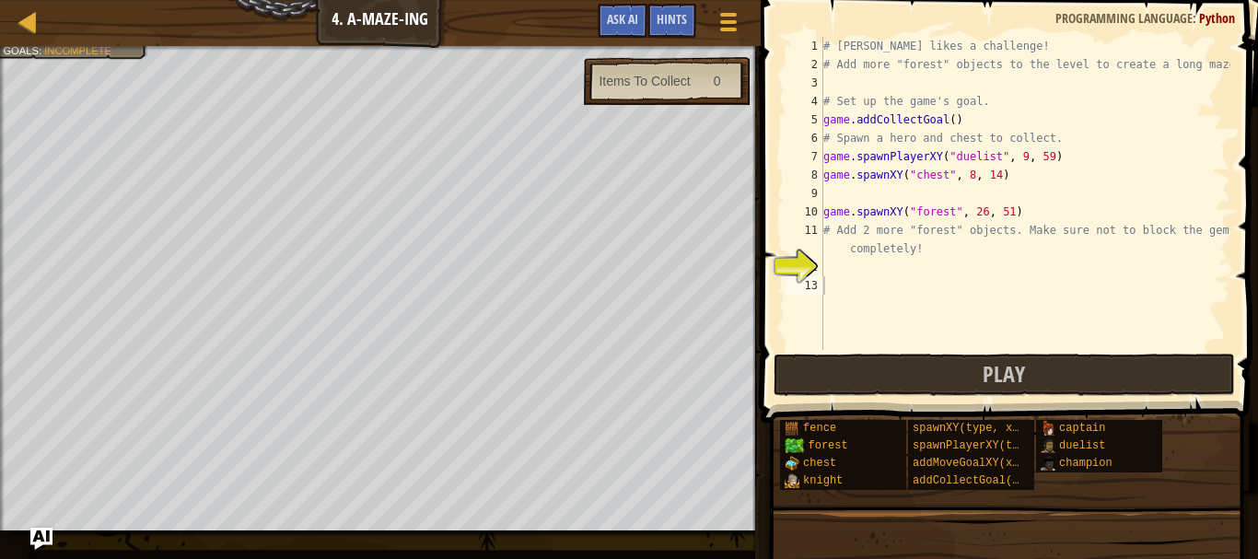
click at [833, 277] on div "# Alejandro likes a challenge! # Add more "forest" objects to the level to crea…" at bounding box center [1025, 212] width 411 height 350
click at [824, 271] on div "# Alejandro likes a challenge! # Add more "forest" objects to the level to crea…" at bounding box center [1025, 212] width 411 height 350
click at [666, 8] on div "Hints" at bounding box center [671, 21] width 49 height 34
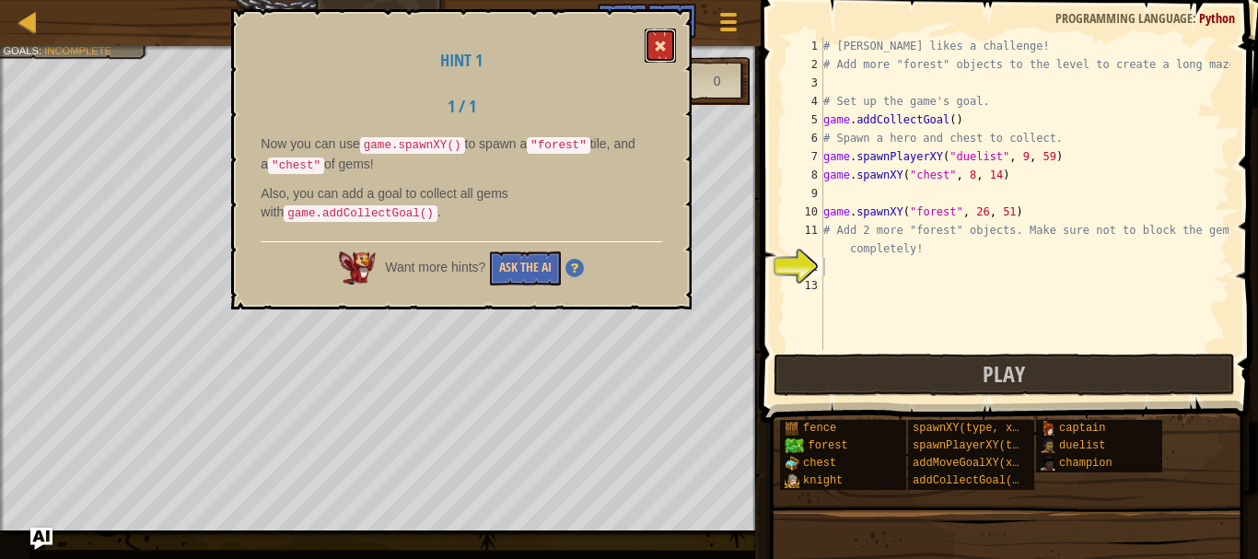
click at [657, 49] on span at bounding box center [660, 46] width 13 height 13
